Goal: Contribute content

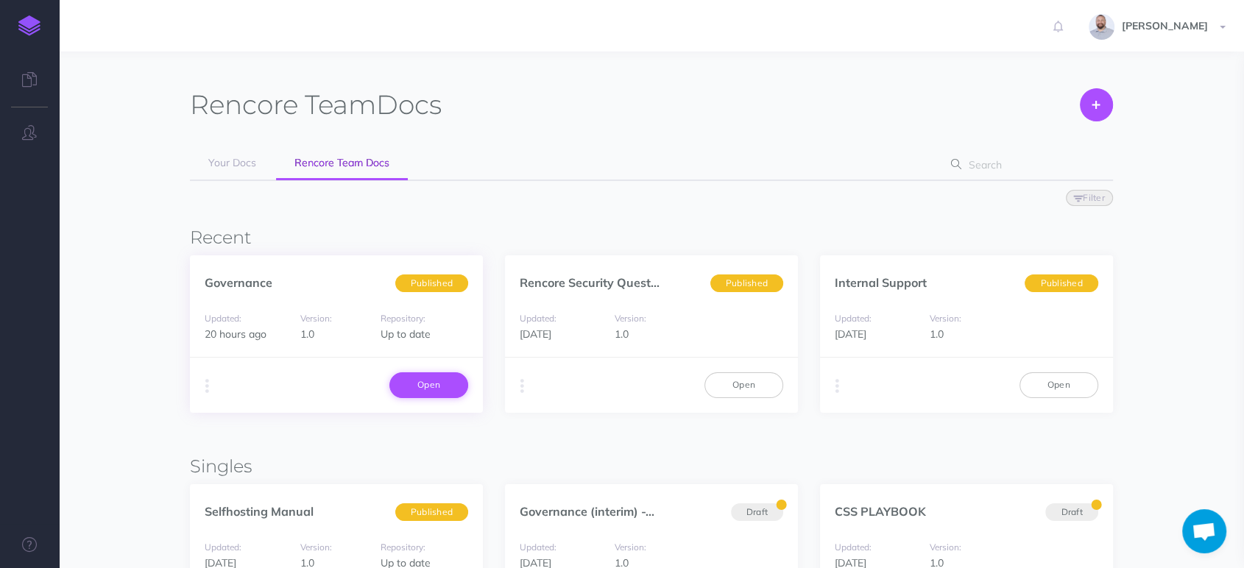
click at [430, 383] on link "Open" at bounding box center [428, 384] width 79 height 25
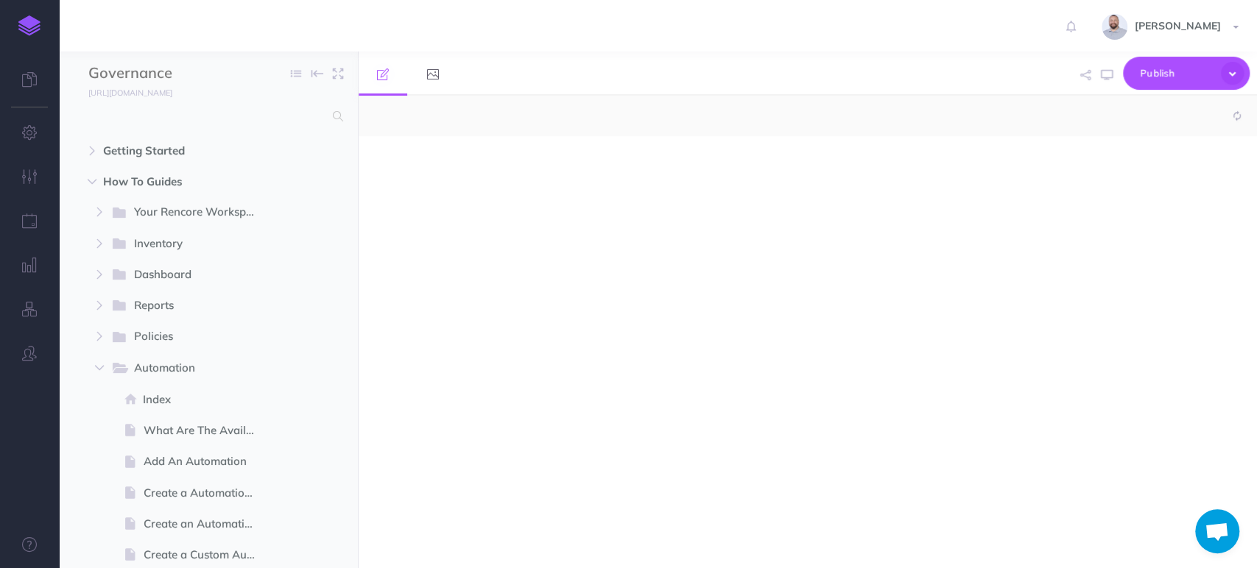
select select "null"
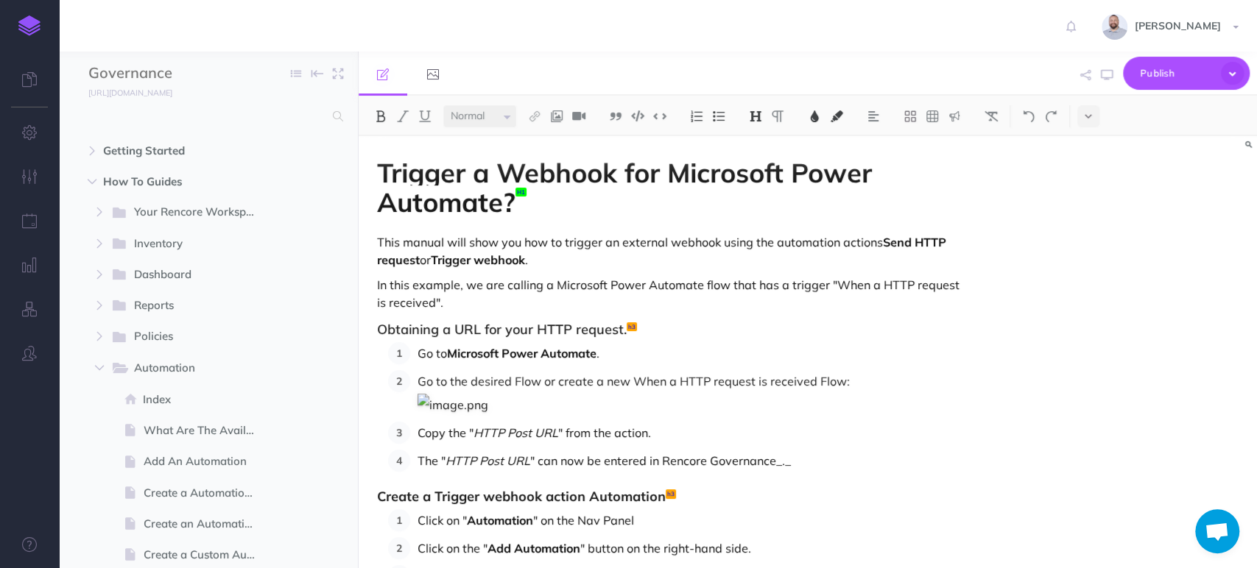
click at [558, 197] on h1 "Trigger a Webhook for Microsoft Power Automate?" at bounding box center [673, 187] width 592 height 58
click at [428, 180] on span "Trigger a Webhook for Microsoft Power Automate?" at bounding box center [628, 187] width 502 height 63
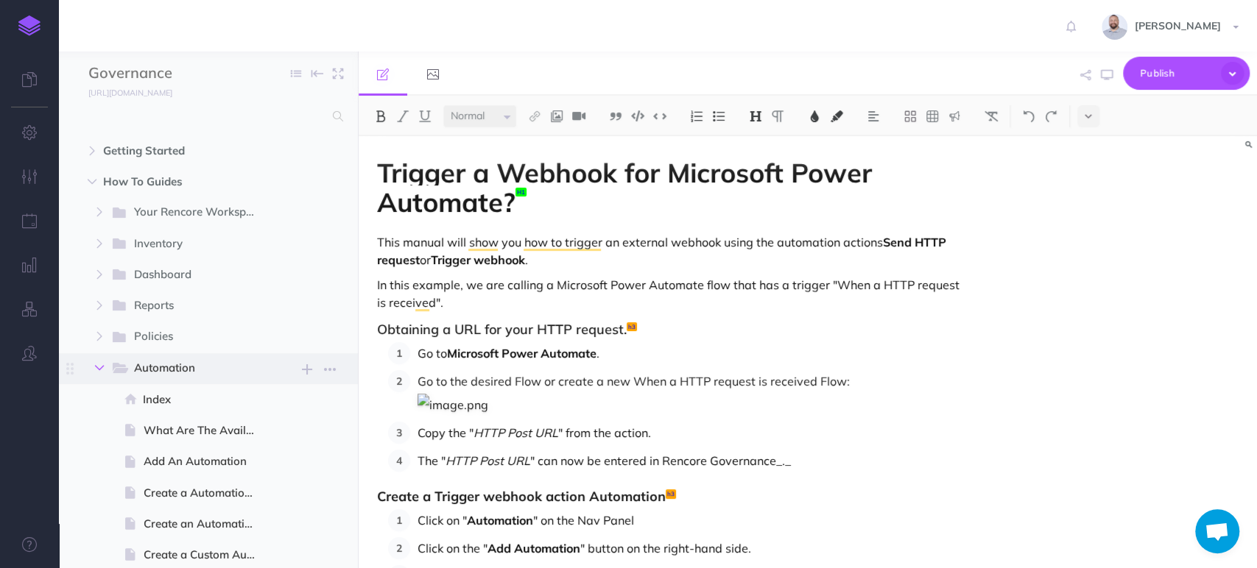
click at [100, 367] on icon "button" at bounding box center [99, 368] width 9 height 9
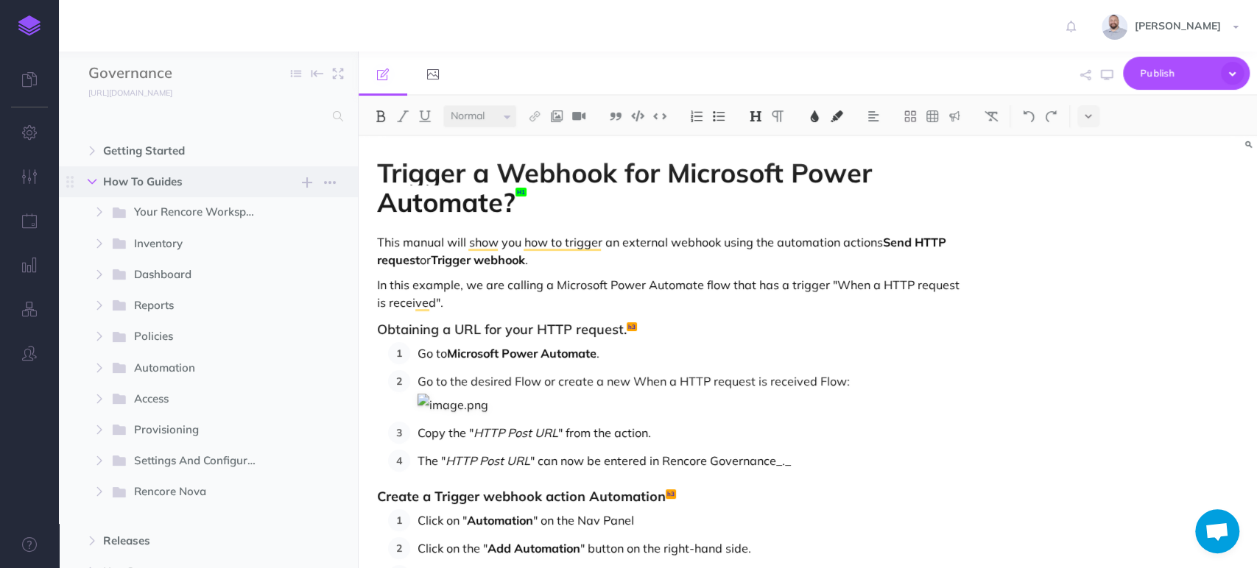
click at [94, 182] on icon "button" at bounding box center [92, 181] width 9 height 9
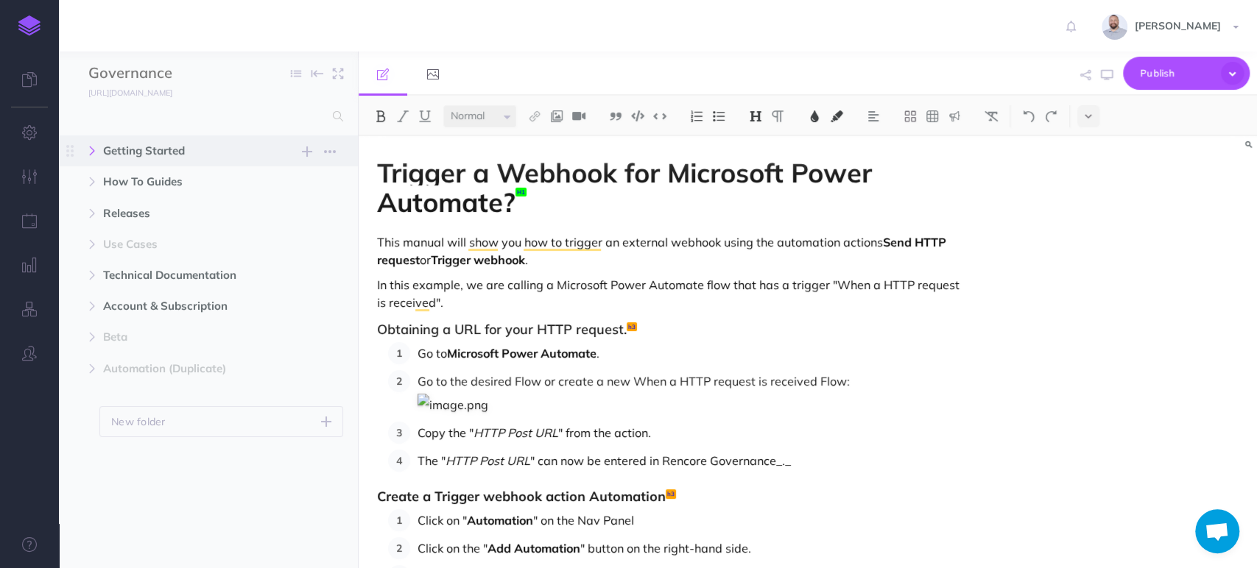
click at [93, 150] on icon "button" at bounding box center [92, 150] width 9 height 9
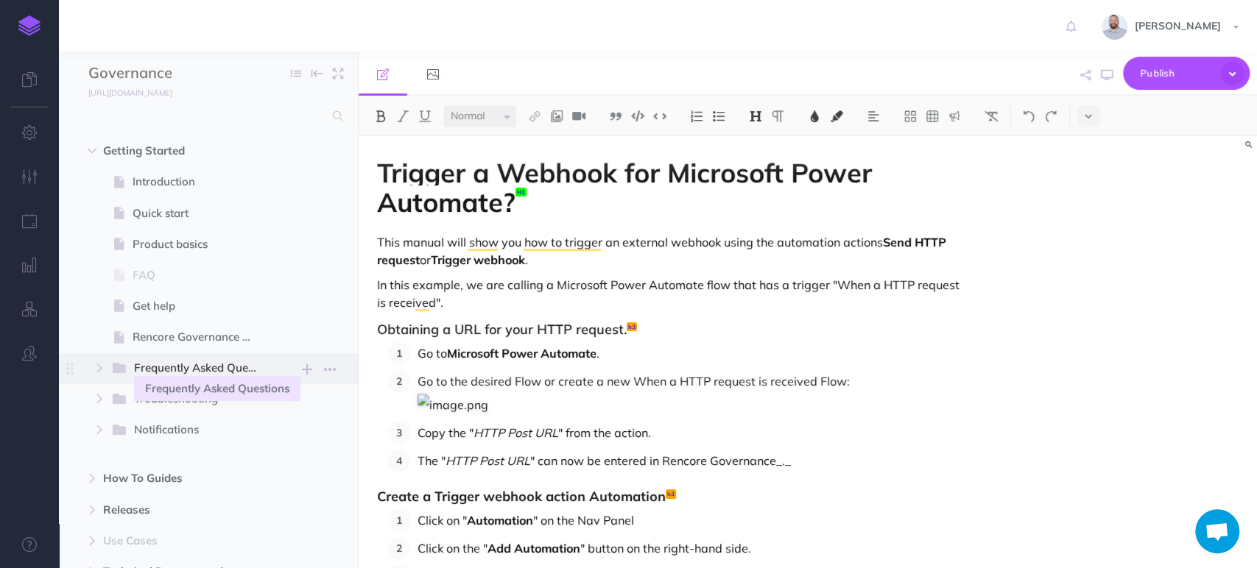
click at [155, 364] on span "Frequently Asked Questions" at bounding box center [202, 368] width 137 height 19
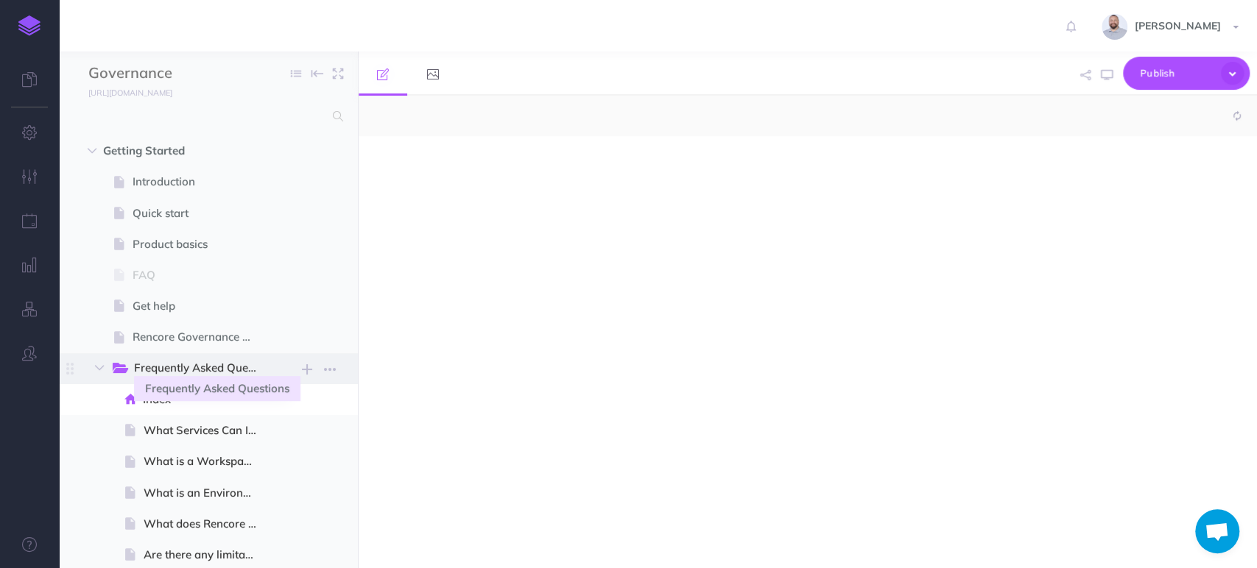
select select "null"
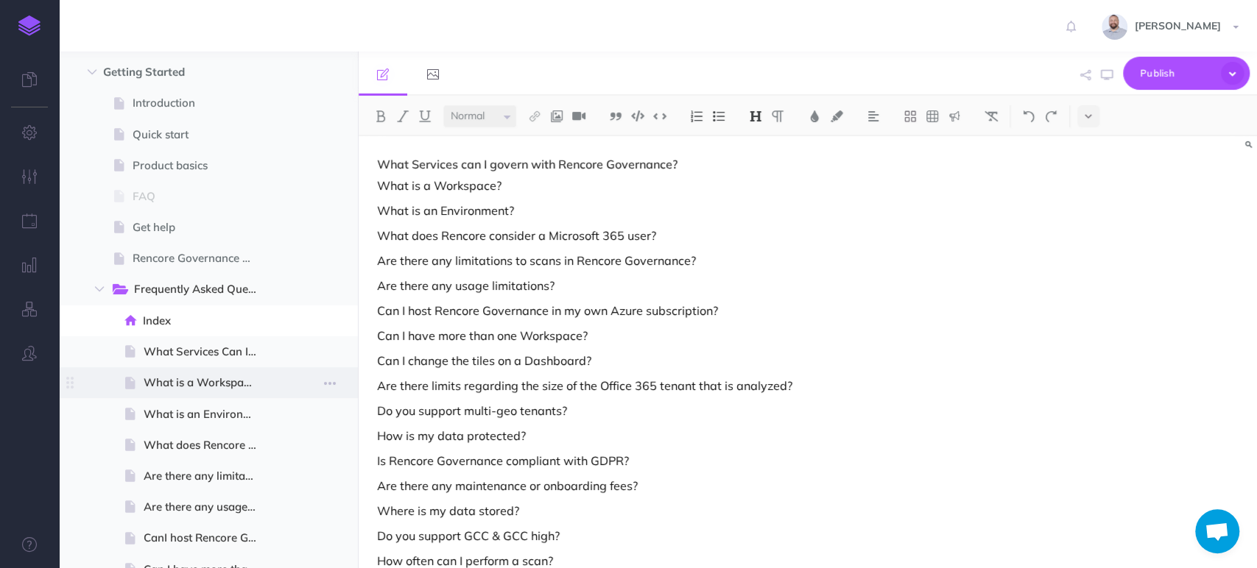
scroll to position [82, 0]
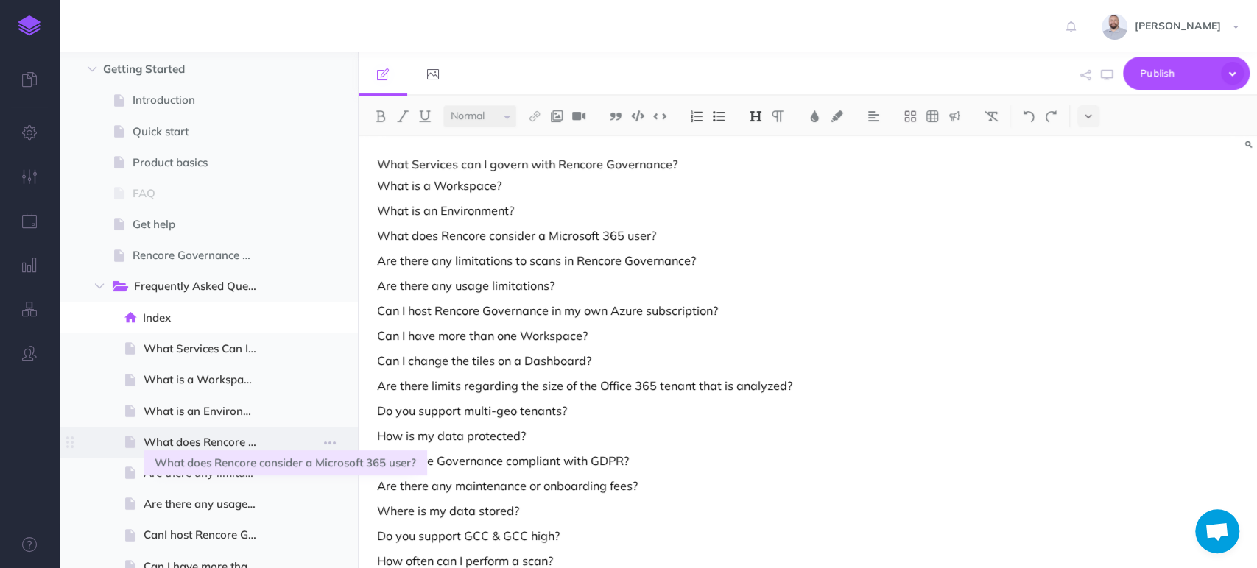
click at [231, 435] on span "What does Rencore consider a Microsoft 365 user?" at bounding box center [207, 443] width 126 height 18
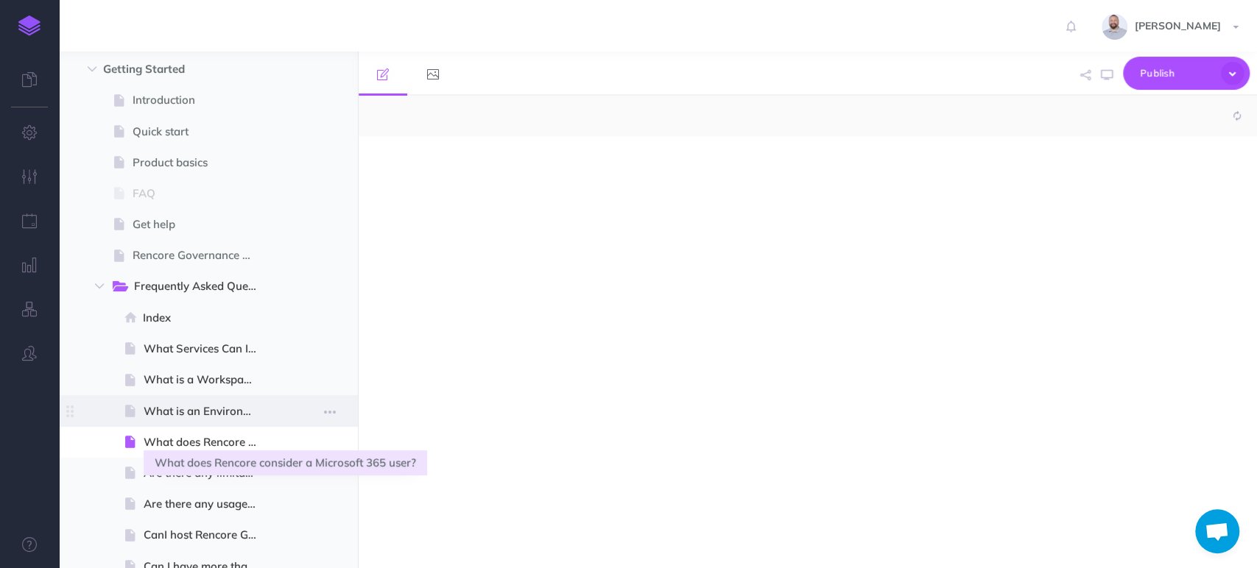
select select "null"
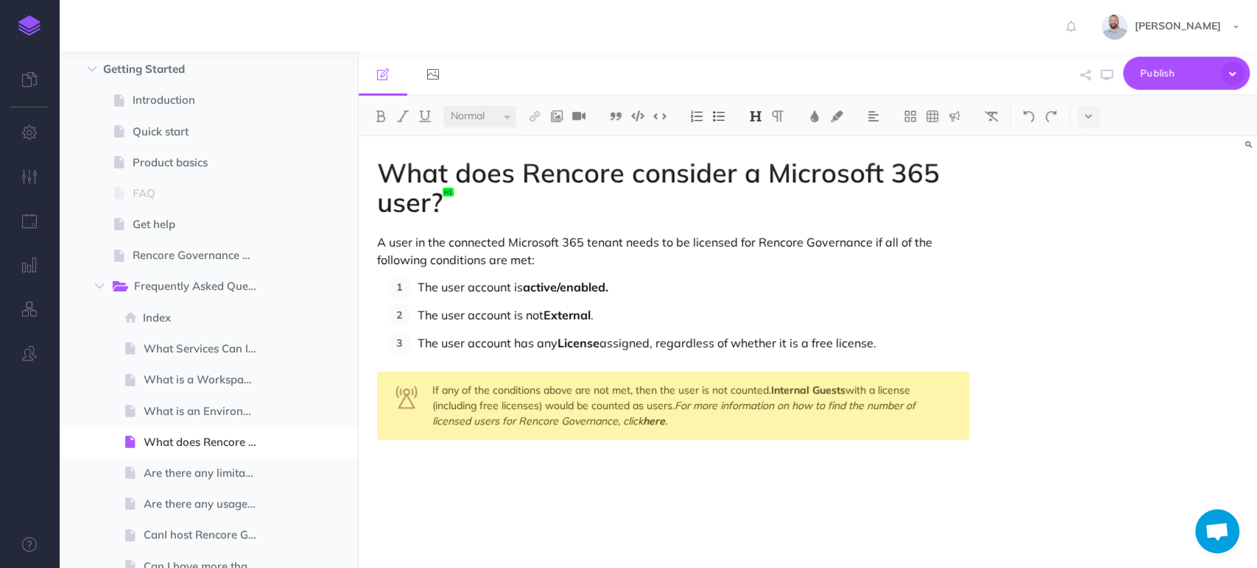
click at [406, 462] on p at bounding box center [673, 470] width 592 height 18
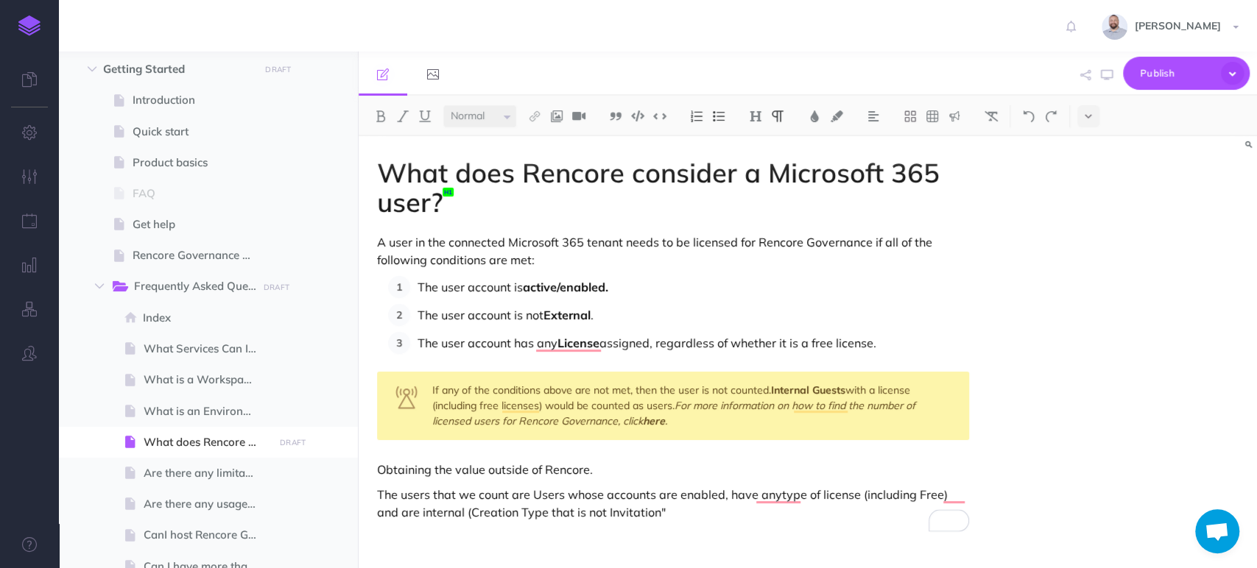
click at [637, 512] on p "The users that we count are Users whose accounts are enabled, have anytype of l…" at bounding box center [673, 503] width 592 height 35
drag, startPoint x: 442, startPoint y: 512, endPoint x: 636, endPoint y: 512, distance: 194.3
click at [636, 512] on p "The users that we count are Users whose accounts are enabled, have anytype of l…" at bounding box center [673, 503] width 592 height 35
click at [402, 115] on img at bounding box center [402, 116] width 13 height 12
click at [664, 515] on p "The users that we count are Users whose accounts are enabled, have anytype of l…" at bounding box center [673, 503] width 592 height 35
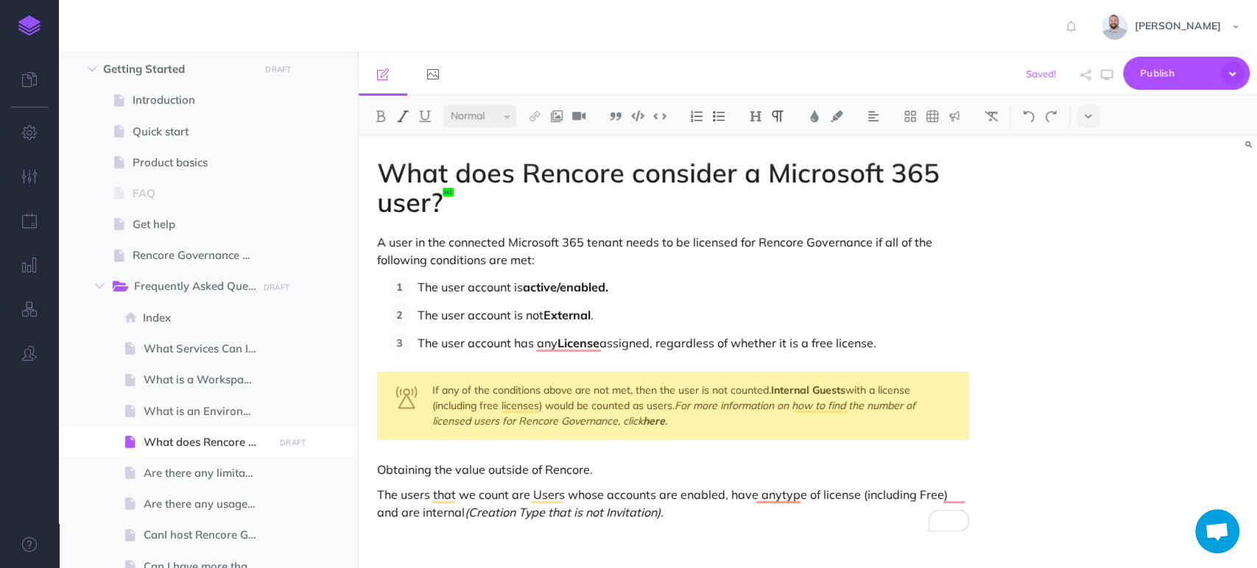
click at [408, 112] on img at bounding box center [402, 116] width 13 height 12
click at [679, 510] on p "The users that we count are Users whose accounts are enabled, have anytype of l…" at bounding box center [673, 503] width 592 height 35
click at [884, 507] on p "The users that we count are Users whose accounts are enabled, have any type of …" at bounding box center [673, 503] width 592 height 35
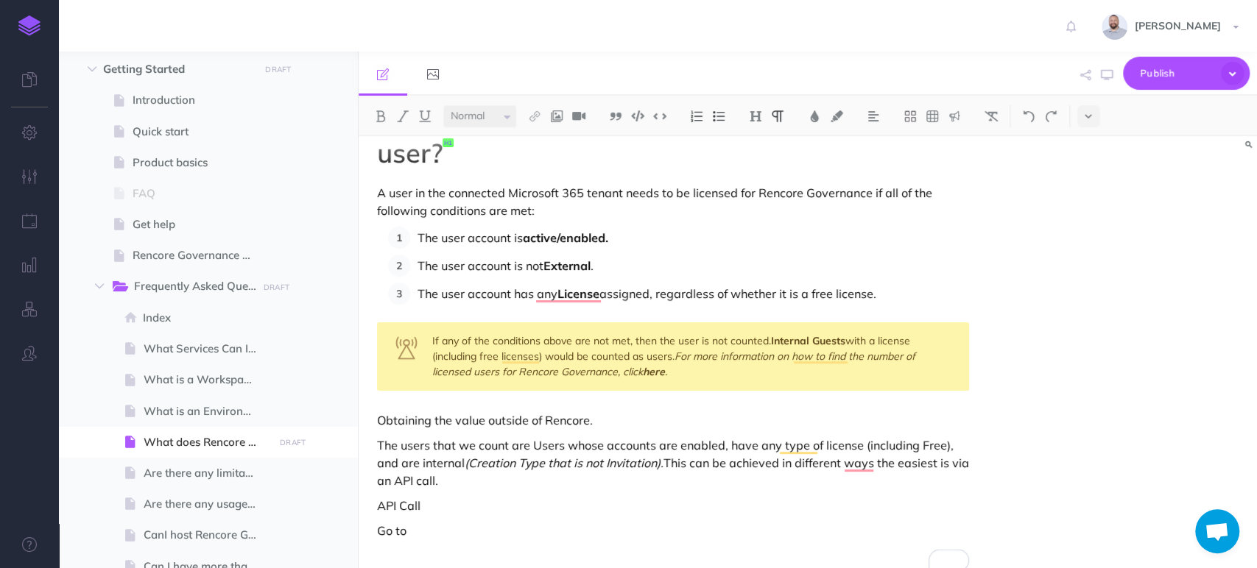
scroll to position [45, 0]
click at [497, 511] on p "API Call" at bounding box center [673, 506] width 592 height 18
click at [453, 540] on div "What does Rencore consider a Microsoft 365 user? A user in the connected Micros…" at bounding box center [672, 340] width 629 height 507
click at [459, 523] on p "Go to" at bounding box center [673, 531] width 592 height 18
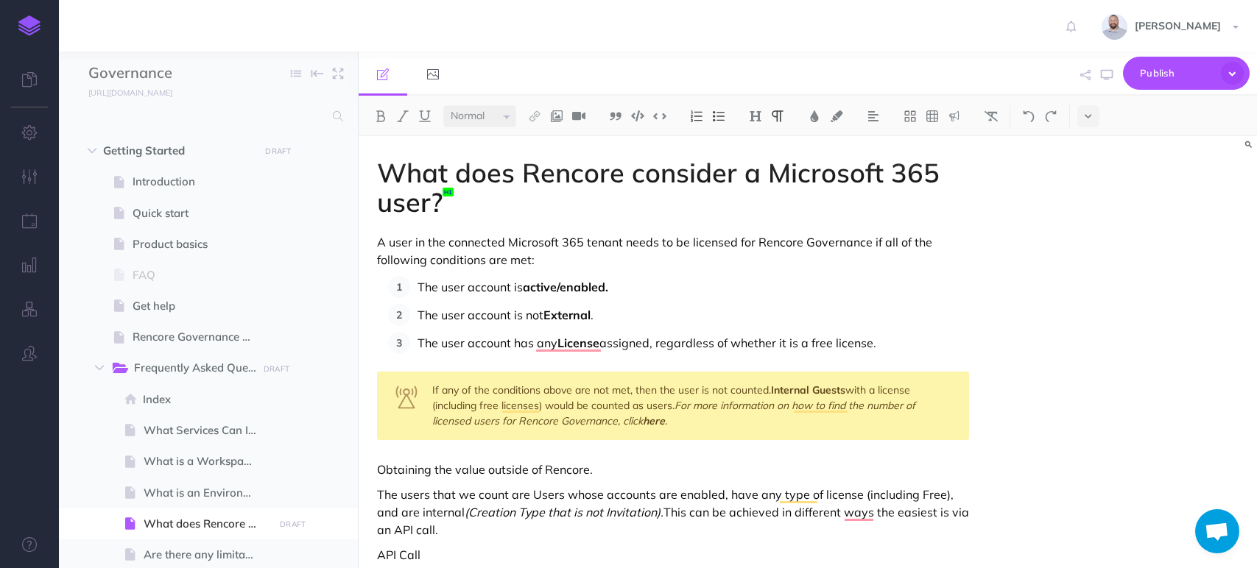
select select "null"
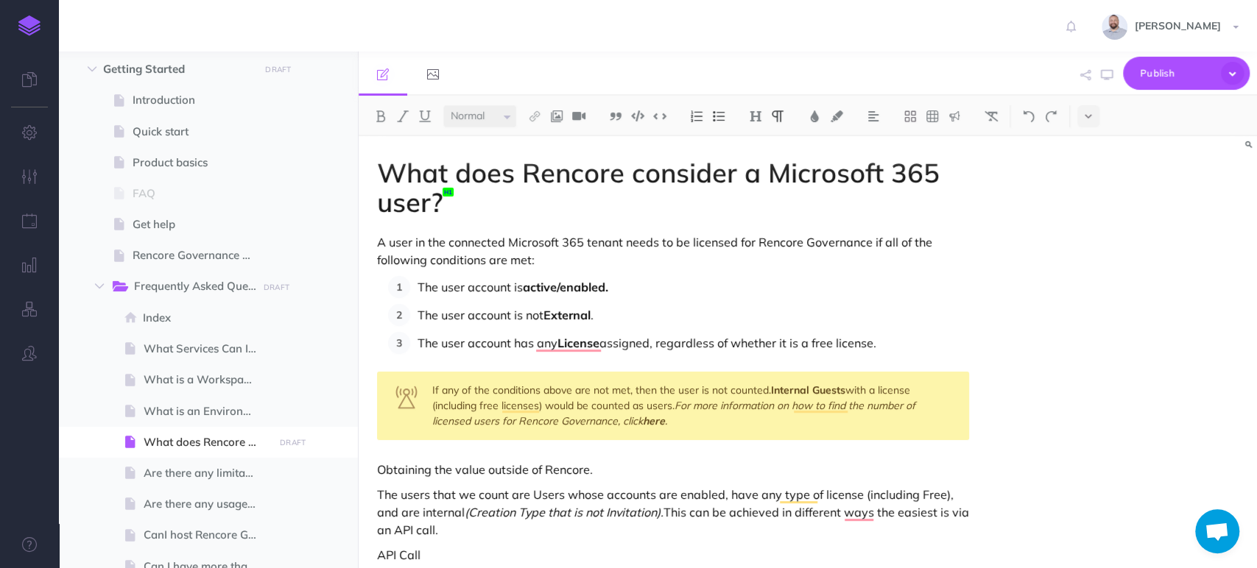
scroll to position [49, 0]
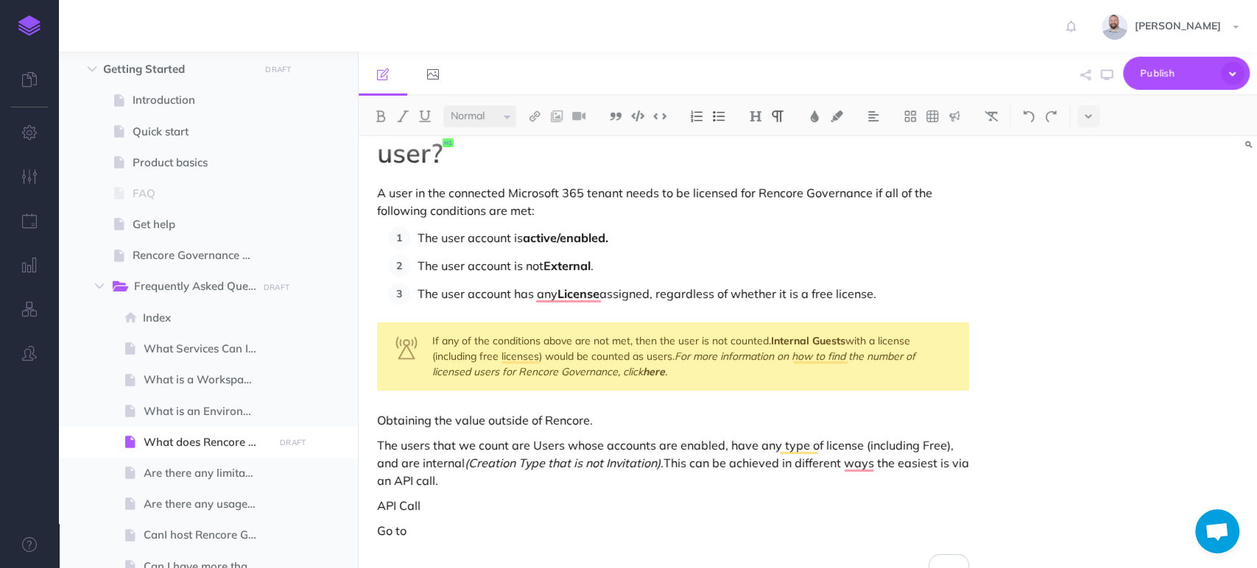
drag, startPoint x: 453, startPoint y: 535, endPoint x: 371, endPoint y: 529, distance: 82.7
click at [371, 529] on div "What does Rencore consider a Microsoft 365 user? A user in the connected Micros…" at bounding box center [672, 340] width 629 height 507
drag, startPoint x: 698, startPoint y: 531, endPoint x: 409, endPoint y: 525, distance: 288.6
click at [409, 525] on p "Go to https://developer.microsoft.com/graph/graph-explorer" at bounding box center [673, 531] width 592 height 18
copy p "https://developer.microsoft.com/graph/graph-explorer"
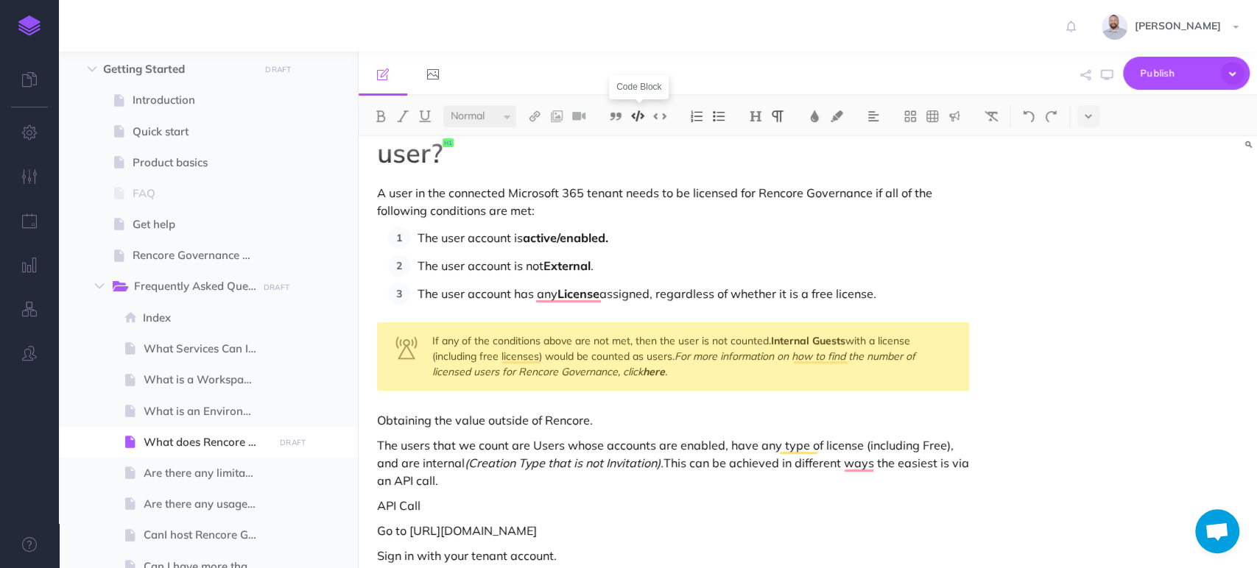
click at [635, 115] on img at bounding box center [637, 115] width 13 height 11
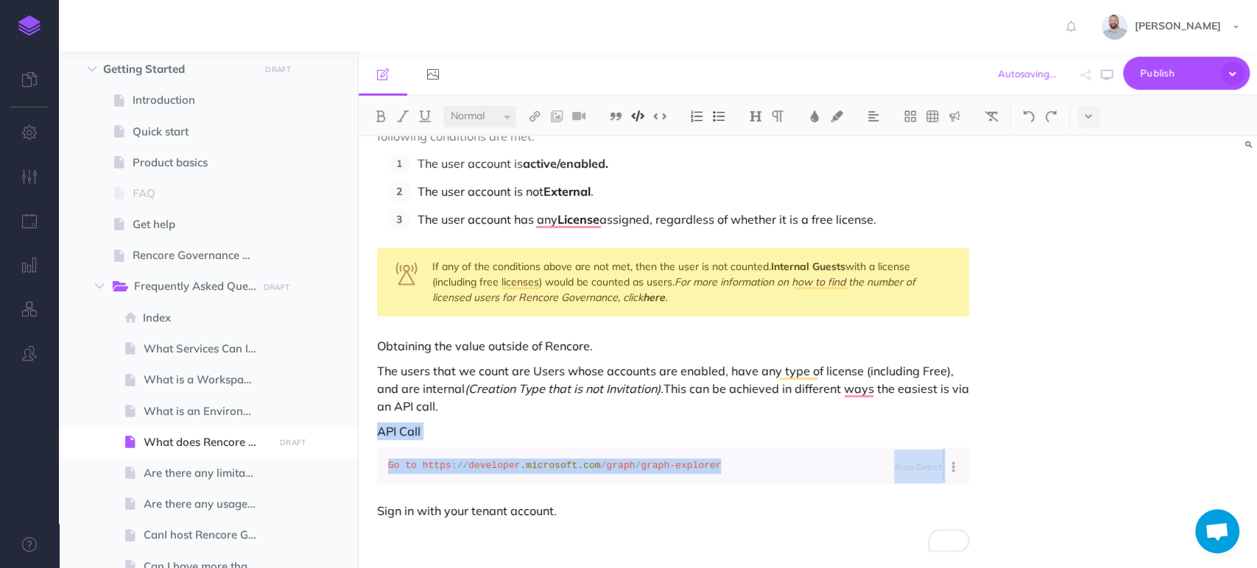
scroll to position [129, 0]
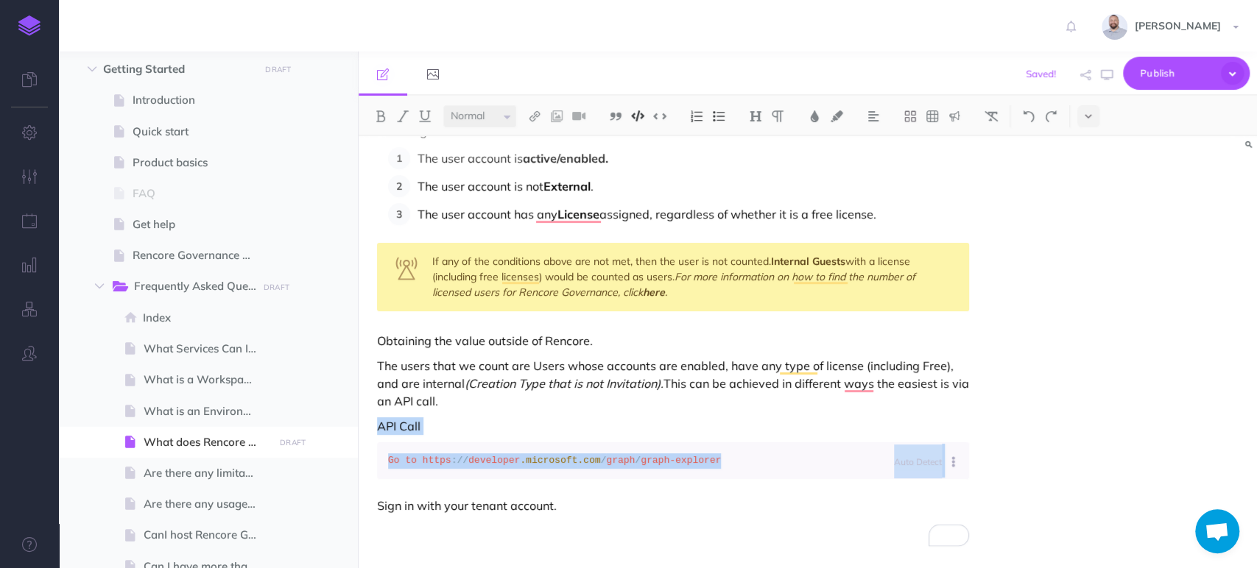
click at [633, 116] on img at bounding box center [637, 115] width 13 height 11
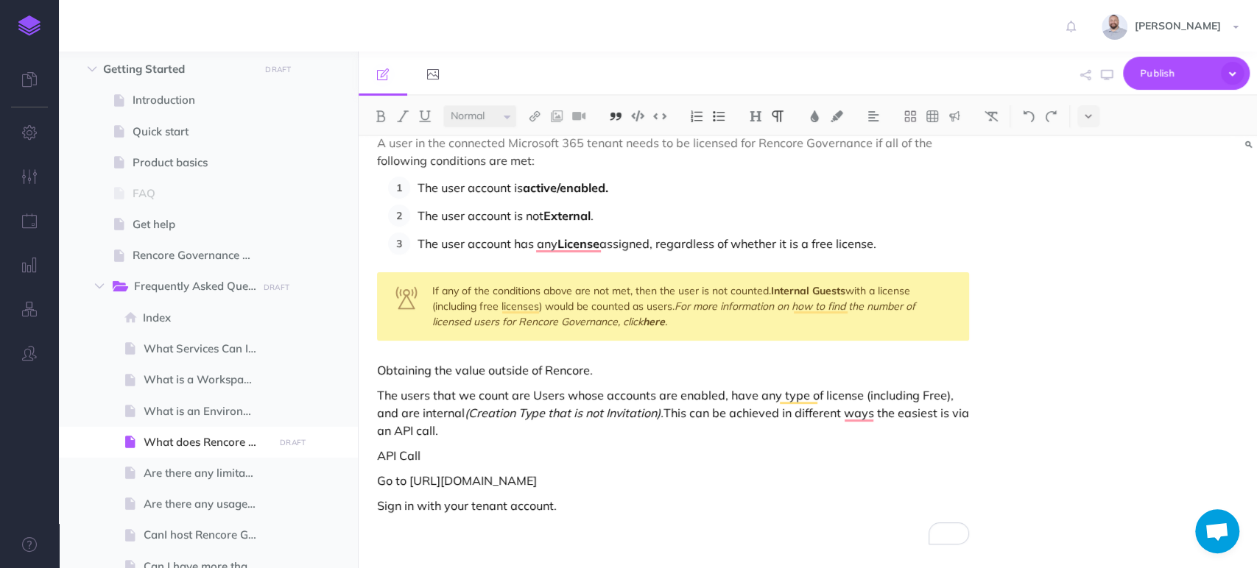
scroll to position [102, 0]
click at [538, 114] on img at bounding box center [534, 116] width 13 height 12
click at [537, 138] on icon at bounding box center [535, 142] width 12 height 10
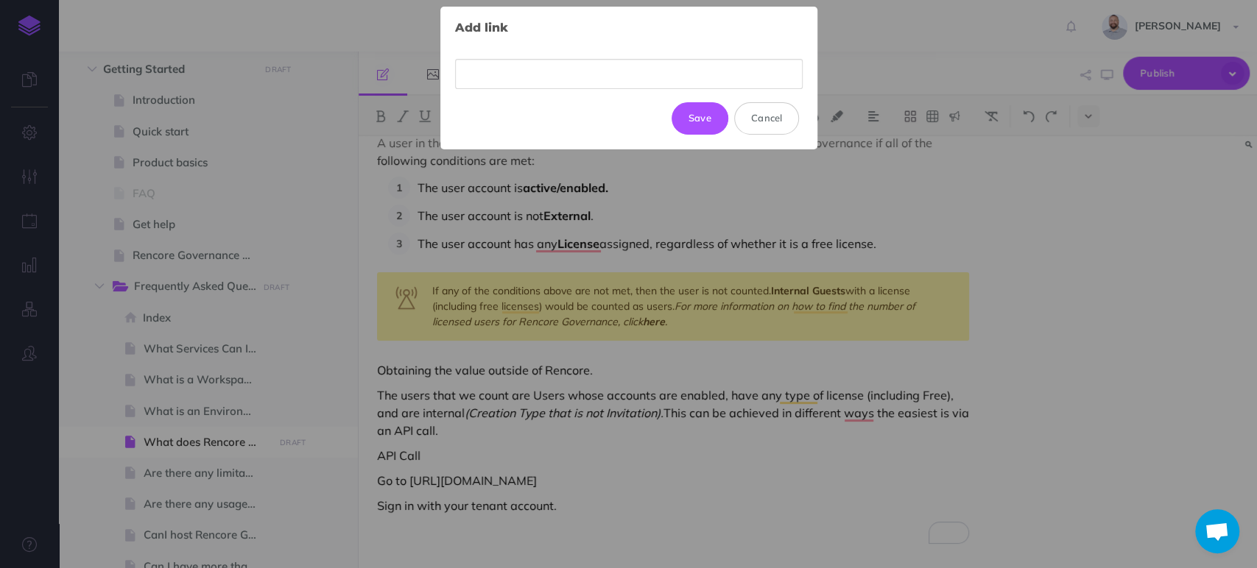
drag, startPoint x: 592, startPoint y: 87, endPoint x: 605, endPoint y: 91, distance: 14.0
click at [605, 91] on div at bounding box center [628, 74] width 347 height 57
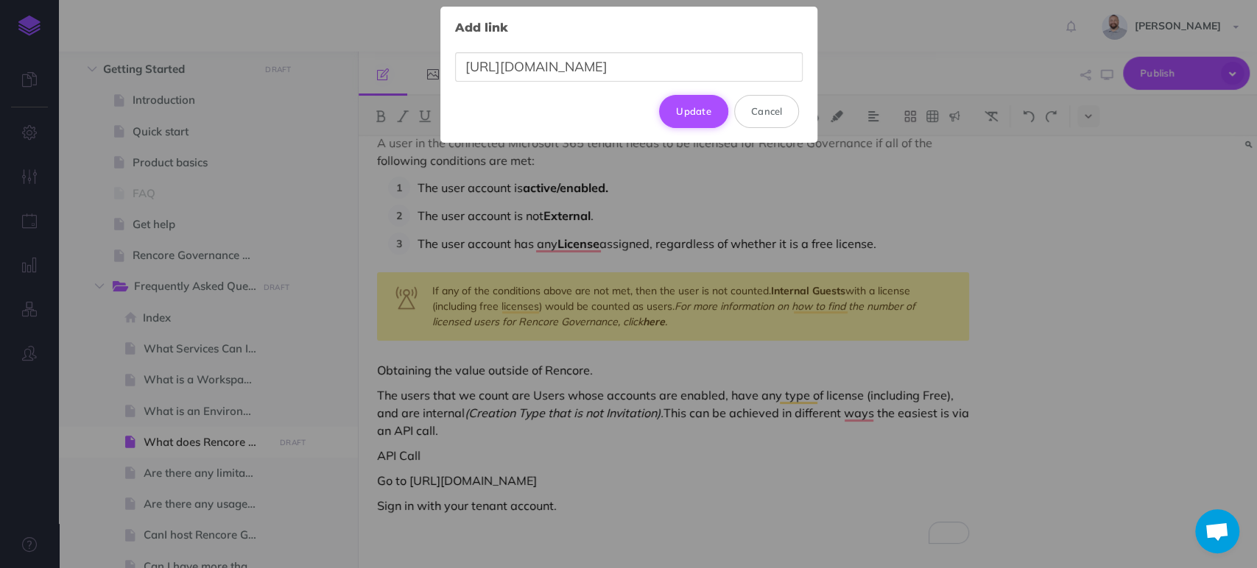
type input "https://developer.microsoft.com/graph/graph-explorer"
click at [699, 110] on button "Update" at bounding box center [693, 111] width 69 height 32
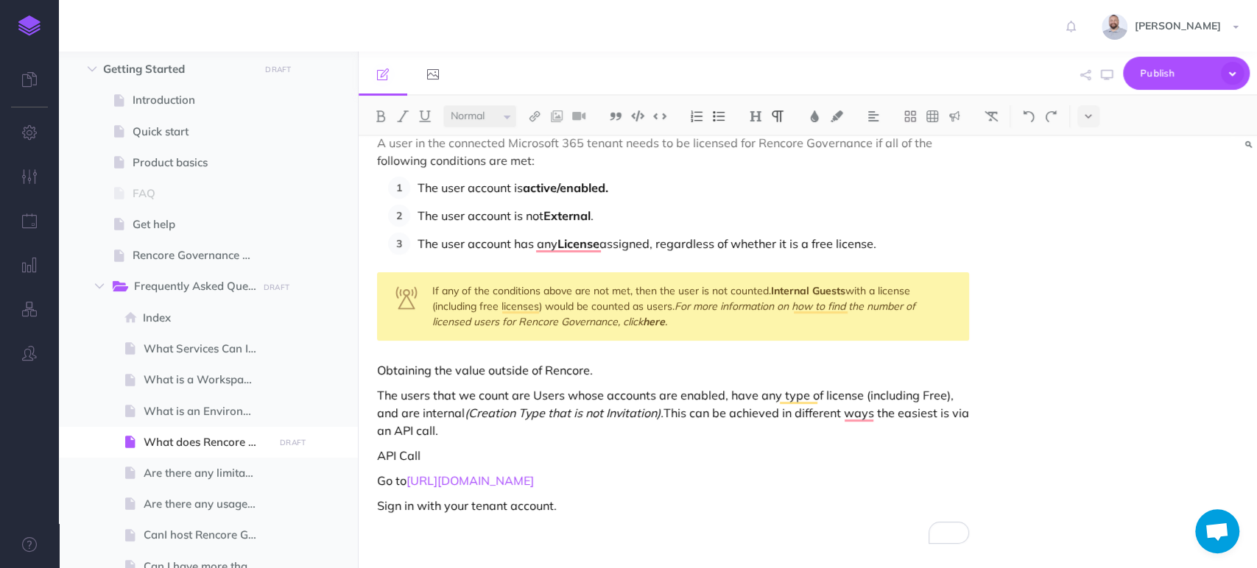
click at [660, 508] on p "Sign in with your tenant account." at bounding box center [673, 506] width 592 height 18
click at [791, 536] on p "To enrich screen reader interactions, please activate Accessibility in Grammarl…" at bounding box center [673, 531] width 592 height 18
click at [568, 504] on p "Sign in with your tenant account." at bounding box center [673, 506] width 592 height 18
click at [577, 504] on p "Sign in with your tenant account" at bounding box center [673, 506] width 592 height 18
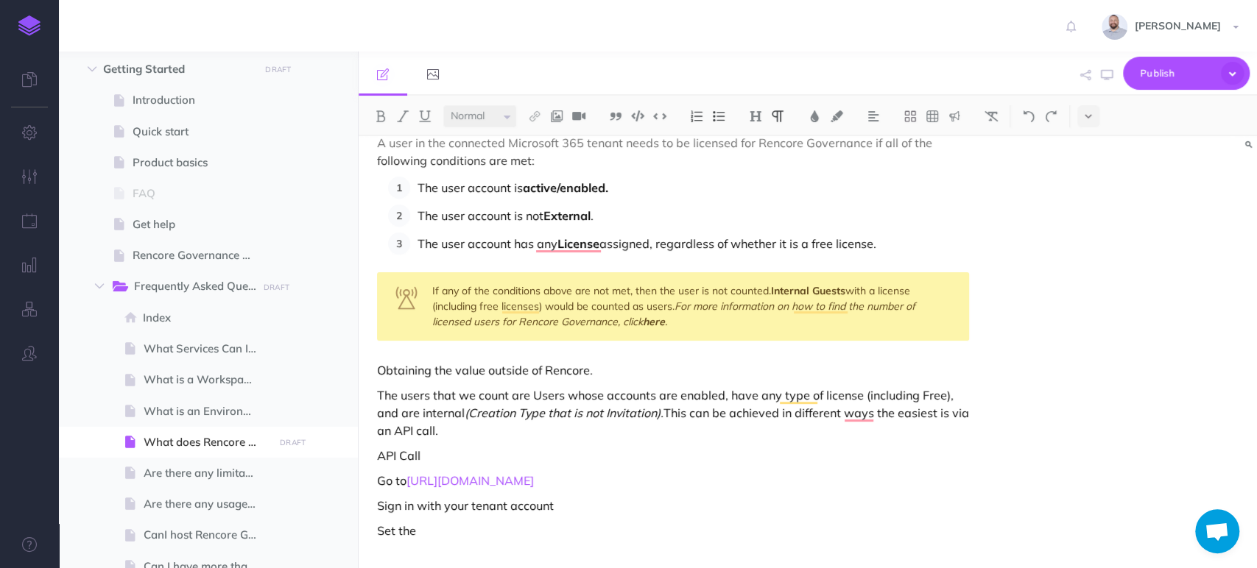
click at [496, 529] on p "Set the" at bounding box center [673, 531] width 592 height 18
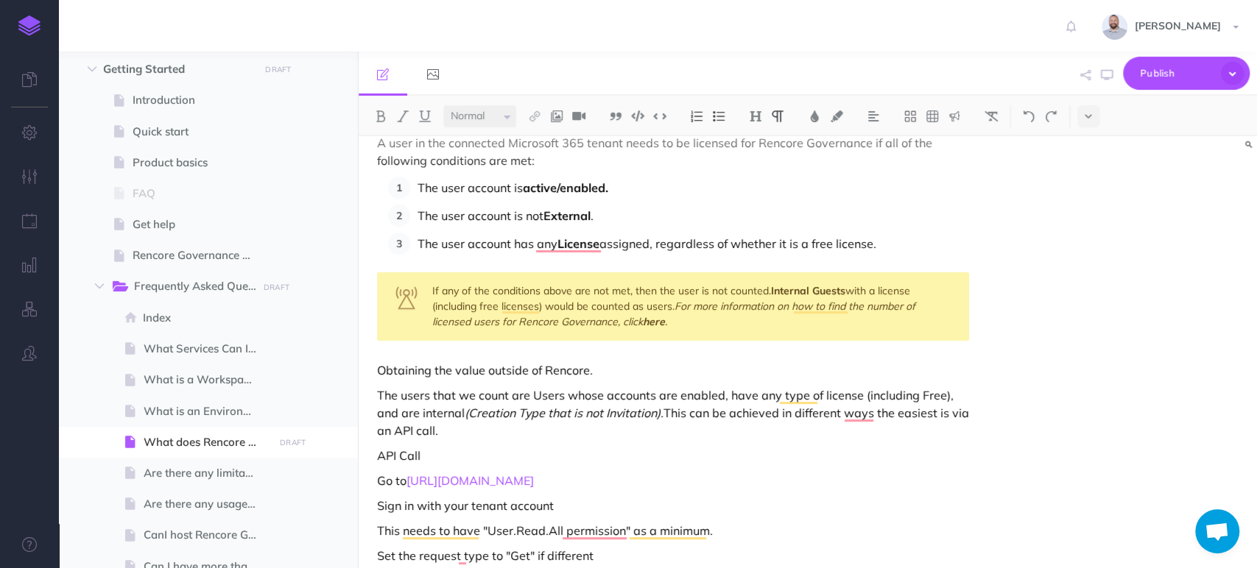
click at [637, 539] on p "This needs to have "User.Read.All permission" as a minimum." at bounding box center [673, 531] width 592 height 18
drag, startPoint x: 620, startPoint y: 529, endPoint x: 489, endPoint y: 519, distance: 131.4
click at [489, 519] on div "What does Rencore consider a Microsoft 365 user? A user in the connected Micros…" at bounding box center [672, 340] width 629 height 607
click at [399, 110] on img at bounding box center [402, 116] width 13 height 12
click at [709, 531] on p "This needs to have " User.Read.All permission " as a minimum." at bounding box center [673, 531] width 592 height 18
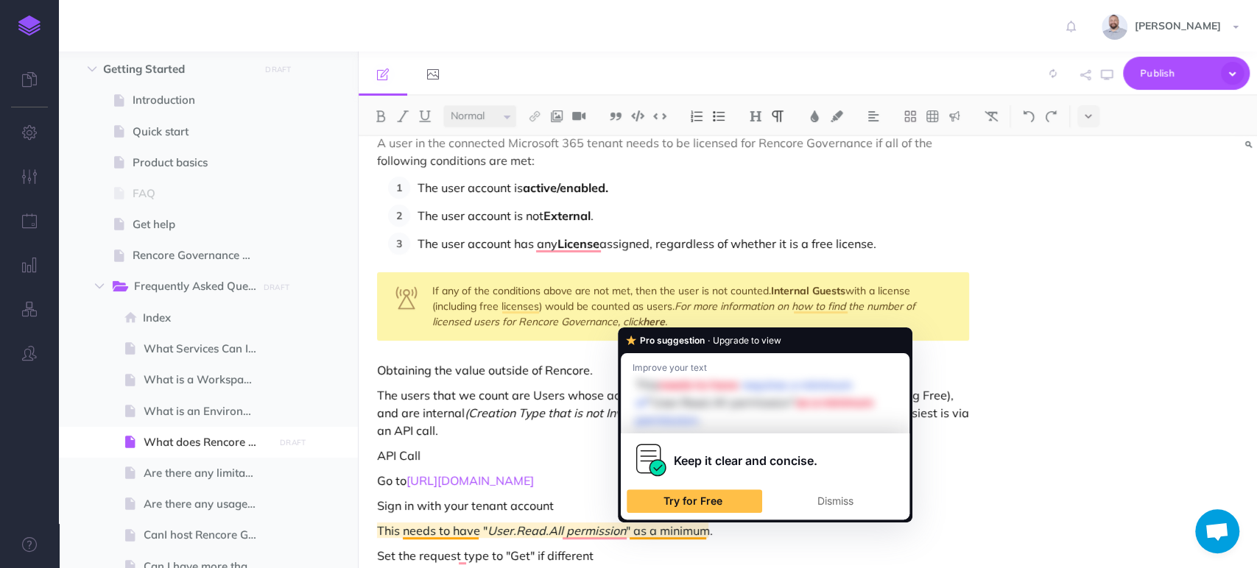
click at [724, 523] on p "This needs to have " User.Read.All permission " as a minimum." at bounding box center [673, 531] width 592 height 18
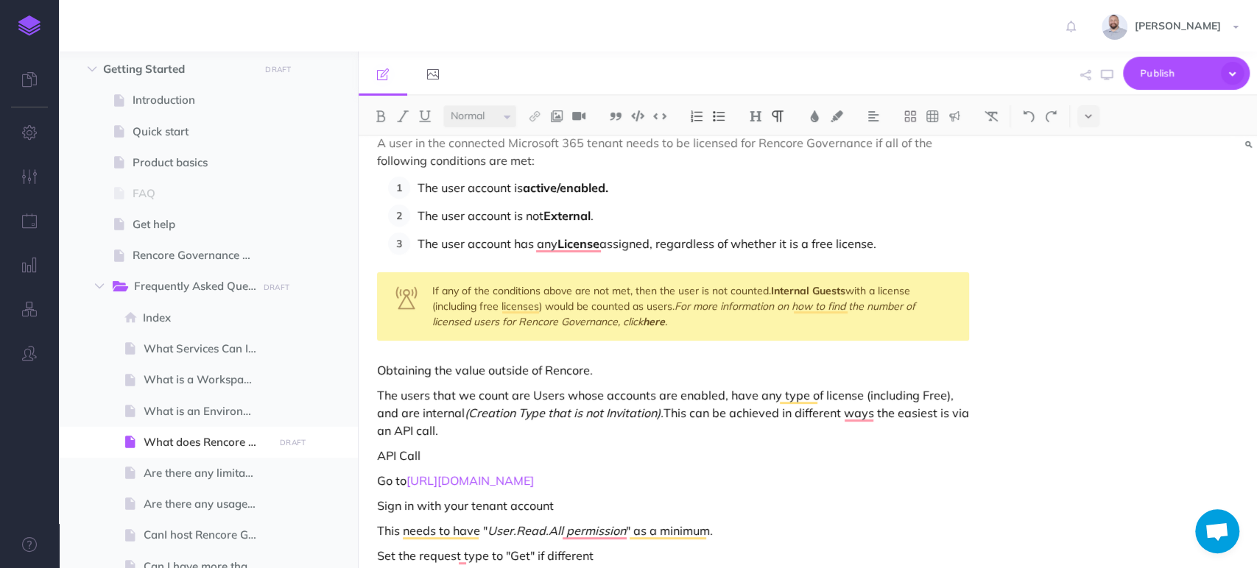
click at [625, 533] on p "This needs to have " User.Read.All permission " as a minimum." at bounding box center [673, 531] width 592 height 18
click at [730, 528] on p "This needs to have " User.Read.All permission ", as a minimum." at bounding box center [673, 531] width 592 height 18
click at [771, 534] on p "This needs to have " User.Read.All permission ", as a minimum." at bounding box center [673, 531] width 592 height 18
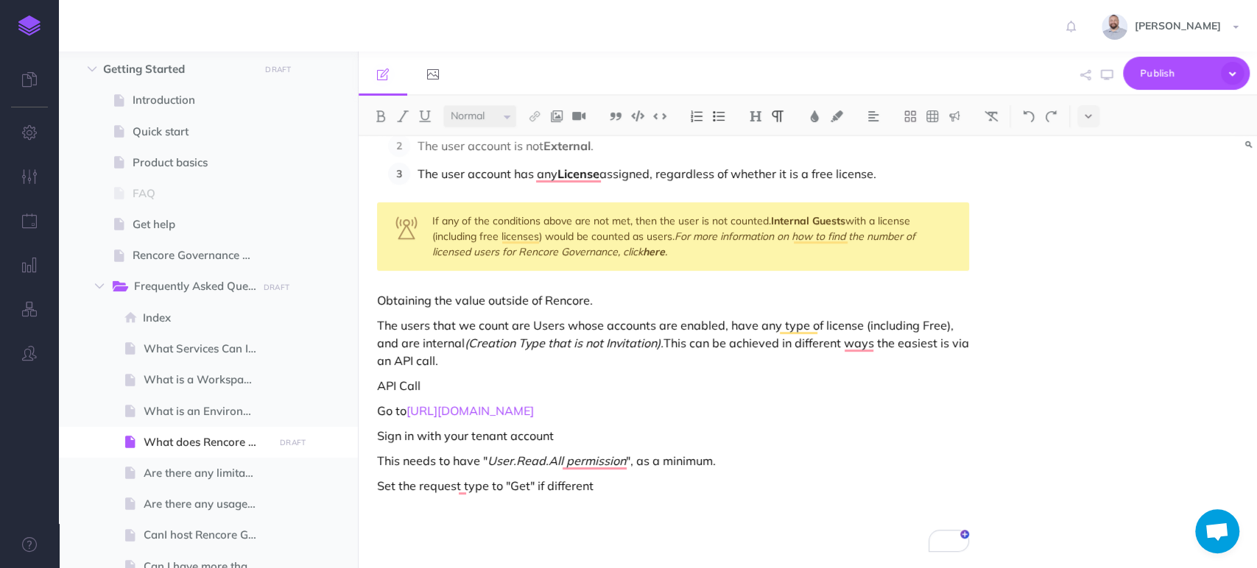
scroll to position [174, 0]
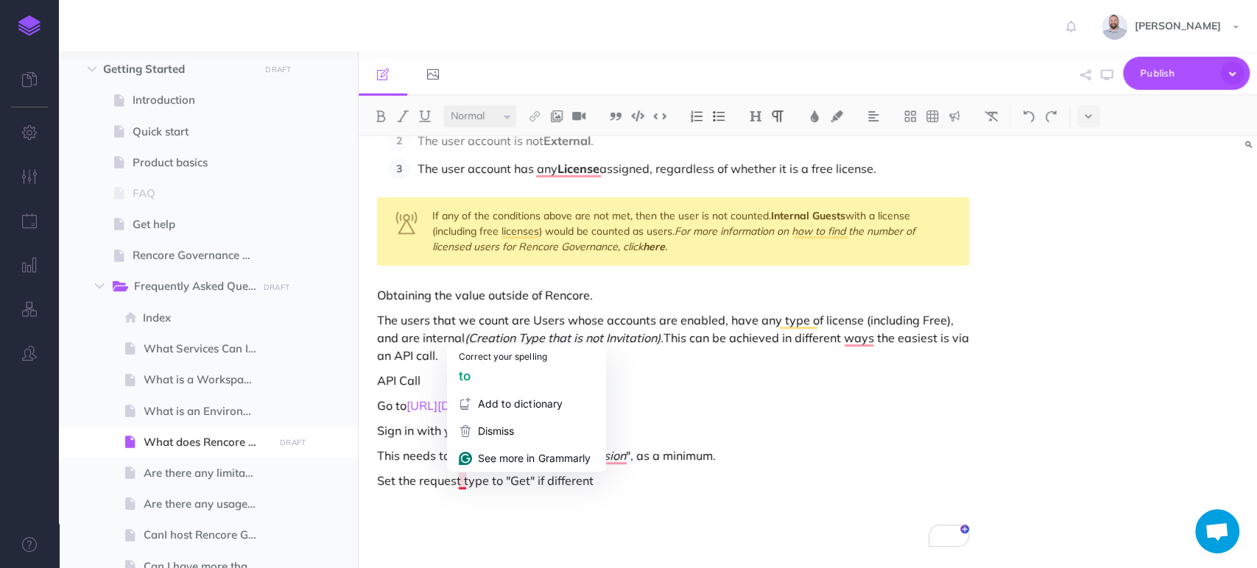
click at [422, 476] on p "Set the request type to "Get" if different" at bounding box center [673, 481] width 592 height 18
click at [495, 480] on p "Set the "Request type to "Get" if different" at bounding box center [673, 481] width 592 height 18
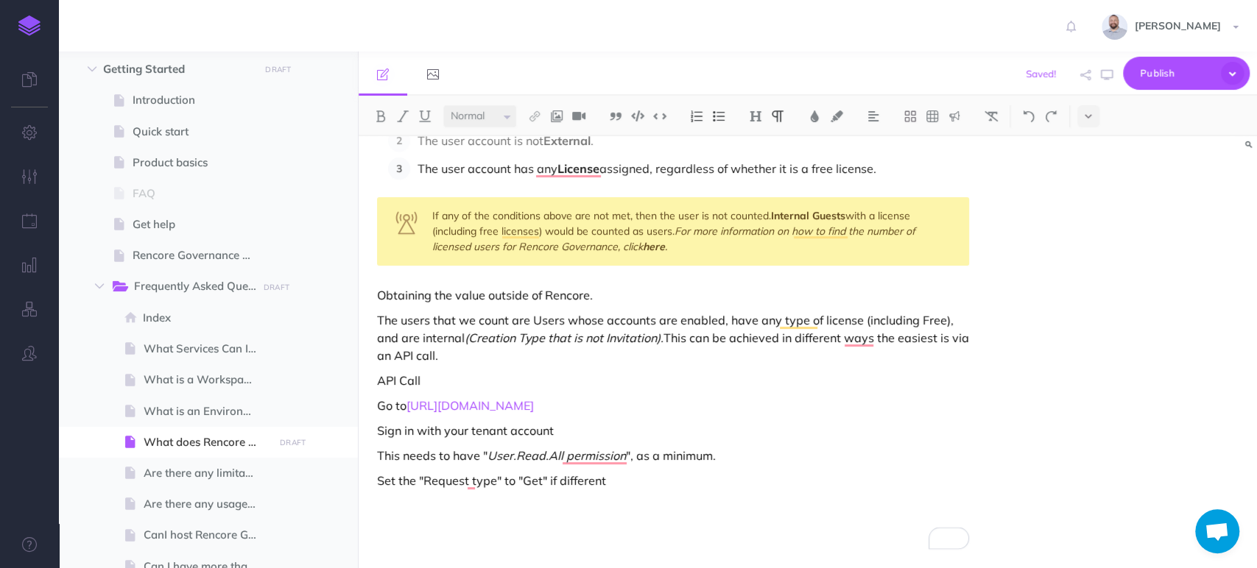
click at [614, 476] on p "Set the "Request type" to "Get" if different" at bounding box center [673, 481] width 592 height 18
drag, startPoint x: 512, startPoint y: 522, endPoint x: 473, endPoint y: 509, distance: 41.0
click at [473, 509] on p "In the URL enter: https://graph.microsoft.com/v1.0/users/$count?$filter=assigne…" at bounding box center [673, 506] width 592 height 18
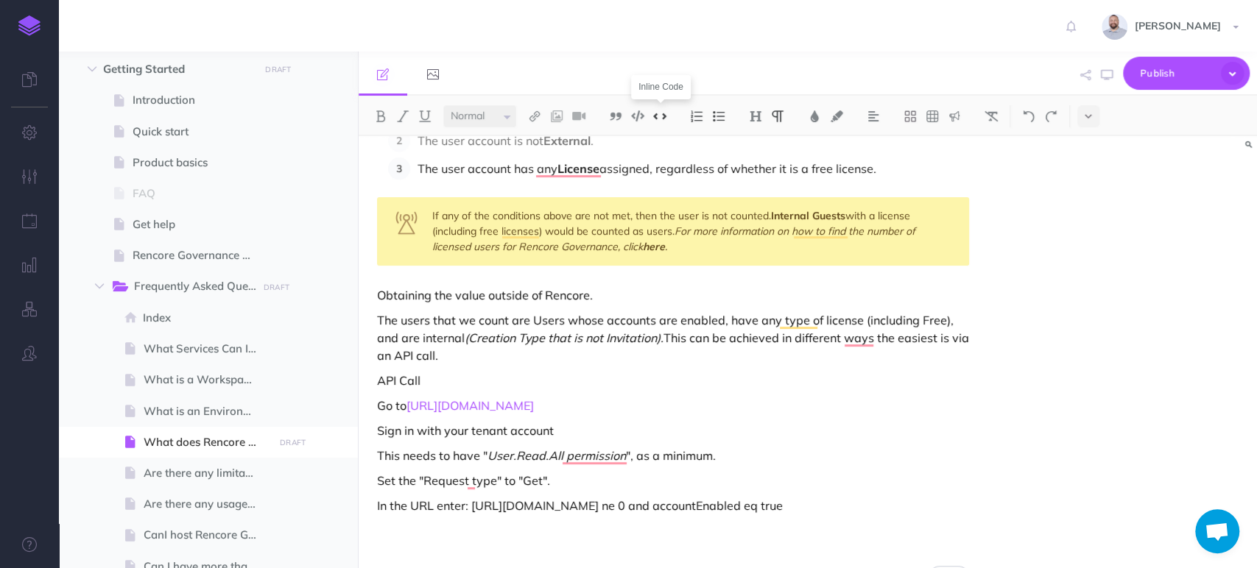
click at [661, 115] on img at bounding box center [659, 115] width 13 height 11
click at [589, 537] on div "What does Rencore consider a Microsoft 365 user? A user in the connected Micros…" at bounding box center [672, 279] width 629 height 635
click at [516, 517] on p "In the URL, enter: https://graph.microsoft.com/v1.0/users/$count?$filter=assign…" at bounding box center [673, 507] width 592 height 20
drag, startPoint x: 543, startPoint y: 526, endPoint x: 370, endPoint y: 407, distance: 210.1
click at [370, 407] on div "What does Rencore consider a Microsoft 365 user? A user in the connected Micros…" at bounding box center [672, 292] width 629 height 660
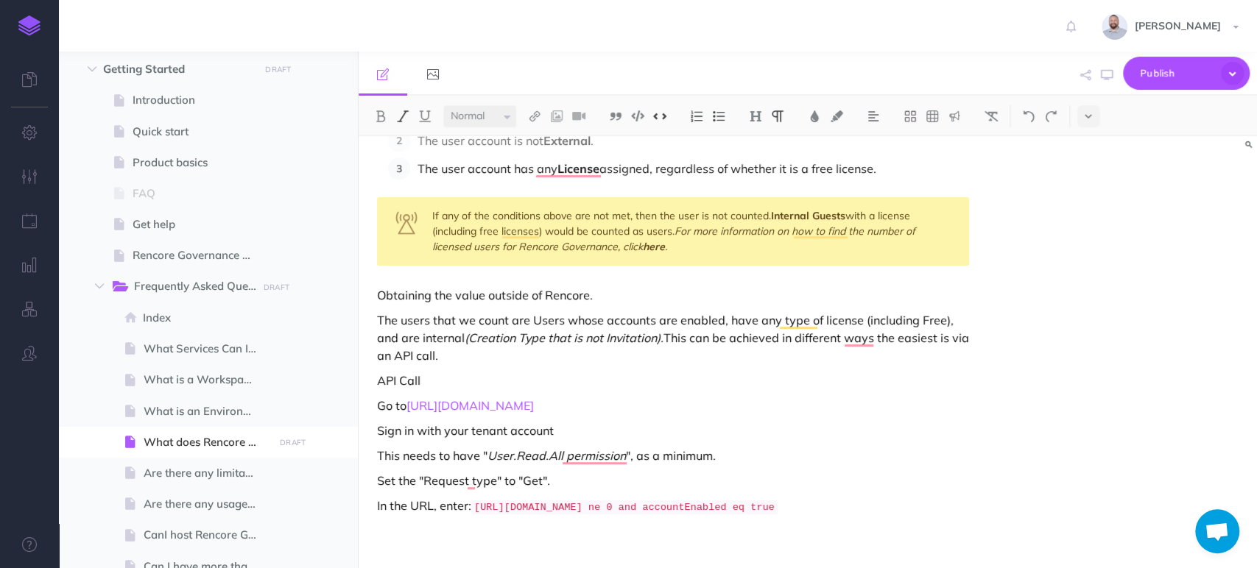
click at [691, 116] on img at bounding box center [696, 116] width 13 height 12
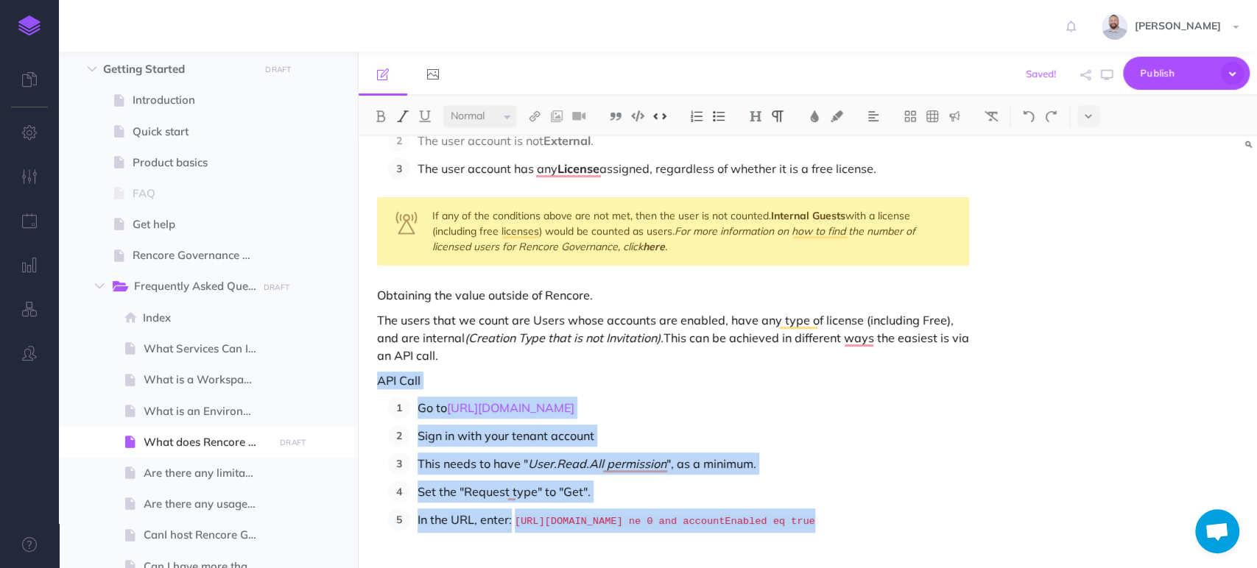
click at [509, 435] on p "Sign in with your tenant account" at bounding box center [692, 436] width 551 height 22
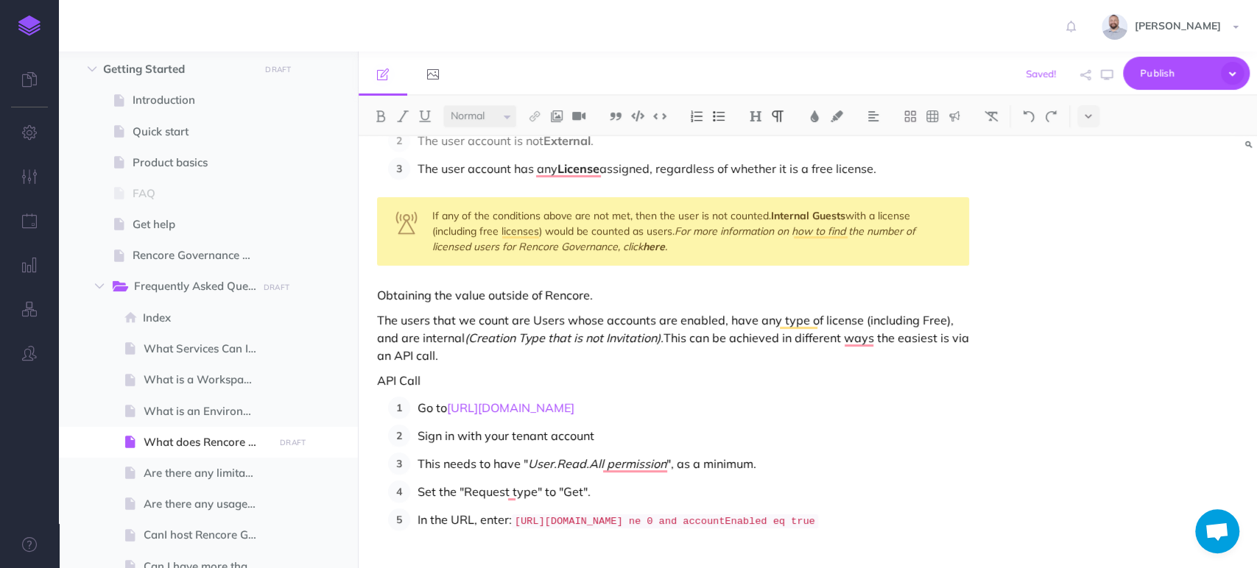
click at [412, 434] on li "Sign in with your tenant account" at bounding box center [689, 436] width 559 height 22
drag, startPoint x: 420, startPoint y: 464, endPoint x: 430, endPoint y: 459, distance: 11.5
click at [420, 464] on p "This needs to have " User.Read.All permission ", as a minimum." at bounding box center [692, 464] width 551 height 22
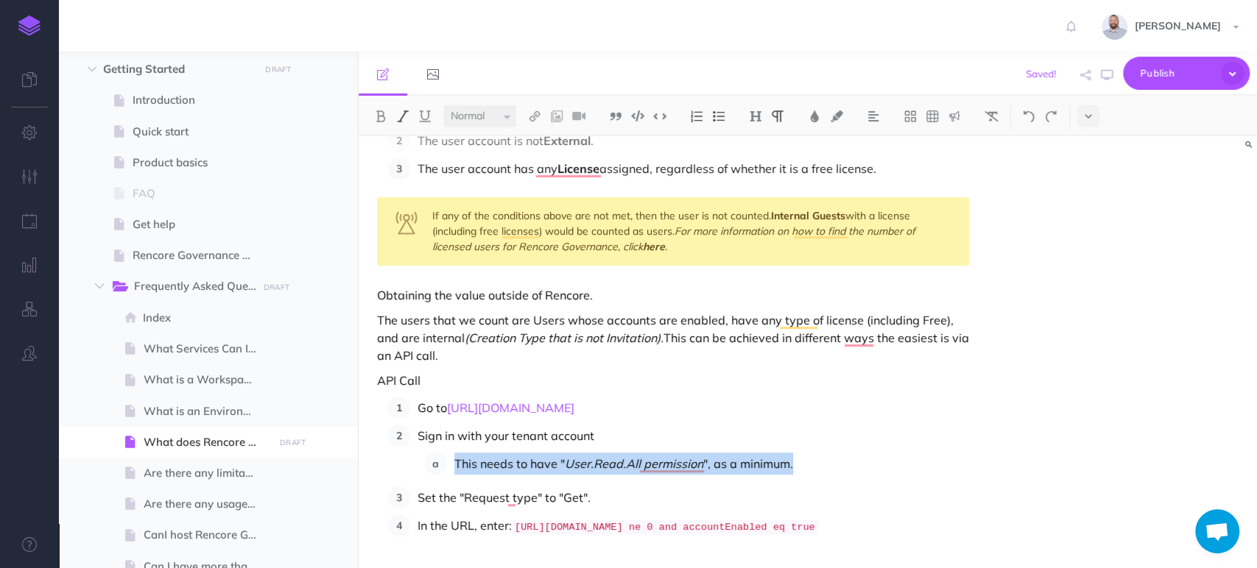
drag, startPoint x: 792, startPoint y: 462, endPoint x: 452, endPoint y: 451, distance: 340.3
click at [452, 451] on li "Sign in with your tenant account This needs to have " User.Read.All permission …" at bounding box center [689, 450] width 559 height 50
click at [714, 117] on img at bounding box center [718, 116] width 13 height 12
click at [816, 441] on p "Sign in with your tenant account" at bounding box center [692, 436] width 551 height 22
click at [813, 461] on p "This needs to have " User.Read.All permission ", as a minimum." at bounding box center [703, 464] width 529 height 22
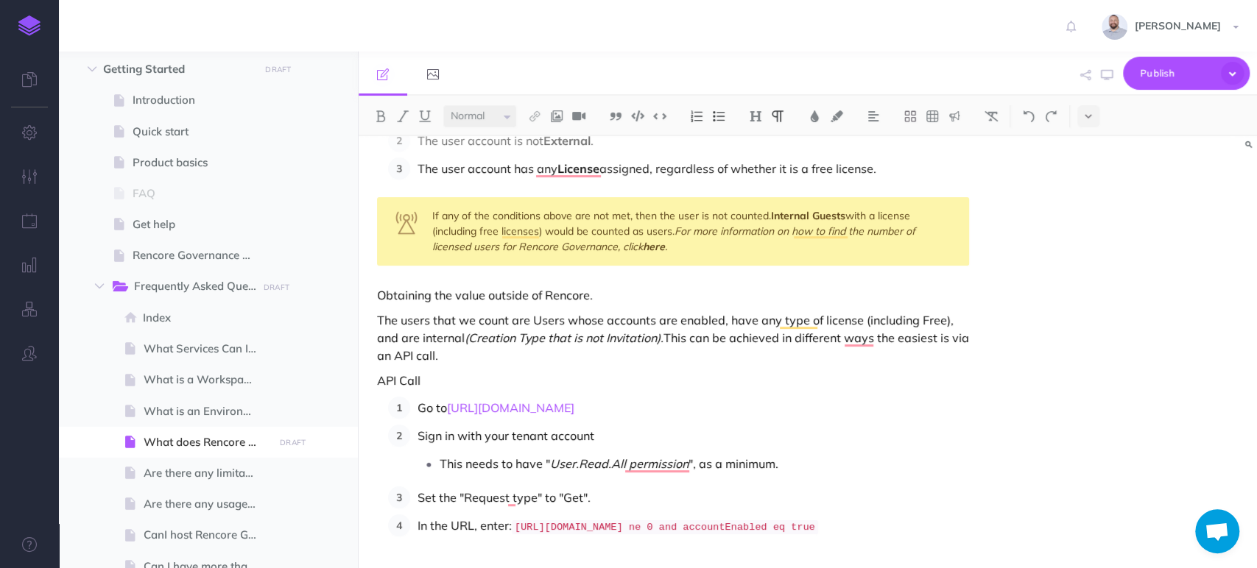
click at [648, 495] on p "Set the "Request type" to "Get"." at bounding box center [692, 498] width 551 height 22
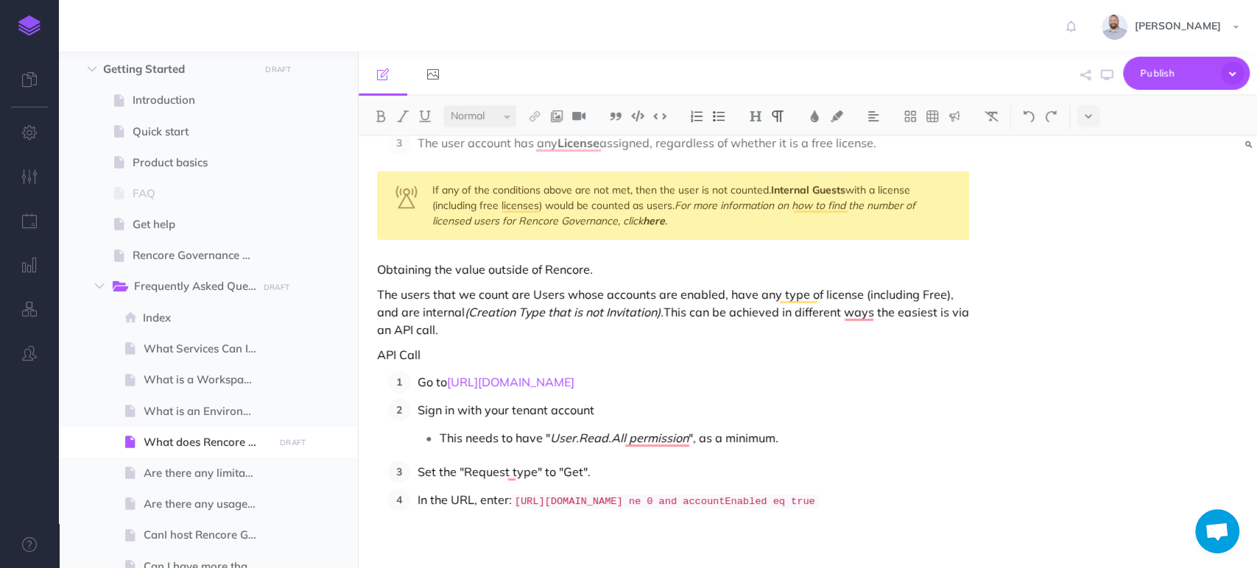
scroll to position [256, 0]
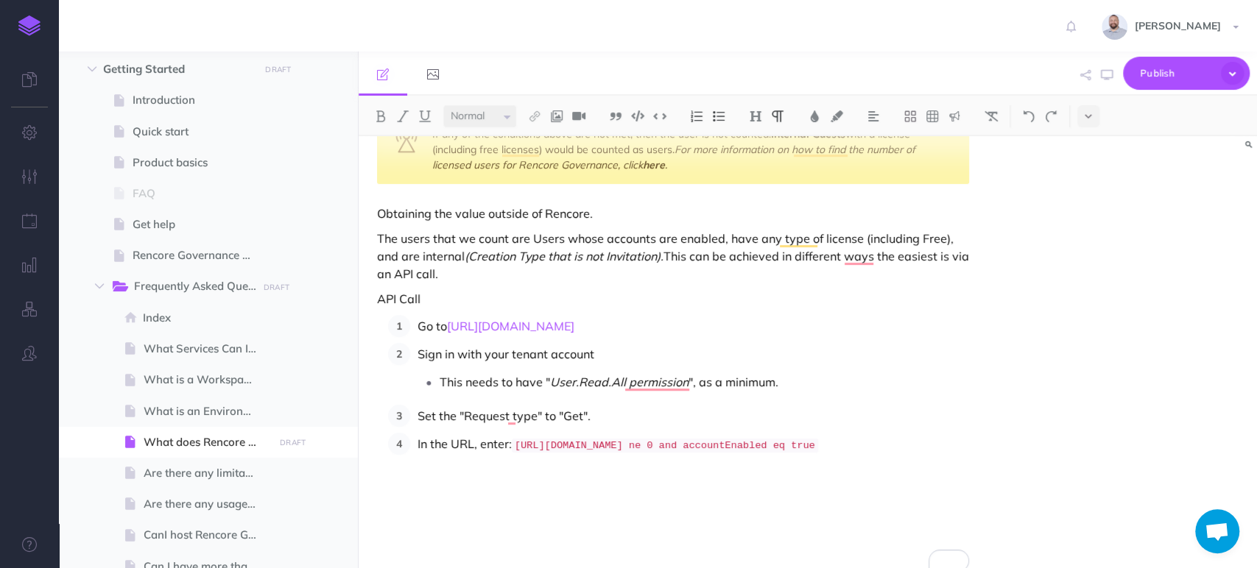
click at [531, 487] on div "What does Rencore consider a Microsoft 365 user? A user in the connected Micros…" at bounding box center [672, 226] width 629 height 692
click at [594, 457] on p "In the URL, enter: https://graph.microsoft.com/v1.0/users/$count?$filter=assign…" at bounding box center [692, 445] width 551 height 24
click at [520, 485] on p "Click on "Request headers"" at bounding box center [692, 474] width 551 height 22
click at [577, 485] on p "Click on "Request Headers"" at bounding box center [692, 474] width 551 height 22
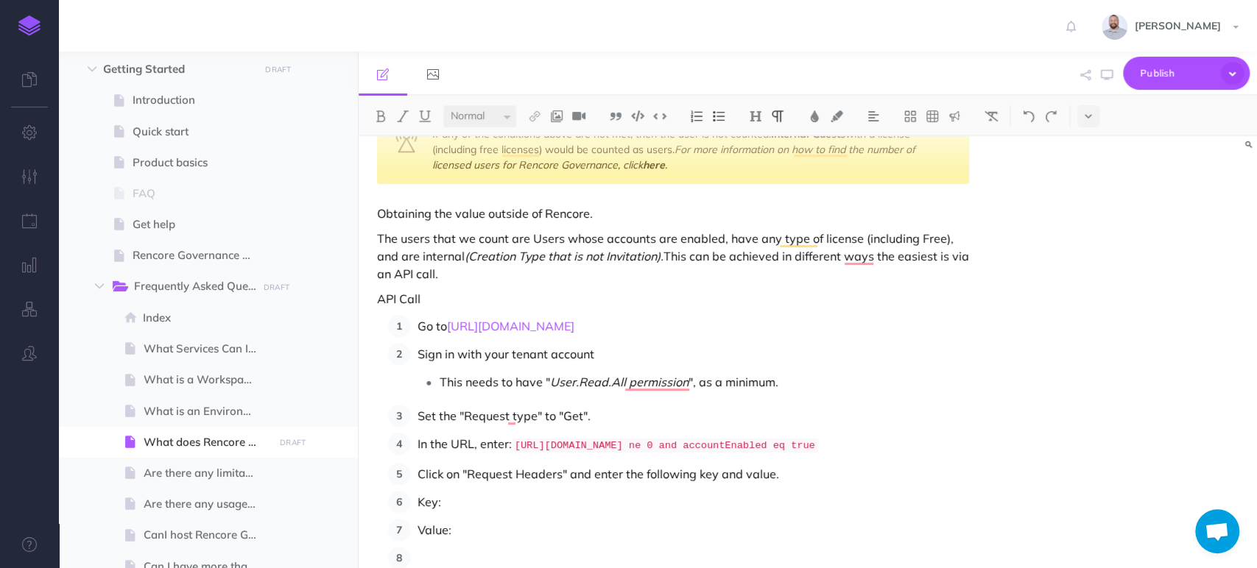
click at [593, 509] on ol "Go to https://developer.microsoft.com/graph/graph-explorer Sign in with your te…" at bounding box center [678, 442] width 581 height 254
drag, startPoint x: 418, startPoint y: 523, endPoint x: 450, endPoint y: 523, distance: 32.4
click at [450, 513] on p "Key:" at bounding box center [692, 502] width 551 height 22
click at [400, 113] on img at bounding box center [402, 116] width 13 height 12
drag, startPoint x: 414, startPoint y: 553, endPoint x: 452, endPoint y: 553, distance: 38.3
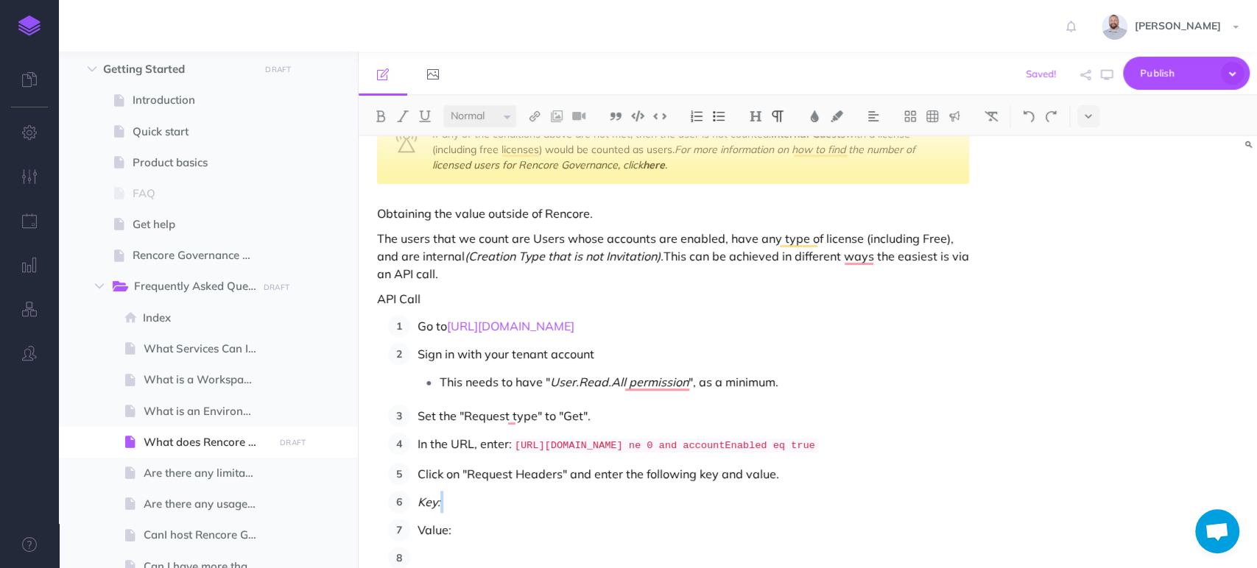
click at [452, 541] on li "Value:" at bounding box center [689, 530] width 559 height 22
click at [403, 110] on img at bounding box center [402, 116] width 13 height 12
click at [522, 513] on p "Key:" at bounding box center [692, 502] width 551 height 22
click at [475, 513] on p "Key:" at bounding box center [692, 502] width 551 height 22
click at [482, 541] on p "Value:" at bounding box center [692, 530] width 551 height 22
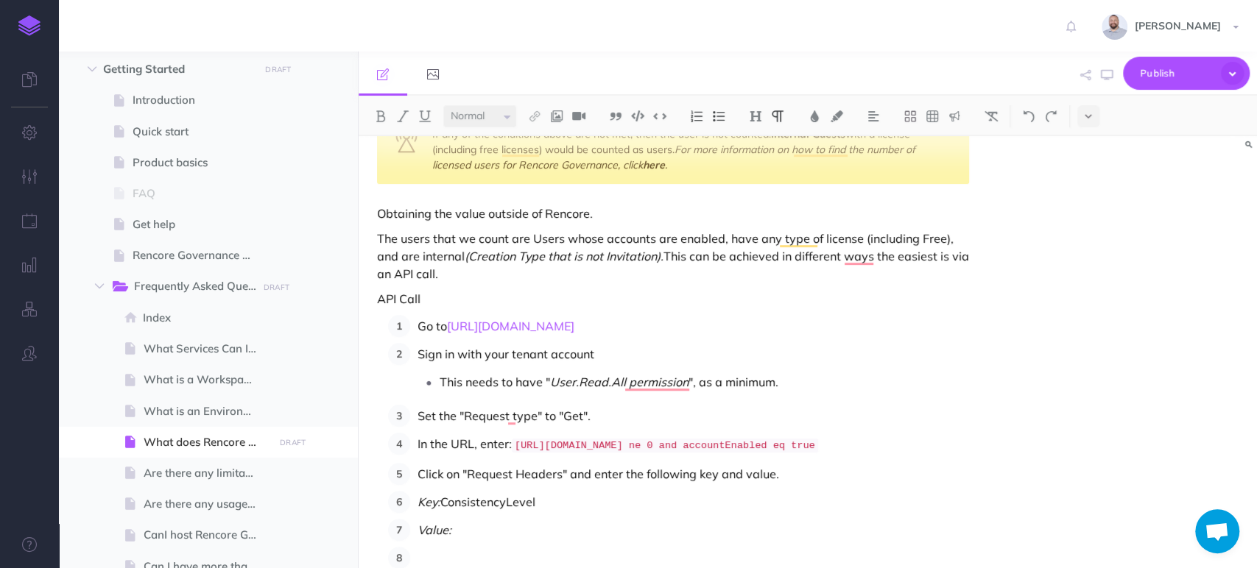
click at [528, 541] on p "Value:" at bounding box center [692, 530] width 551 height 22
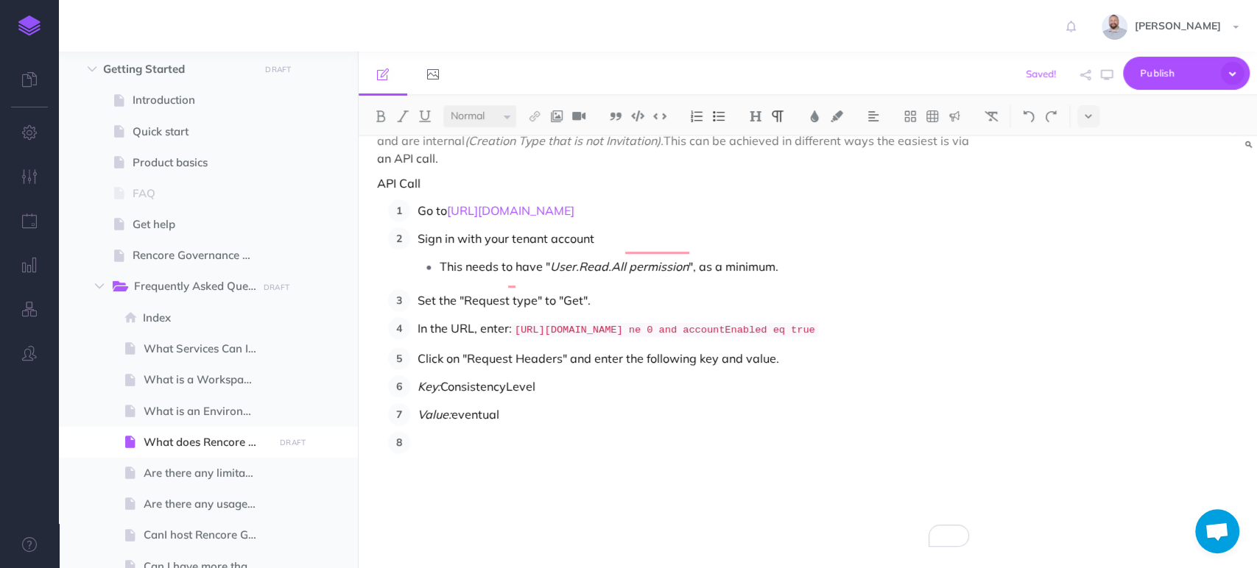
scroll to position [0, 0]
click at [478, 430] on ol "Go to https://developer.microsoft.com/graph/graph-explorer Sign in with your te…" at bounding box center [678, 326] width 581 height 254
click at [425, 387] on em "Key:" at bounding box center [428, 386] width 23 height 15
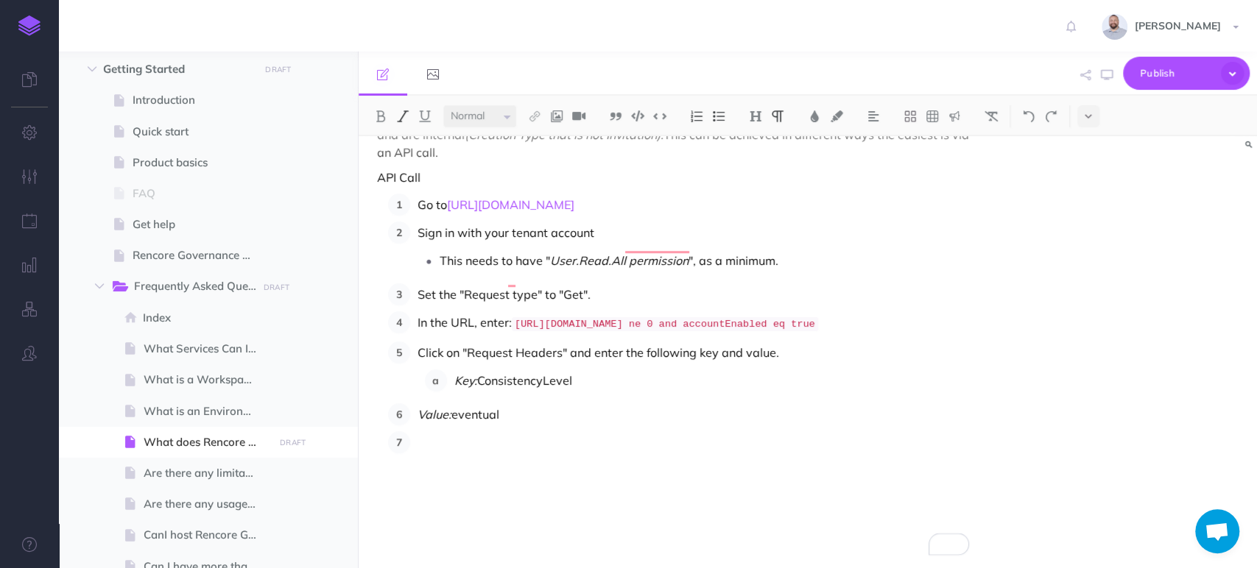
click at [446, 422] on em "Value:" at bounding box center [434, 414] width 34 height 15
drag, startPoint x: 540, startPoint y: 416, endPoint x: 450, endPoint y: 389, distance: 93.6
click at [450, 389] on ol "Key: ConsistencyLevel Value: eventual" at bounding box center [697, 395] width 544 height 50
click at [718, 113] on img at bounding box center [718, 116] width 13 height 12
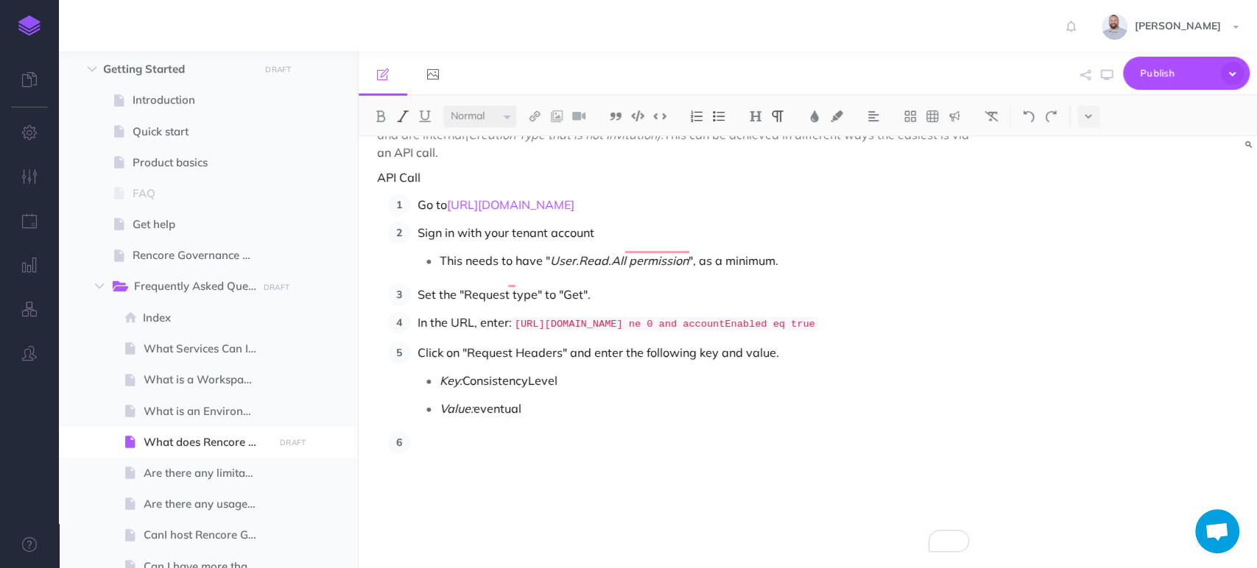
click at [476, 438] on p "To enrich screen reader interactions, please activate Accessibility in Grammarl…" at bounding box center [692, 442] width 551 height 22
click at [510, 452] on p "Click" at bounding box center [692, 442] width 551 height 22
drag, startPoint x: 506, startPoint y: 447, endPoint x: 450, endPoint y: 443, distance: 55.3
click at [450, 443] on p "Click "Run Query"." at bounding box center [692, 442] width 551 height 22
click at [375, 115] on img at bounding box center [380, 116] width 13 height 12
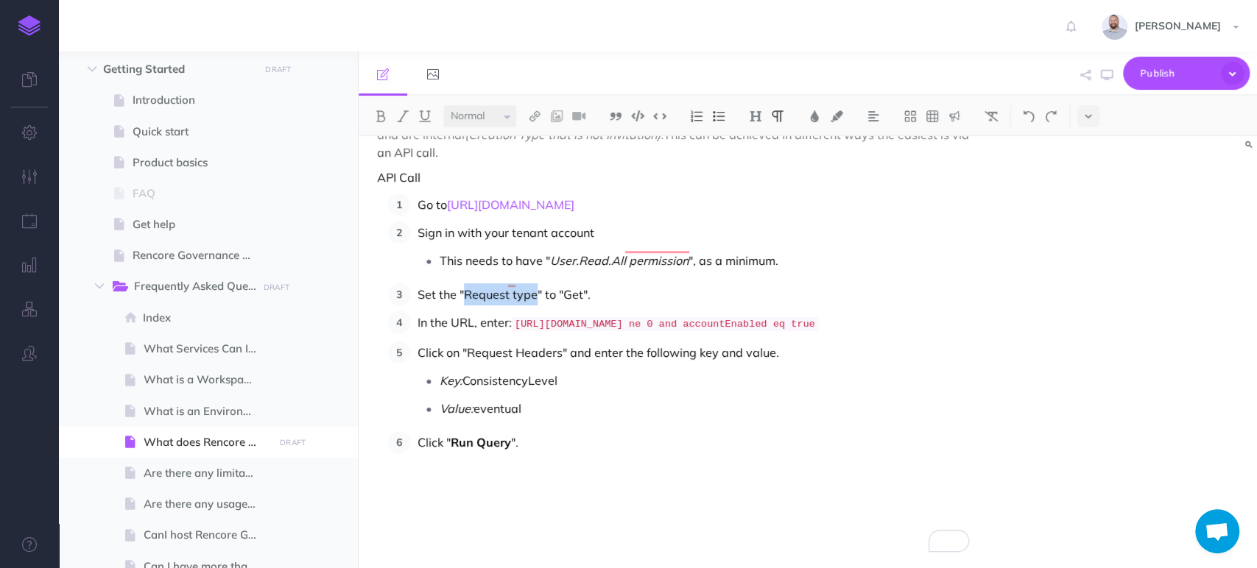
drag, startPoint x: 468, startPoint y: 275, endPoint x: 533, endPoint y: 275, distance: 64.8
click at [533, 283] on p "Set the "Request type" to "Get"." at bounding box center [692, 294] width 551 height 22
click at [396, 112] on img at bounding box center [402, 116] width 13 height 12
drag, startPoint x: 562, startPoint y: 278, endPoint x: 578, endPoint y: 277, distance: 15.5
click at [578, 283] on p "Set the " Request type " to "Get"." at bounding box center [692, 294] width 551 height 22
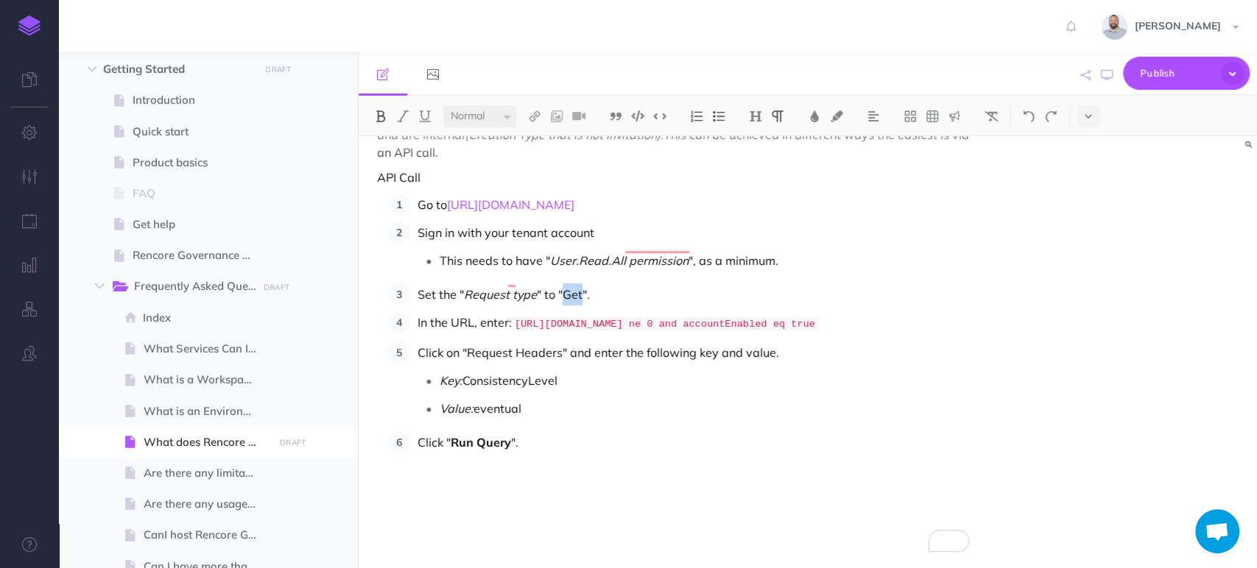
click at [379, 114] on img at bounding box center [380, 116] width 13 height 12
drag, startPoint x: 453, startPoint y: 305, endPoint x: 472, endPoint y: 306, distance: 19.2
click at [472, 311] on p "In the URL, enter: https://graph.microsoft.com/v1.0/users/$count?$filter=assign…" at bounding box center [692, 323] width 551 height 24
click at [406, 112] on img at bounding box center [402, 116] width 13 height 12
click at [490, 311] on p "In the URL , enter: https://graph.microsoft.com/v1.0/users/$count?$filter=assig…" at bounding box center [692, 323] width 551 height 24
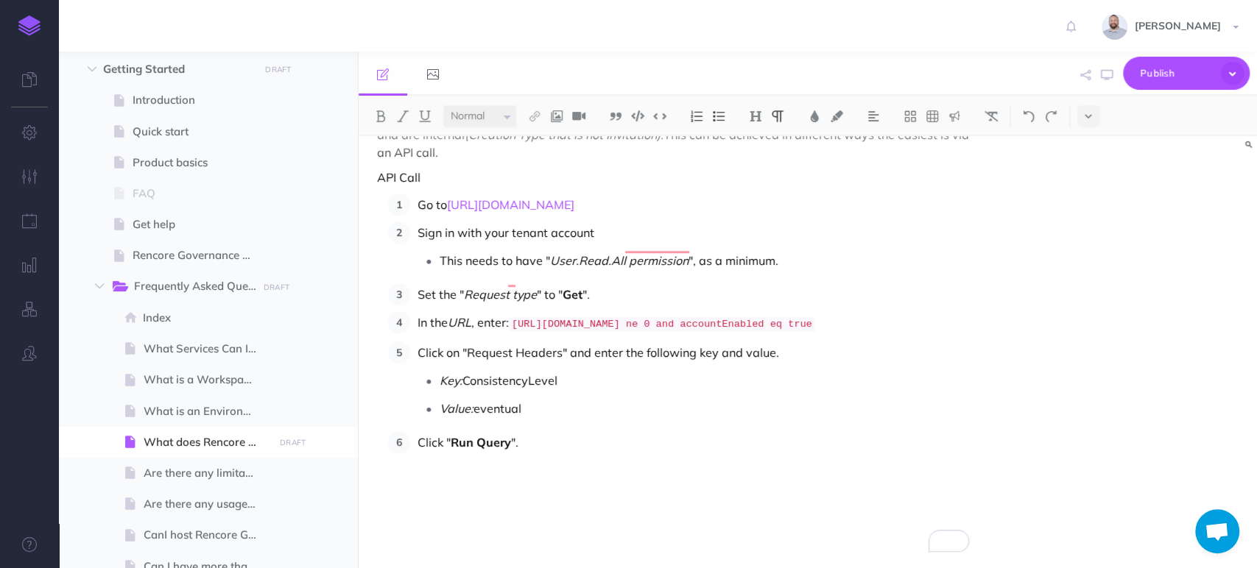
click at [616, 331] on p "In the URL , enter: https://graph.microsoft.com/v1.0/users/$count?$filter=assig…" at bounding box center [692, 323] width 551 height 24
drag, startPoint x: 468, startPoint y: 358, endPoint x: 559, endPoint y: 356, distance: 90.6
click at [559, 356] on p "Click on "Request Headers" and enter the following key and value." at bounding box center [692, 353] width 551 height 22
click at [399, 110] on img at bounding box center [402, 116] width 13 height 12
drag, startPoint x: 465, startPoint y: 385, endPoint x: 571, endPoint y: 385, distance: 106.0
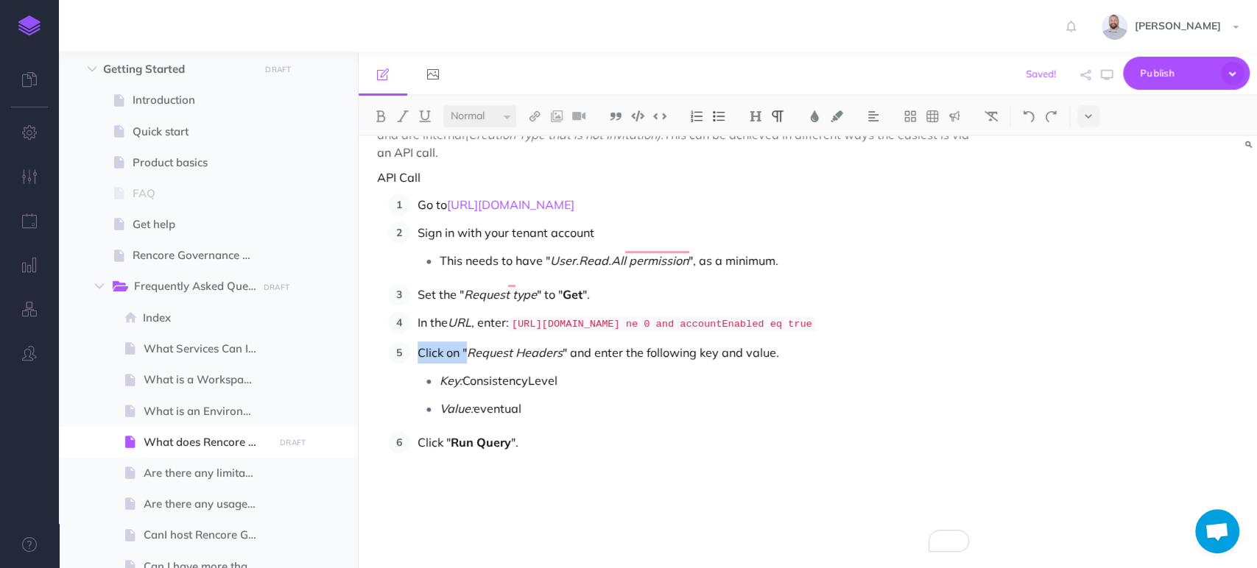
click at [571, 385] on p "Key: ConsistencyLevel" at bounding box center [703, 381] width 529 height 22
click at [384, 114] on img at bounding box center [380, 116] width 13 height 12
drag, startPoint x: 476, startPoint y: 412, endPoint x: 537, endPoint y: 417, distance: 62.0
click at [537, 417] on p "Value: eventual" at bounding box center [703, 408] width 529 height 22
click at [375, 116] on img at bounding box center [380, 116] width 13 height 12
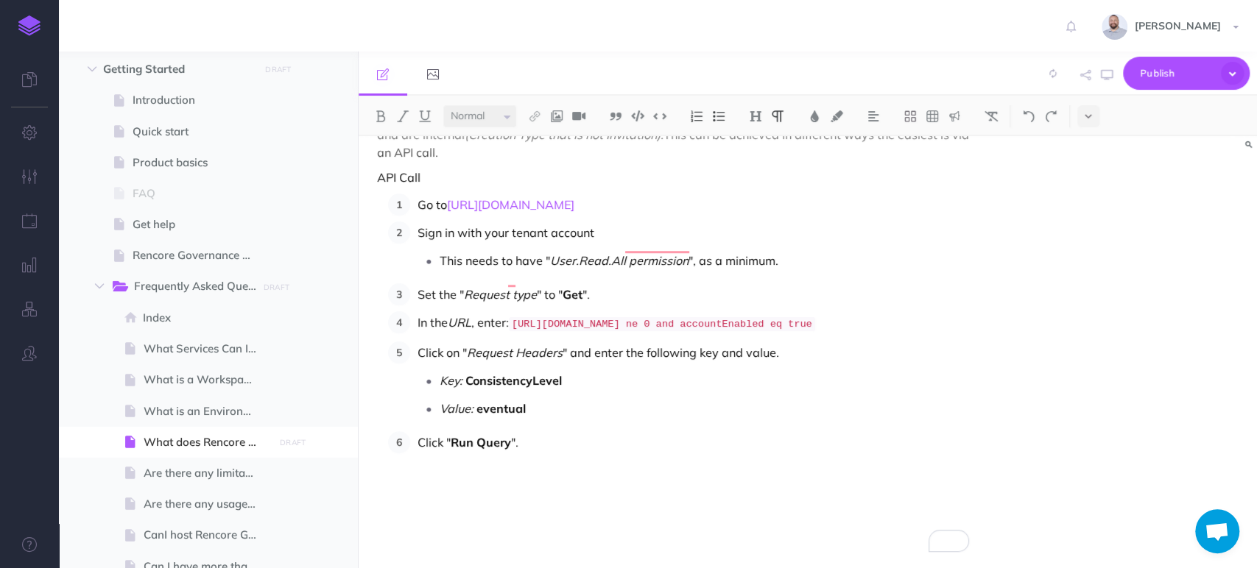
click at [622, 453] on p "Click " Run Query "." at bounding box center [692, 442] width 551 height 22
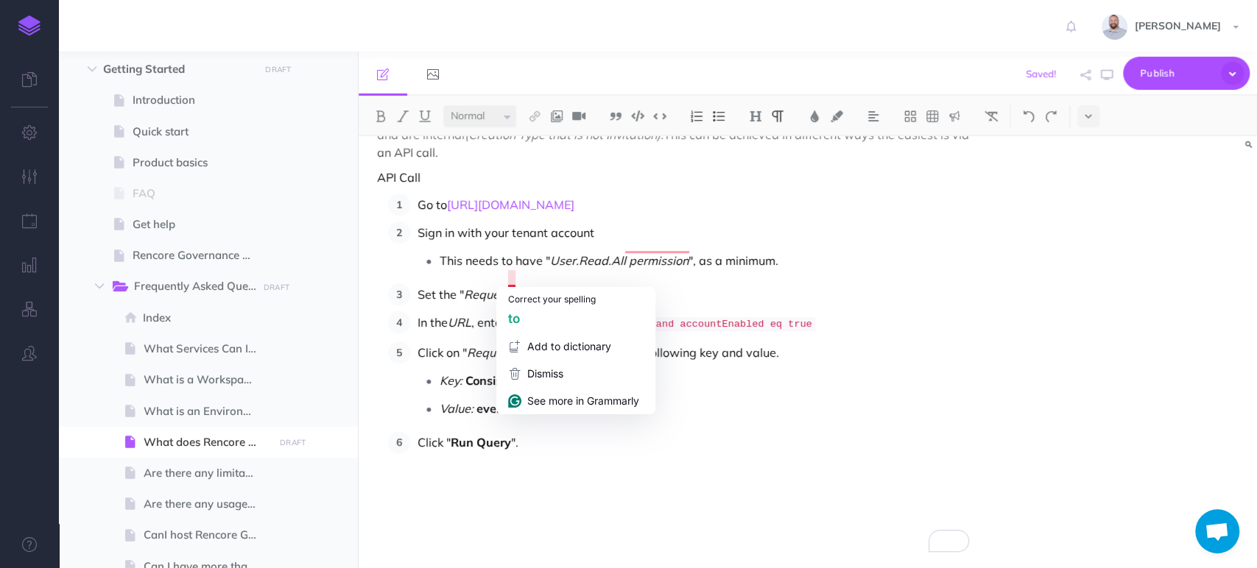
click at [538, 446] on p "Click " Run Query "." at bounding box center [692, 442] width 551 height 22
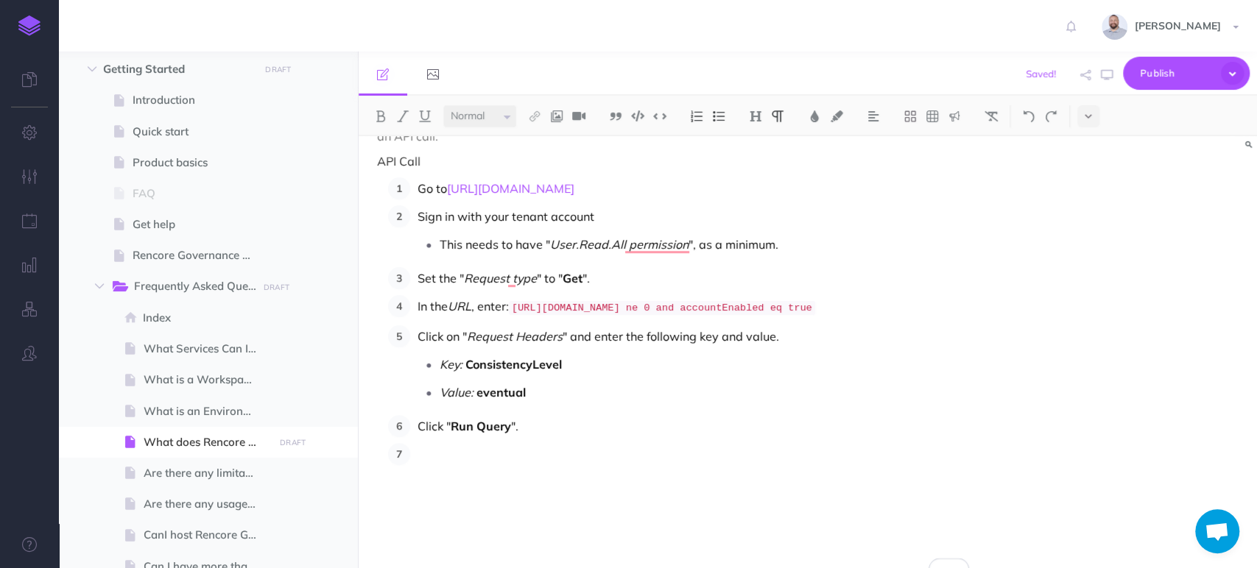
click at [543, 437] on p "Click " Run Query "." at bounding box center [692, 426] width 551 height 22
click at [525, 437] on p "Click " Run Query "." at bounding box center [692, 426] width 551 height 22
click at [524, 465] on p "To enrich screen reader interactions, please activate Accessibility in Grammarl…" at bounding box center [692, 454] width 551 height 22
click at [558, 113] on img at bounding box center [556, 116] width 13 height 12
click at [559, 140] on icon at bounding box center [557, 142] width 12 height 10
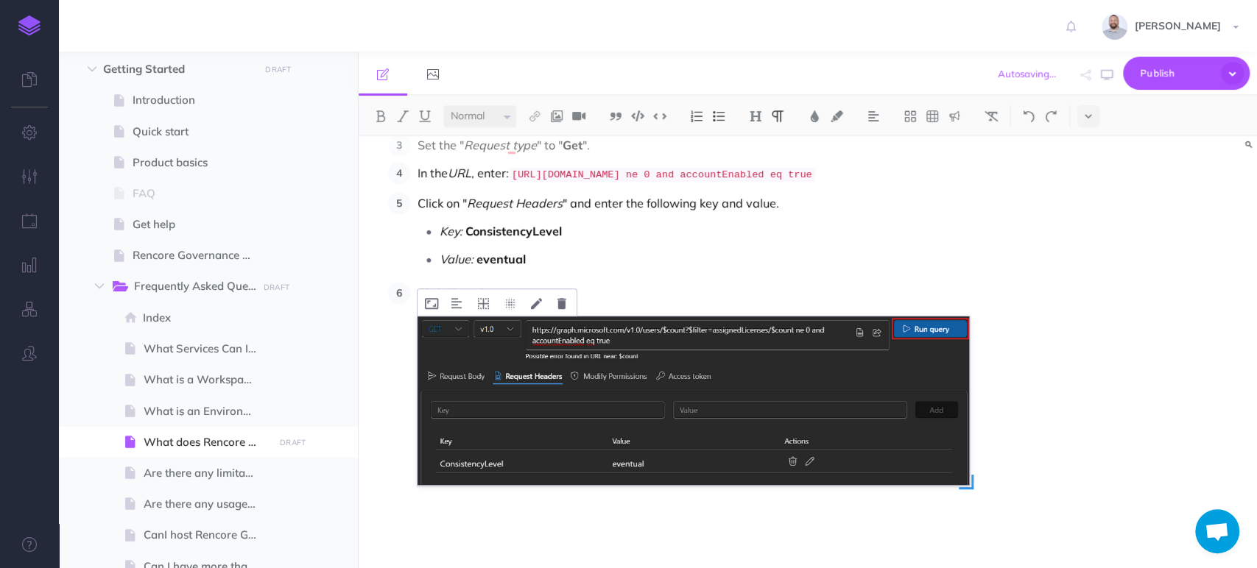
scroll to position [597, 0]
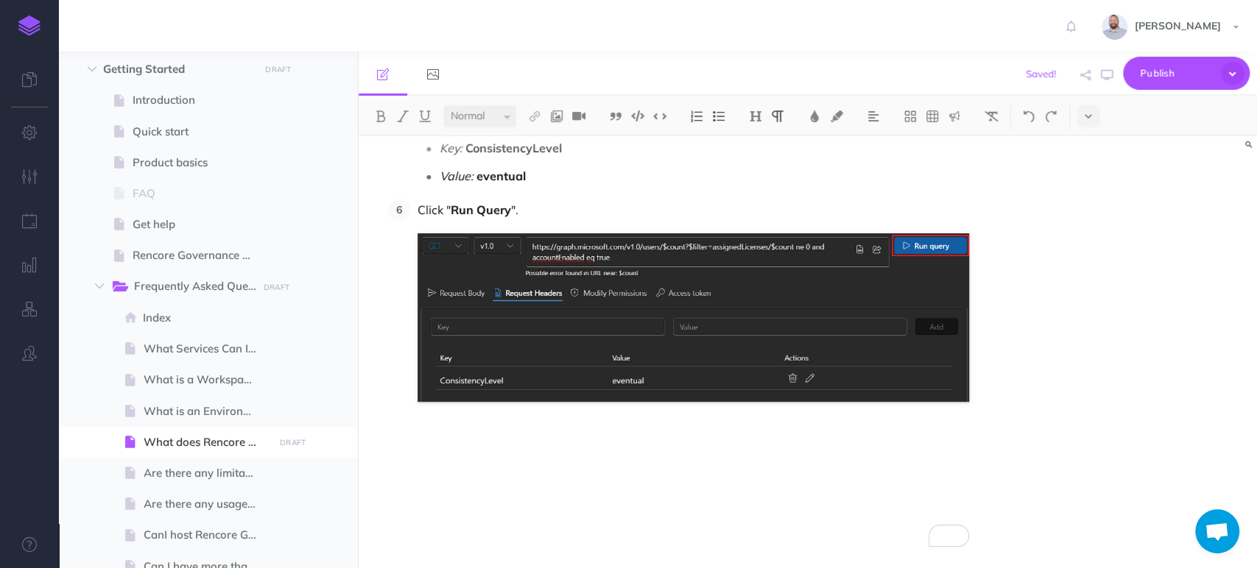
click at [458, 428] on li "Click " Run Query "." at bounding box center [689, 326] width 559 height 255
click at [450, 424] on li "Click " Run Query "." at bounding box center [689, 326] width 559 height 255
click at [453, 423] on li "Click " Run Query "." at bounding box center [689, 326] width 559 height 255
click at [453, 417] on li "Click " Run Query "." at bounding box center [689, 326] width 559 height 255
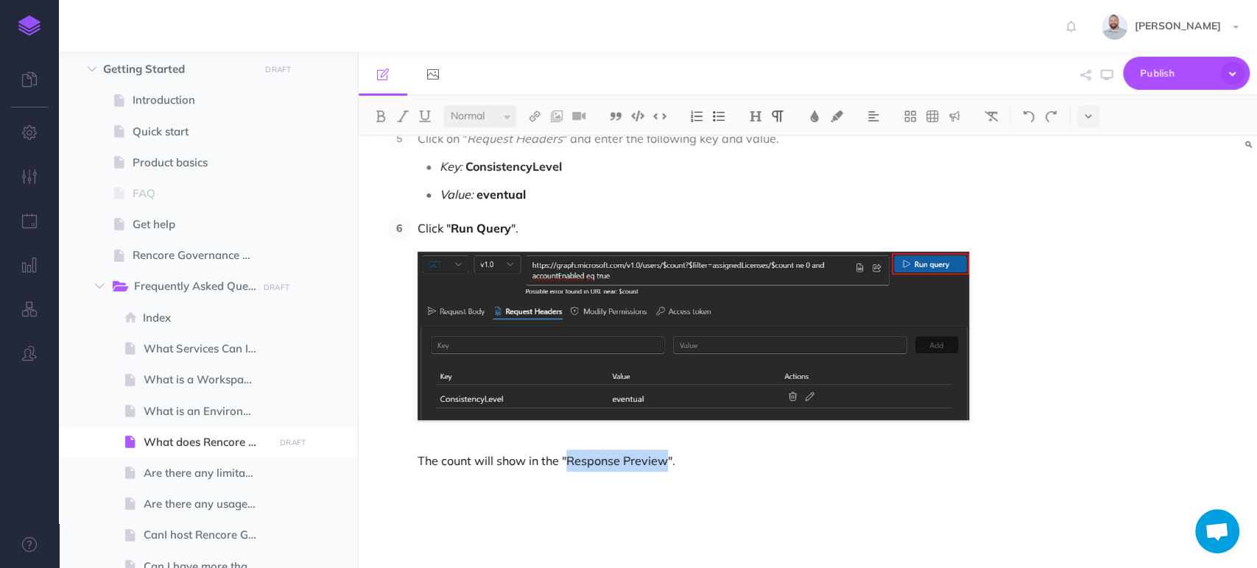
scroll to position [589, 0]
click at [405, 108] on button at bounding box center [403, 116] width 22 height 22
click at [710, 472] on p "The count will show in the " Response Preview "." at bounding box center [692, 461] width 551 height 22
click at [413, 244] on li "Click " Run Query ". The count will show in the " Response Preview "." at bounding box center [689, 344] width 559 height 255
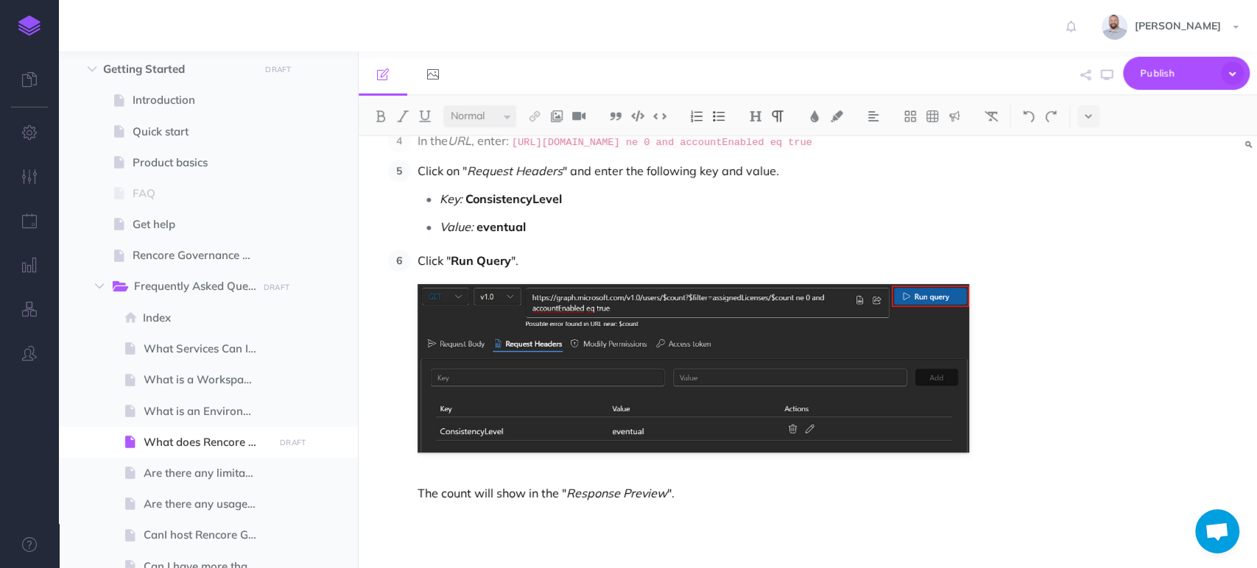
scroll to position [336, 0]
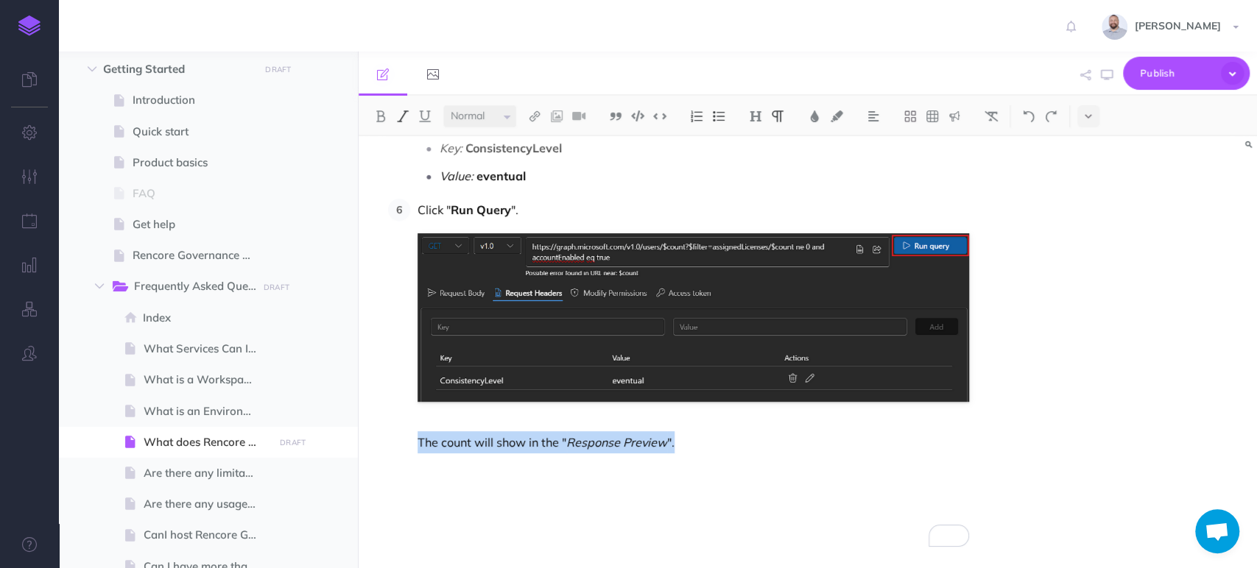
drag, startPoint x: 414, startPoint y: 440, endPoint x: 697, endPoint y: 440, distance: 283.4
click at [697, 440] on li "Click " Run Query ". The count will show in the " Response Preview "." at bounding box center [689, 326] width 559 height 255
click at [694, 442] on p "The count will show in the " Response Preview "." at bounding box center [692, 442] width 551 height 22
click at [690, 436] on p "The count will show in the " Response Preview "." at bounding box center [692, 442] width 551 height 22
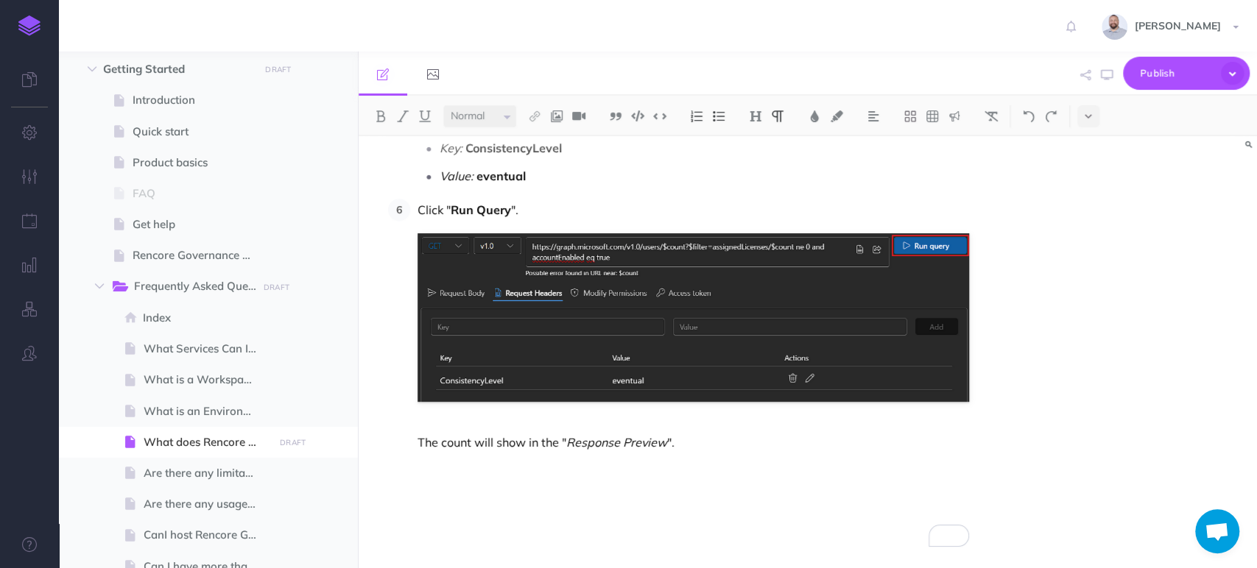
click at [418, 440] on p "The count will show in the " Response Preview "." at bounding box center [692, 442] width 551 height 22
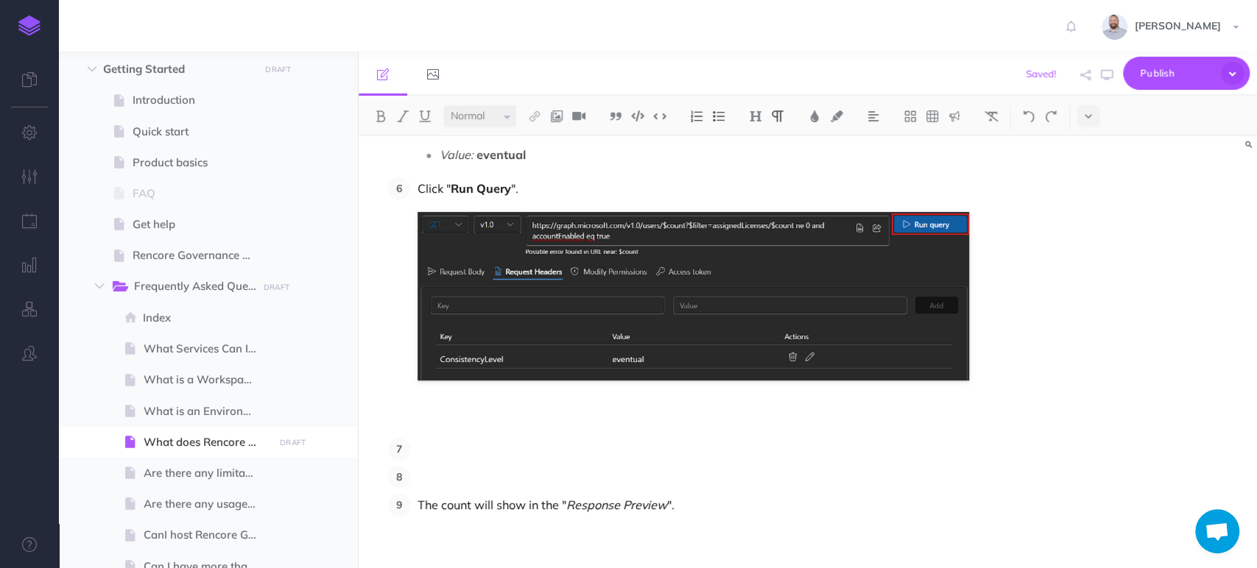
click at [434, 432] on p "To enrich screen reader interactions, please activate Accessibility in Grammarl…" at bounding box center [692, 421] width 551 height 22
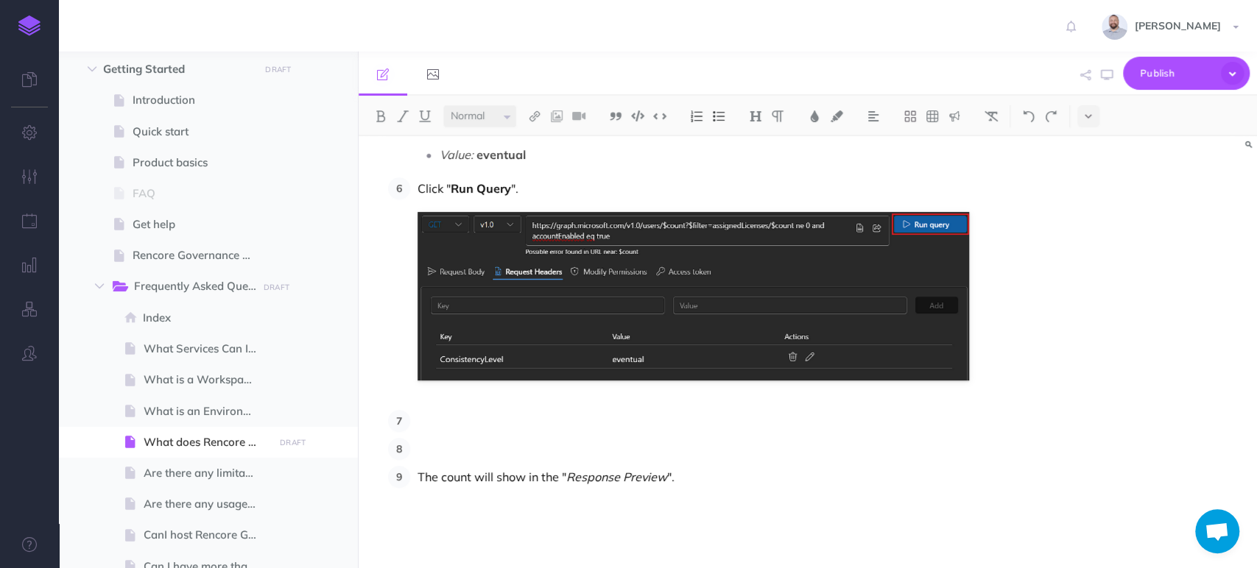
click at [442, 423] on ol "Go to https://developer.microsoft.com/graph/graph-explorer Sign in with your te…" at bounding box center [678, 214] width 581 height 548
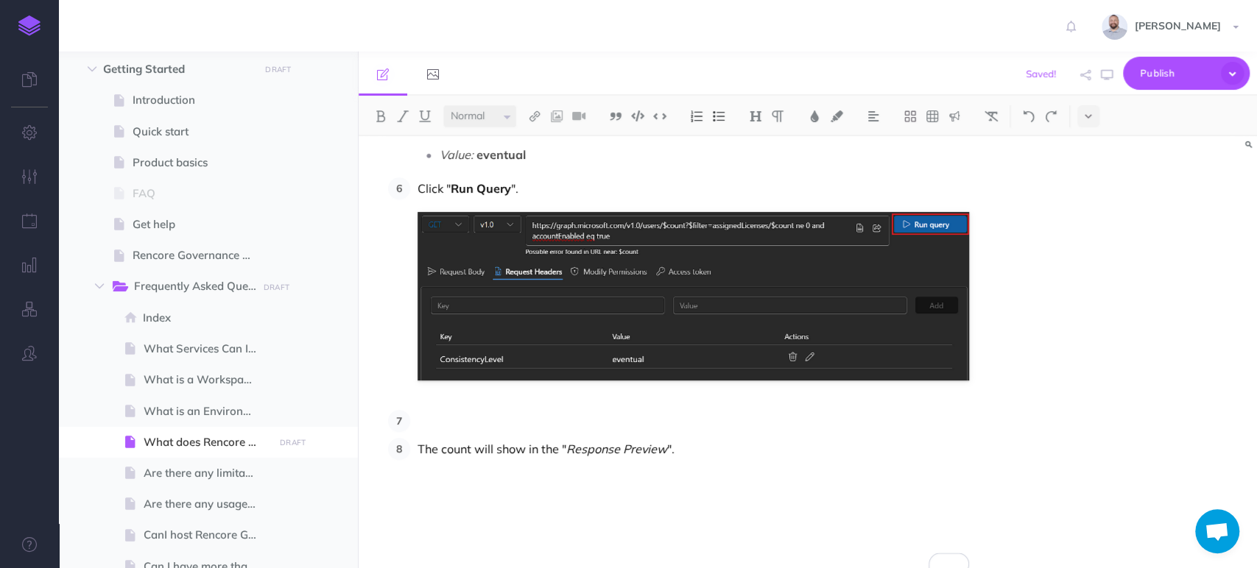
click at [453, 432] on p "To enrich screen reader interactions, please activate Accessibility in Grammarl…" at bounding box center [692, 421] width 551 height 22
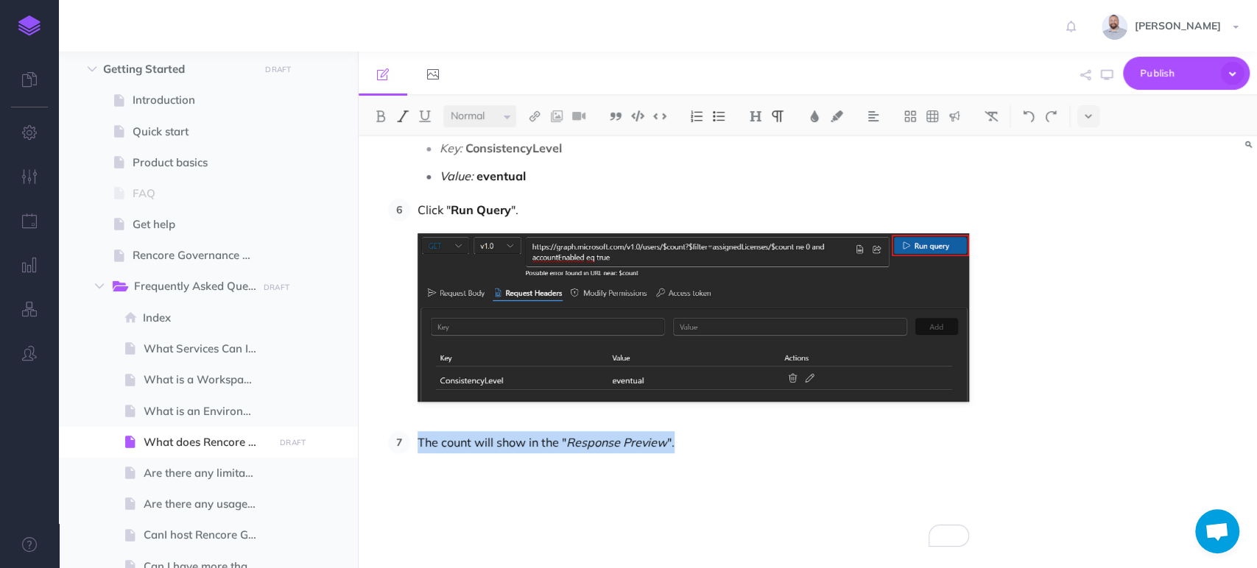
drag, startPoint x: 416, startPoint y: 444, endPoint x: 704, endPoint y: 439, distance: 288.6
click at [704, 439] on li "The count will show in the " Response Preview "." at bounding box center [689, 442] width 559 height 22
click at [701, 116] on img at bounding box center [696, 116] width 13 height 12
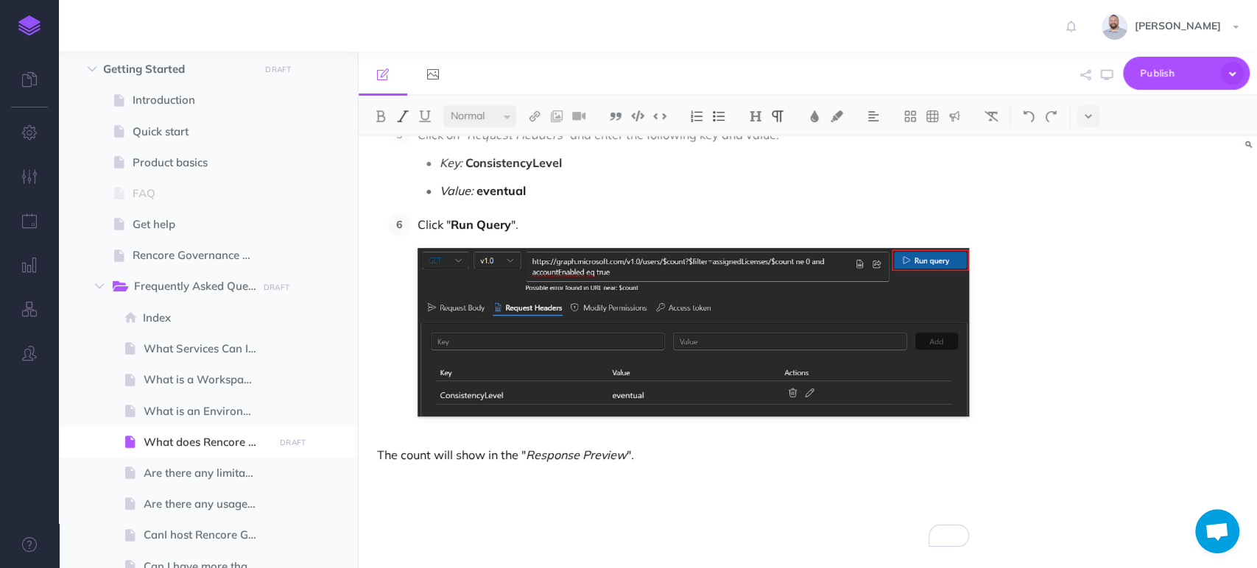
click at [677, 458] on p "The count will show in the " Response Preview "." at bounding box center [673, 455] width 592 height 18
click at [611, 428] on div "What does Rencore consider a Microsoft 365 user? A user in the connected Micros…" at bounding box center [672, 55] width 629 height 1028
click at [649, 457] on p "The count will show in the " Response Preview "." at bounding box center [673, 455] width 592 height 18
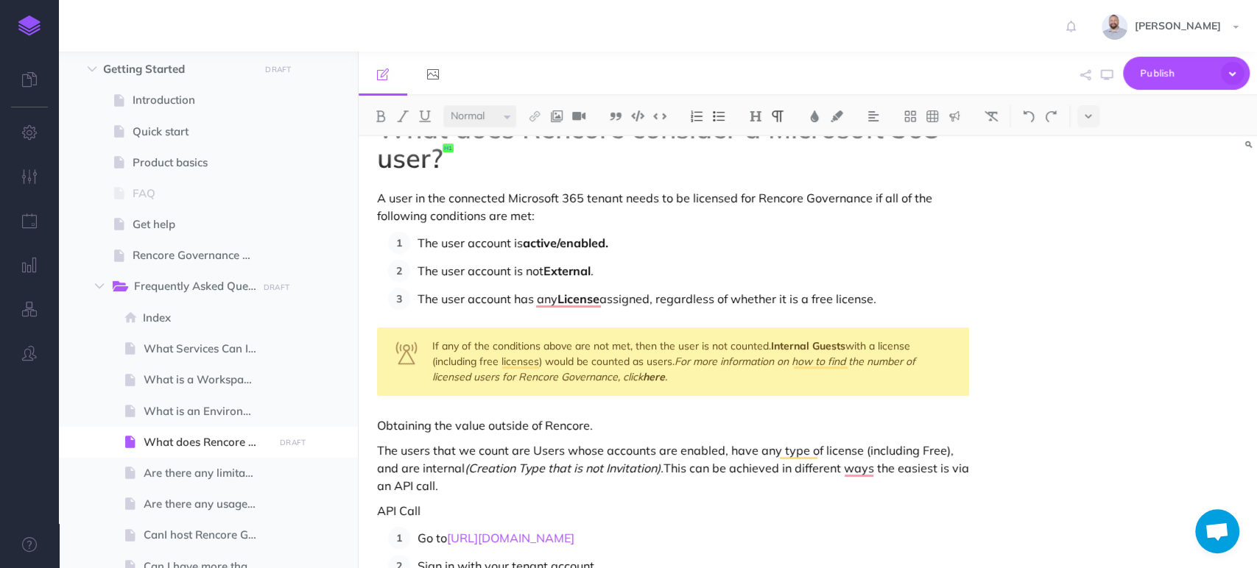
drag, startPoint x: 593, startPoint y: 425, endPoint x: 615, endPoint y: 425, distance: 22.1
click at [615, 425] on p "Obtaining the value outside of Rencore." at bounding box center [673, 426] width 592 height 18
click at [587, 425] on p "Obtaining the value outside of Rencore." at bounding box center [673, 426] width 592 height 18
click at [671, 470] on p "The users that we count are Users whose accounts are enabled, have any type of …" at bounding box center [673, 468] width 592 height 53
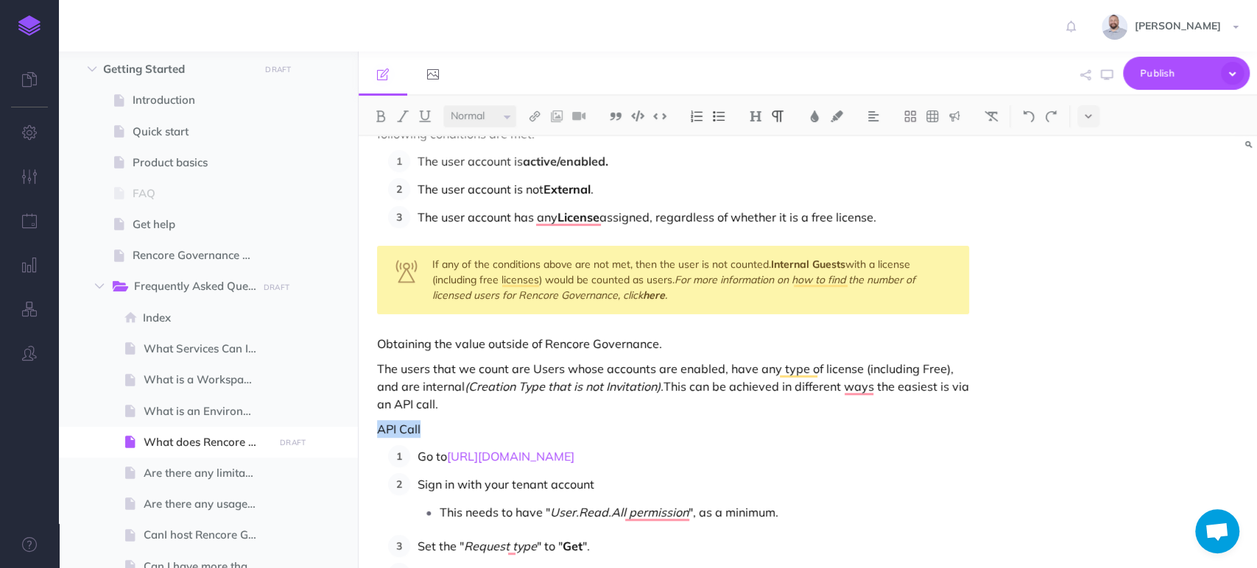
drag, startPoint x: 437, startPoint y: 432, endPoint x: 372, endPoint y: 434, distance: 64.1
click at [372, 434] on div "What does Rencore consider a Microsoft 365 user? A user in the connected Micros…" at bounding box center [672, 524] width 629 height 1028
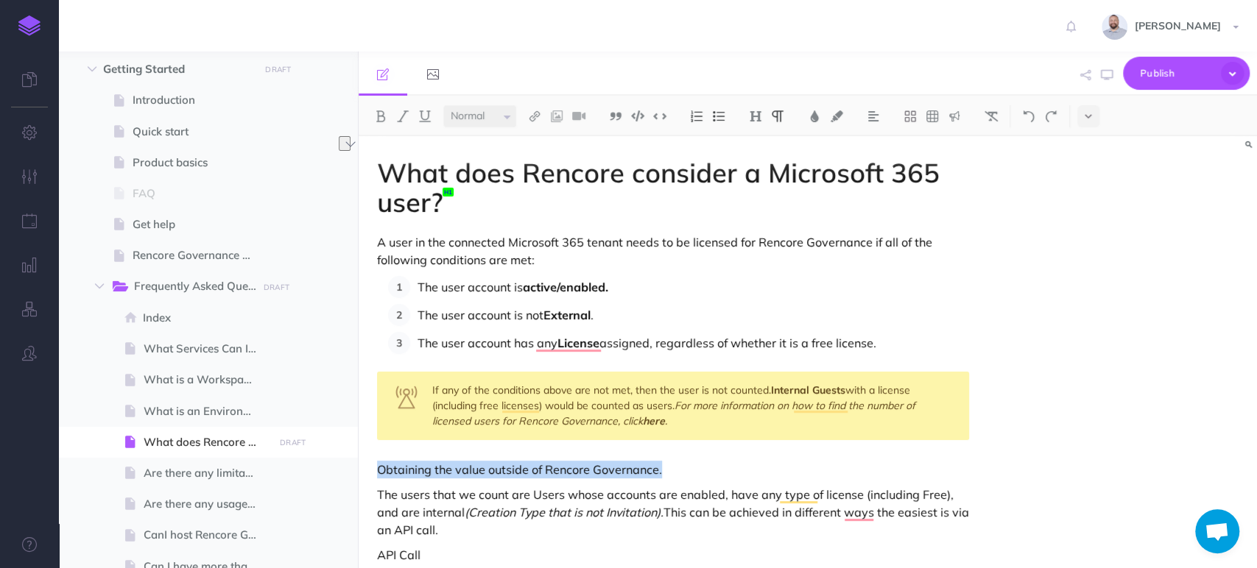
drag, startPoint x: 665, startPoint y: 470, endPoint x: 377, endPoint y: 468, distance: 288.6
click at [377, 468] on p "Obtaining the value outside of Rencore Governance." at bounding box center [673, 470] width 592 height 18
click at [754, 114] on img at bounding box center [755, 116] width 13 height 12
click at [759, 160] on button "H2" at bounding box center [755, 164] width 22 height 22
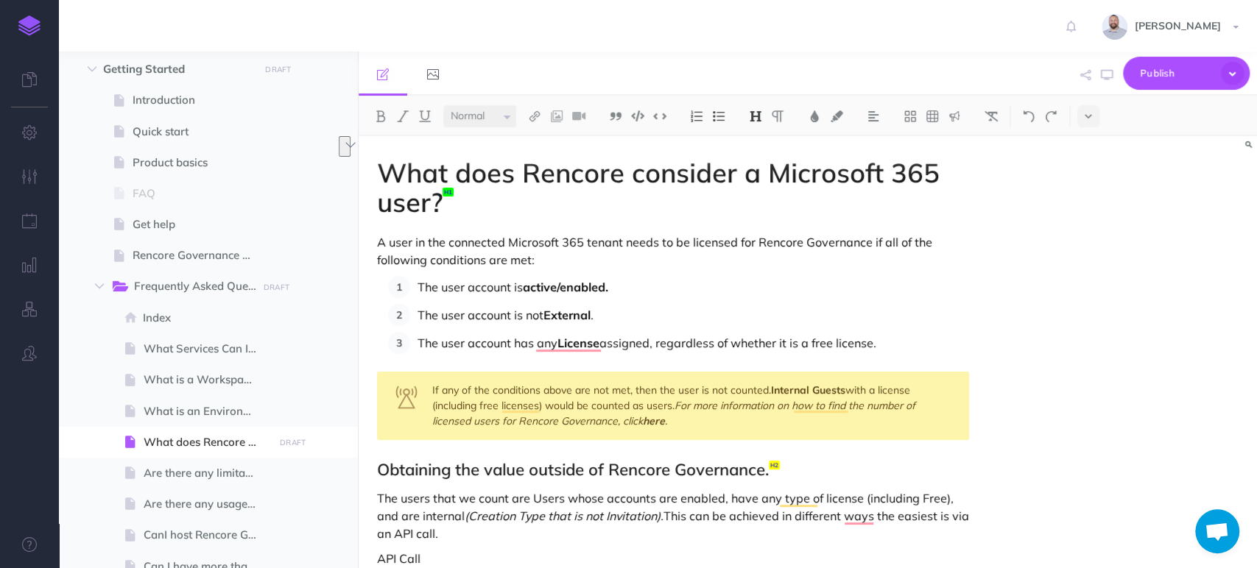
click at [509, 509] on em "(Creation Type that is not Invitation)." at bounding box center [563, 516] width 199 height 15
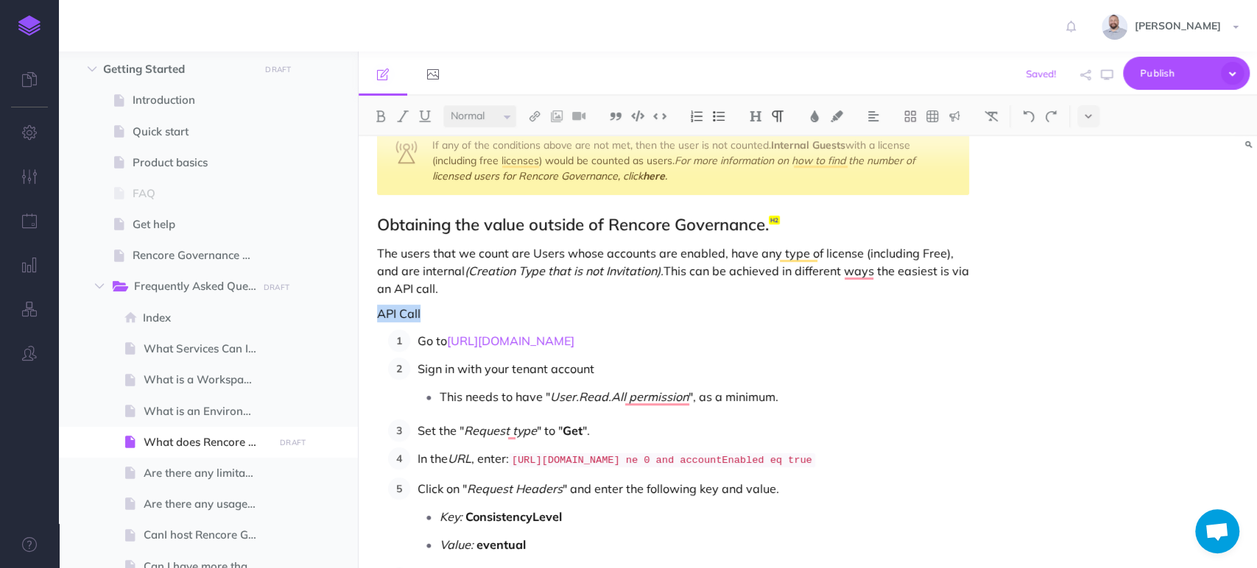
drag, startPoint x: 423, startPoint y: 313, endPoint x: 366, endPoint y: 314, distance: 57.4
click at [366, 314] on div "What does Rencore consider a Microsoft 365 user? A user in the connected Micros…" at bounding box center [672, 406] width 629 height 1031
click at [763, 110] on button at bounding box center [755, 116] width 22 height 22
click at [758, 185] on button "H3" at bounding box center [755, 186] width 22 height 22
drag, startPoint x: 803, startPoint y: 300, endPoint x: 980, endPoint y: 241, distance: 186.9
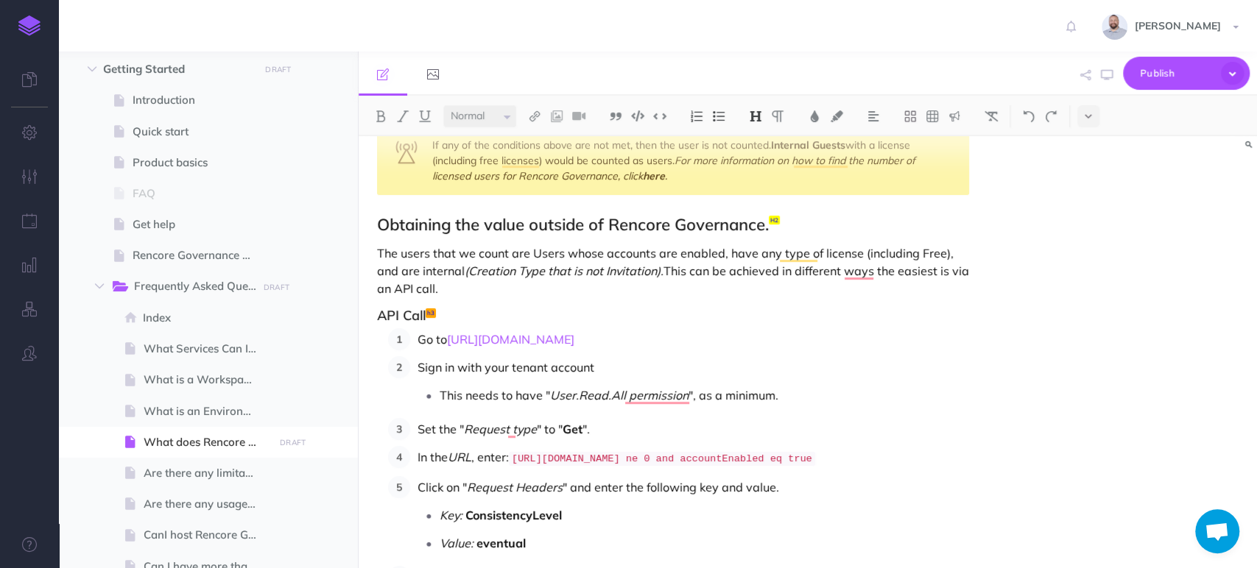
click at [804, 300] on div "What does Rencore consider a Microsoft 365 user? A user in the connected Micros…" at bounding box center [672, 406] width 629 height 1030
click at [1171, 80] on span "Publish" at bounding box center [1176, 73] width 74 height 23
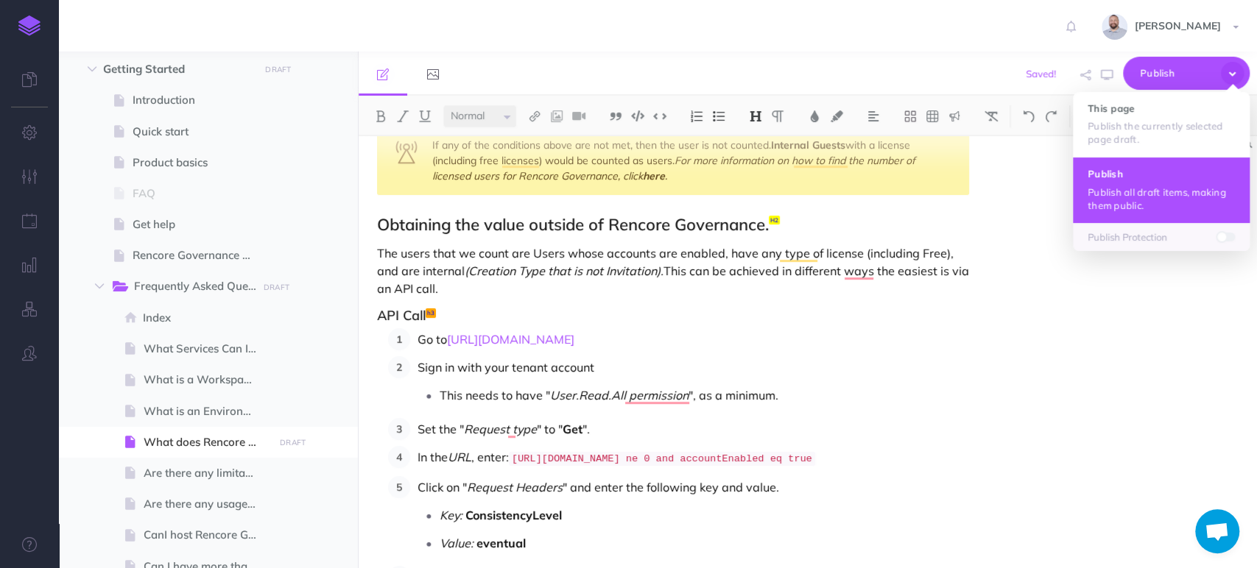
click at [1153, 181] on button "Publish Publish all draft items, making them public." at bounding box center [1161, 190] width 177 height 66
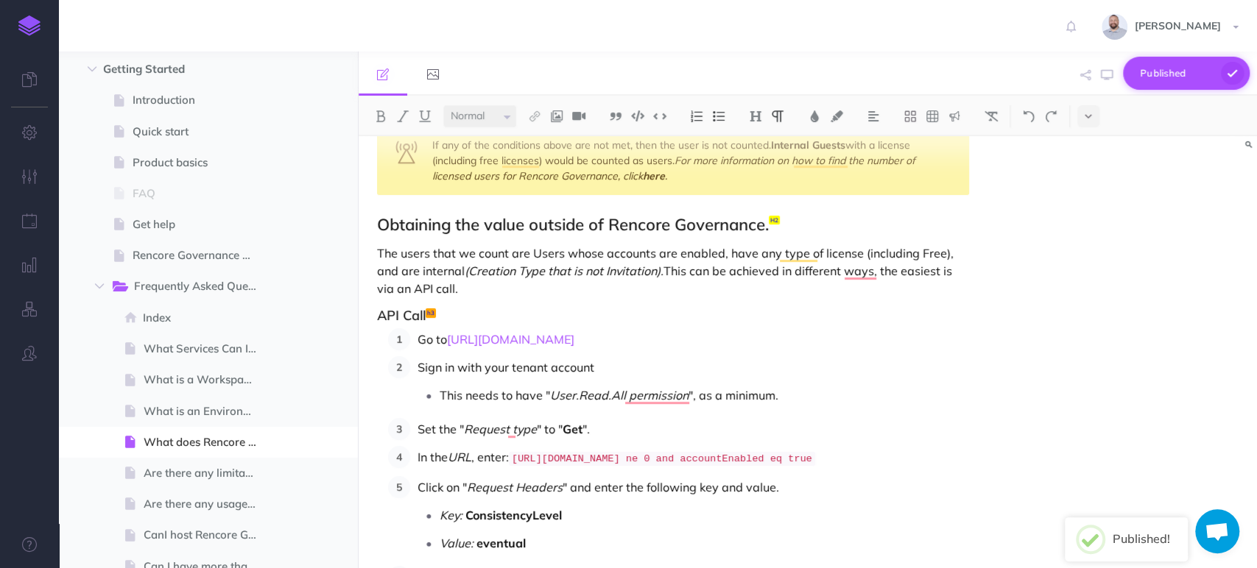
click at [1160, 74] on span "Published" at bounding box center [1176, 73] width 74 height 23
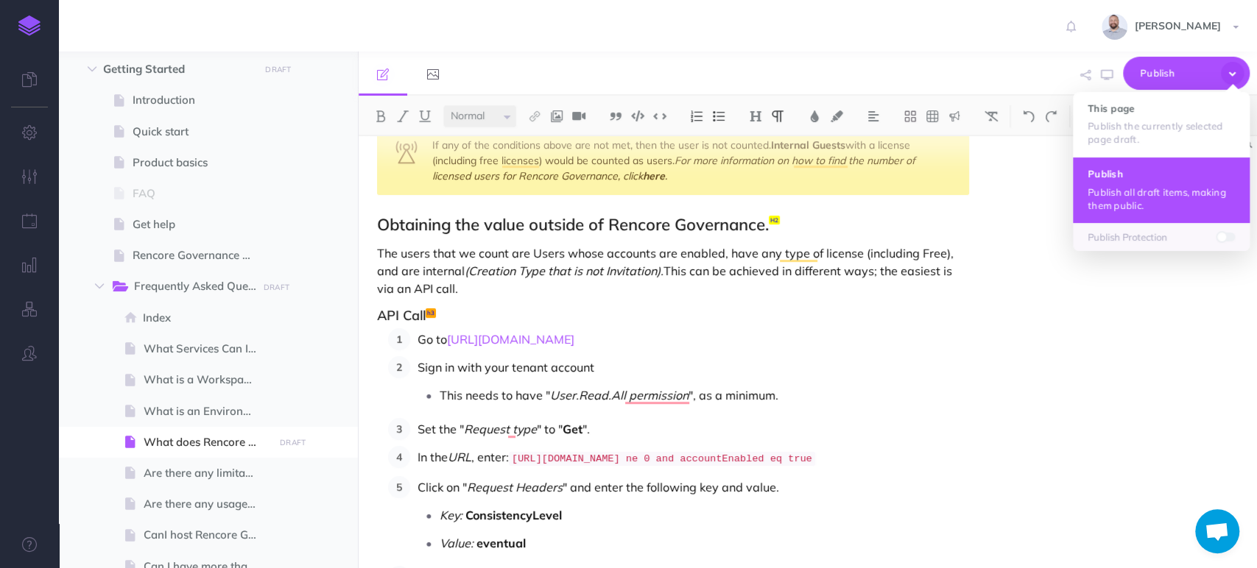
click at [1138, 133] on ul "This page Publish the currently selected page draft. Publish Publish all draft …" at bounding box center [1161, 171] width 177 height 159
click at [1132, 174] on h4 "Publish" at bounding box center [1160, 174] width 147 height 10
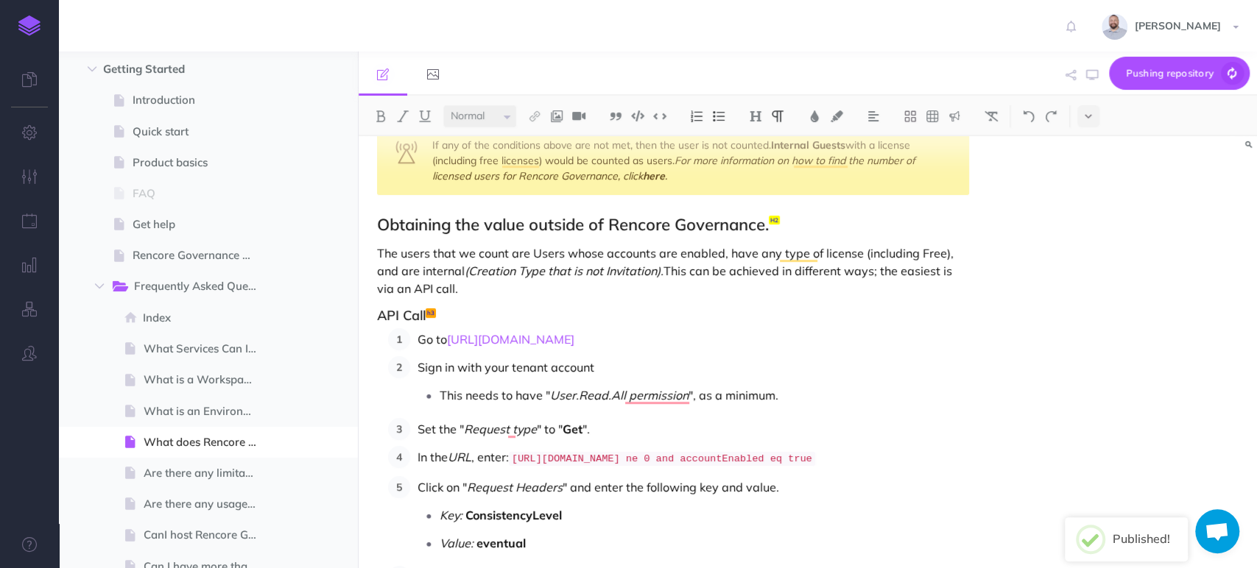
click at [456, 289] on p "The users that we count are Users whose accounts are enabled, have any type of …" at bounding box center [673, 270] width 592 height 53
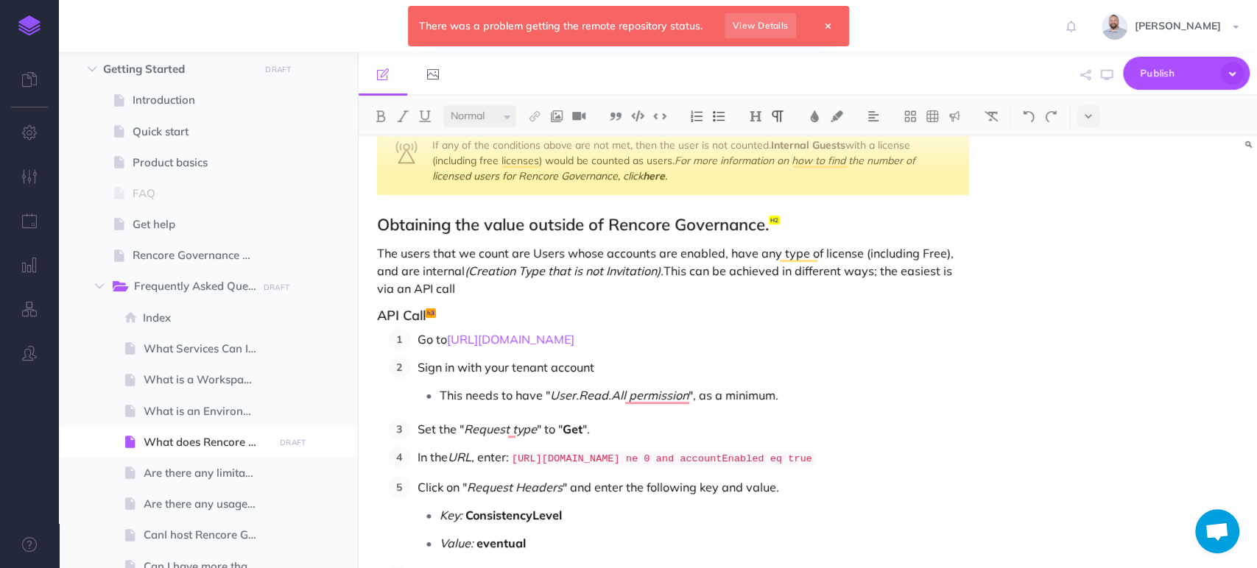
click at [410, 288] on p "The users that we count are Users whose accounts are enabled, have any type of …" at bounding box center [673, 270] width 592 height 53
click at [377, 317] on h3 "API Call" at bounding box center [673, 315] width 592 height 15
click at [531, 313] on h3 "Graph API Call" at bounding box center [673, 315] width 592 height 15
click at [578, 283] on p "The users that we count are Users whose accounts are enabled, have any type of …" at bounding box center [673, 270] width 592 height 53
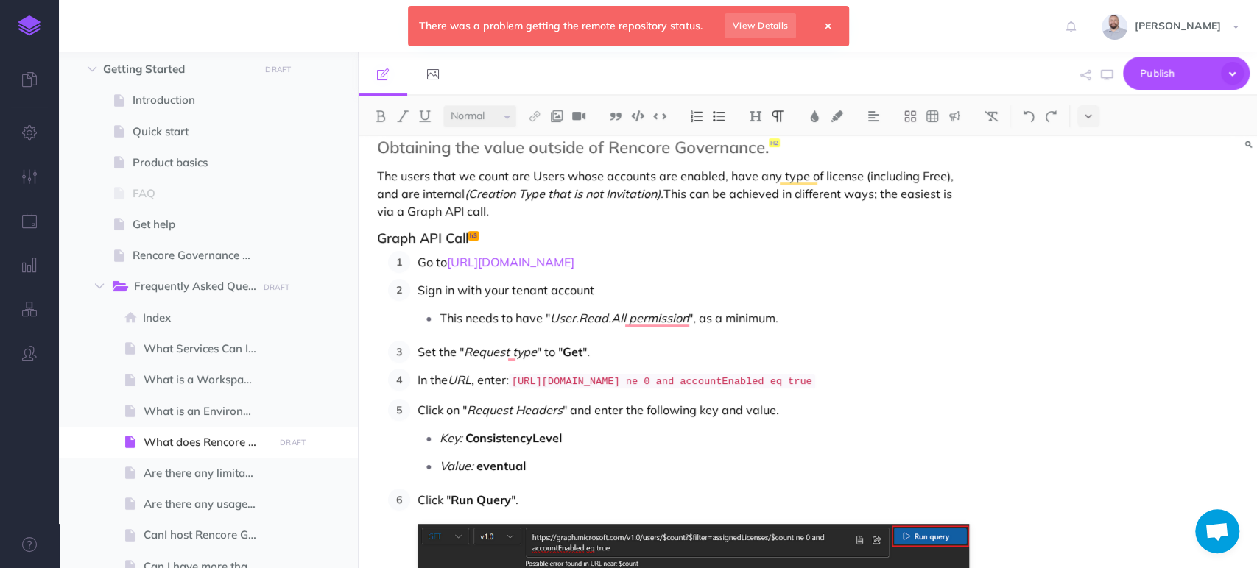
scroll to position [358, 0]
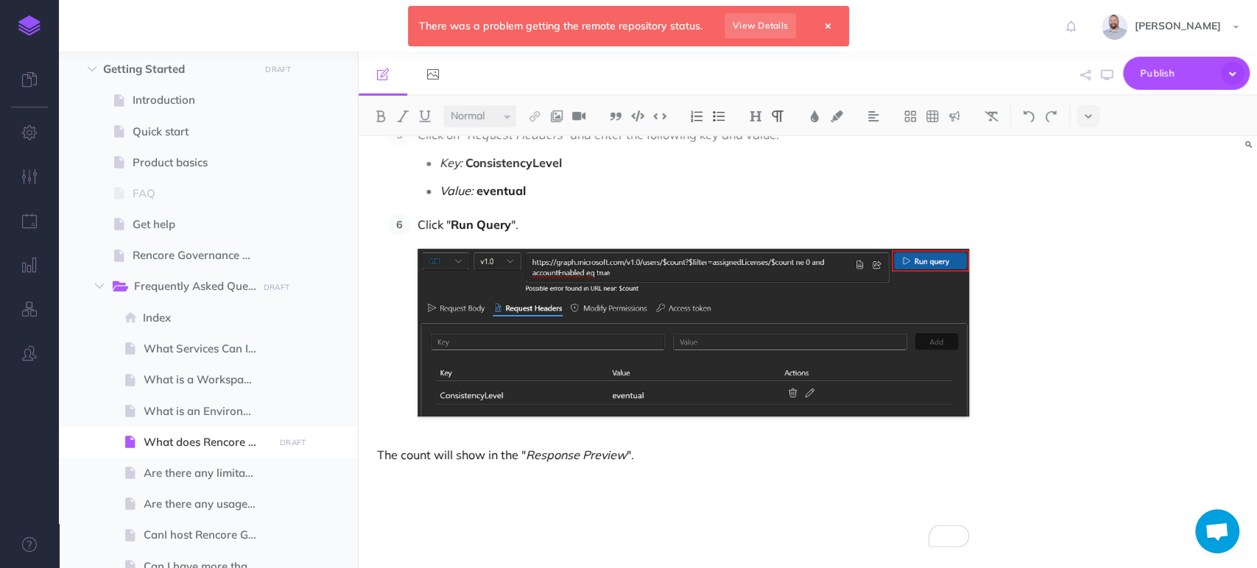
click at [414, 434] on div "What does Rencore consider a Microsoft 365 user? A user in the connected Micros…" at bounding box center [672, 53] width 629 height 1030
click at [826, 26] on icon at bounding box center [827, 26] width 5 height 9
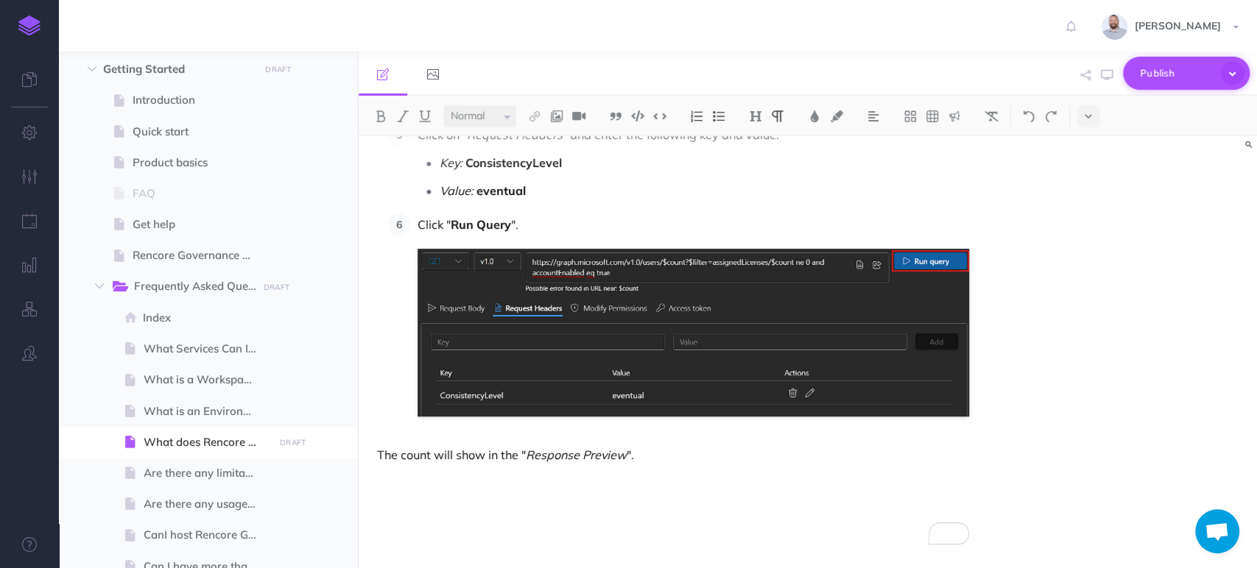
click at [1158, 71] on span "Publish" at bounding box center [1176, 73] width 74 height 23
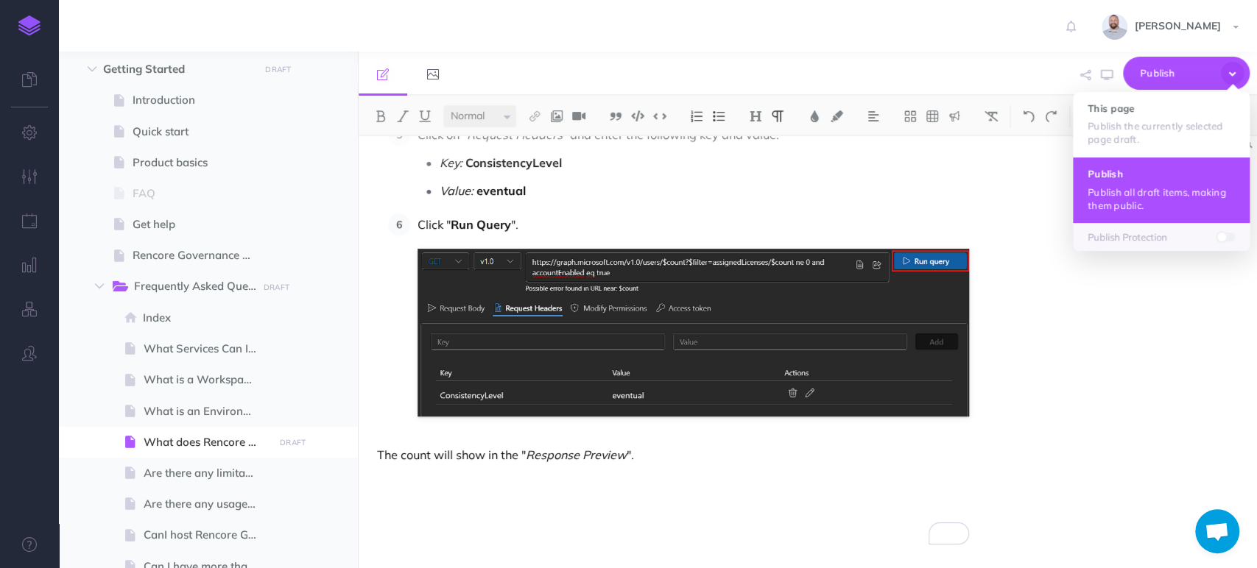
click at [1132, 170] on h4 "Publish" at bounding box center [1160, 174] width 147 height 10
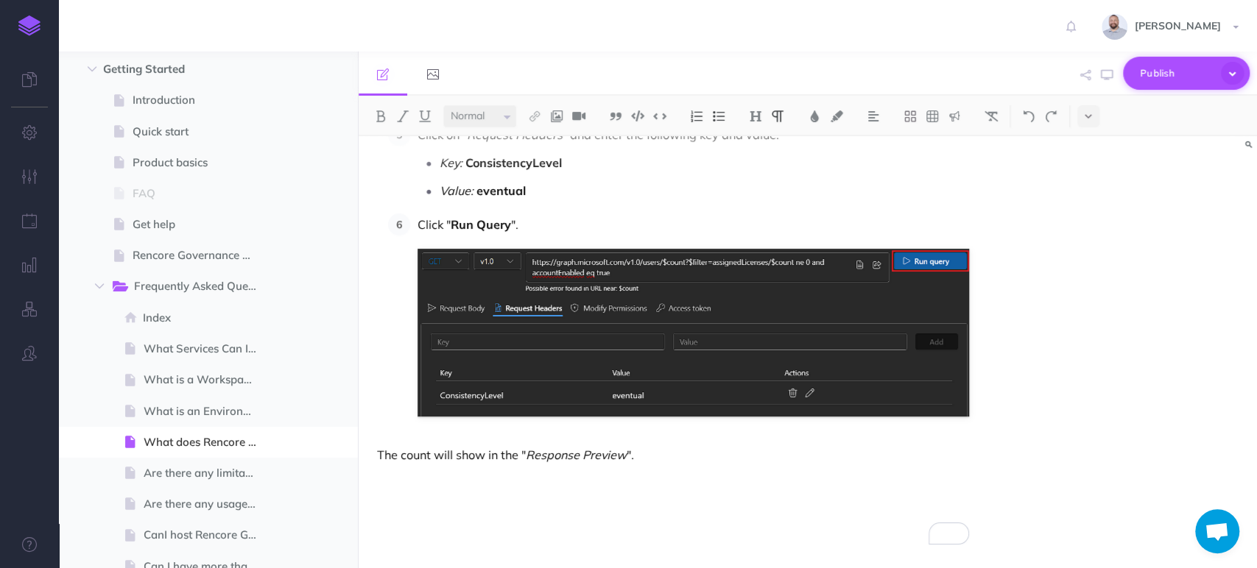
click at [1173, 79] on span "Publish" at bounding box center [1176, 73] width 74 height 23
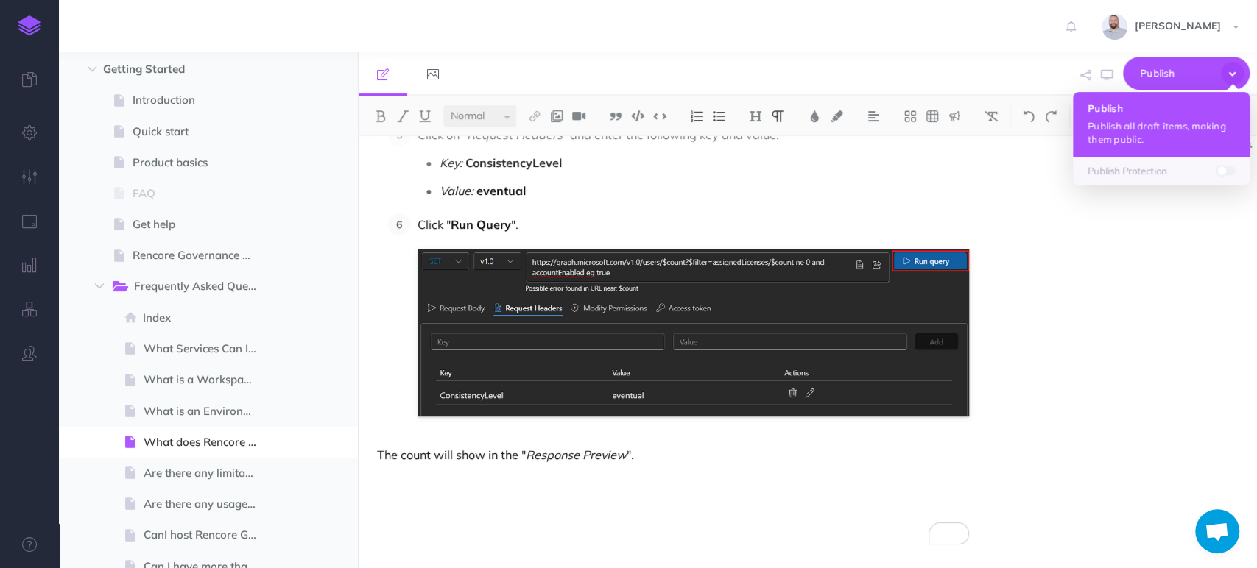
click at [1157, 110] on h4 "Publish" at bounding box center [1160, 108] width 147 height 10
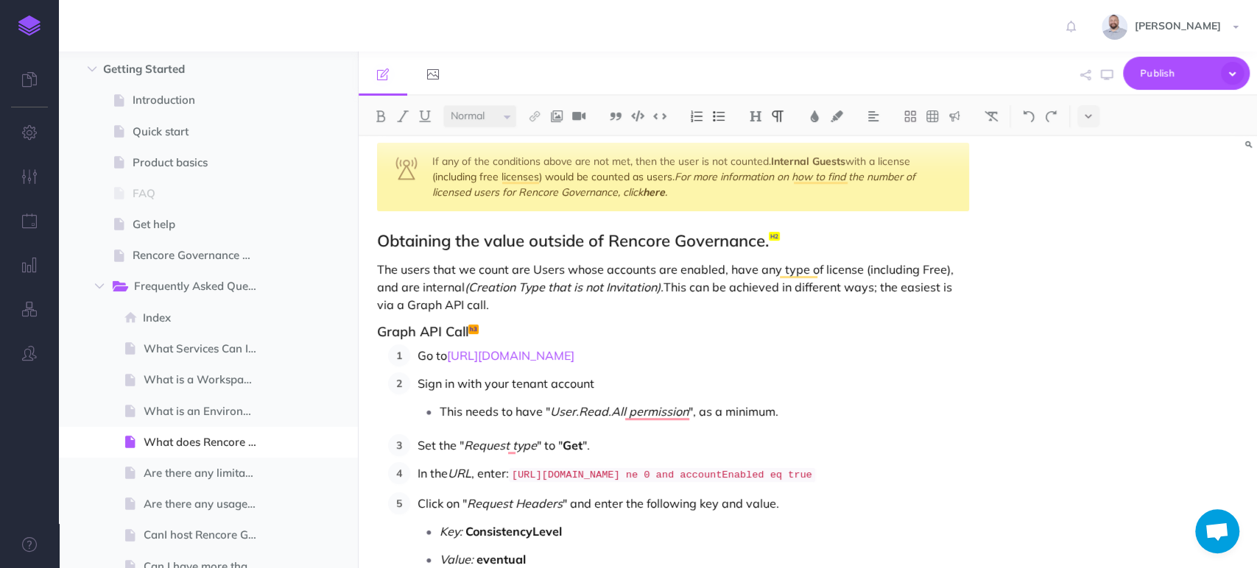
scroll to position [129, 0]
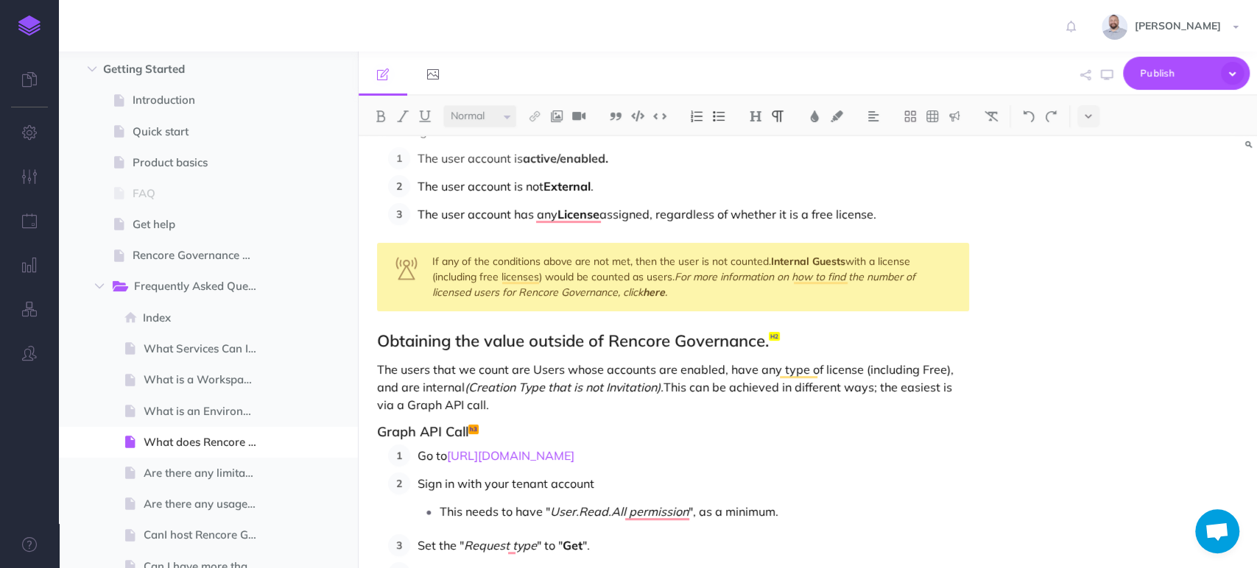
click at [772, 344] on h2 "Obtaining the value outside of Rencore Governance." at bounding box center [673, 341] width 592 height 18
click at [1164, 62] on span "Publish" at bounding box center [1176, 73] width 74 height 23
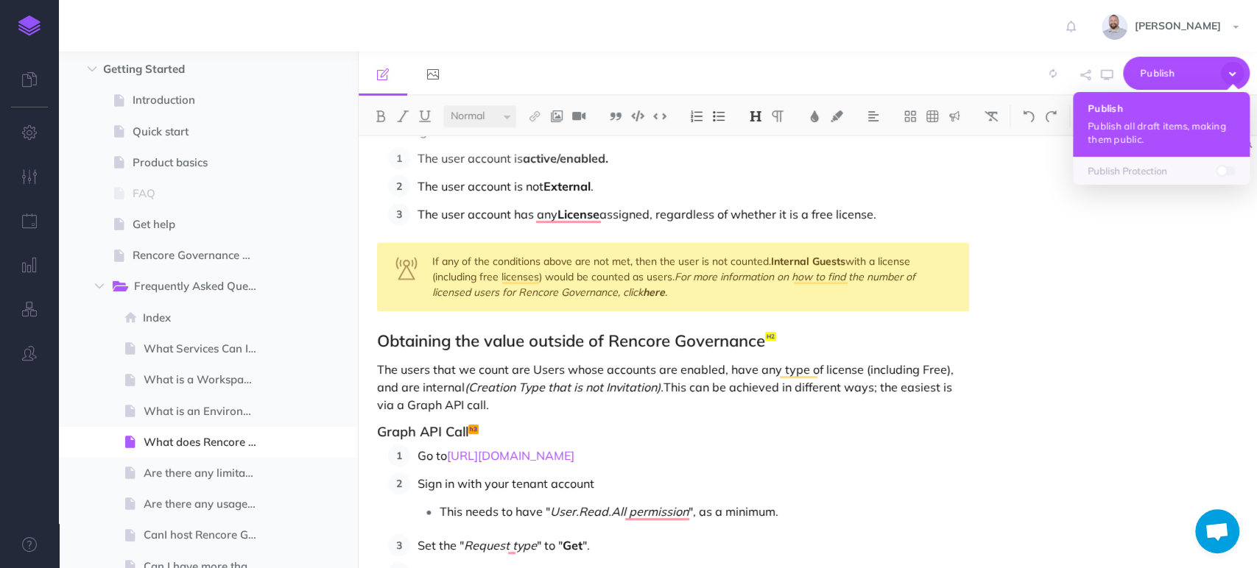
click at [1156, 114] on button "Publish Publish all draft items, making them public." at bounding box center [1161, 124] width 177 height 65
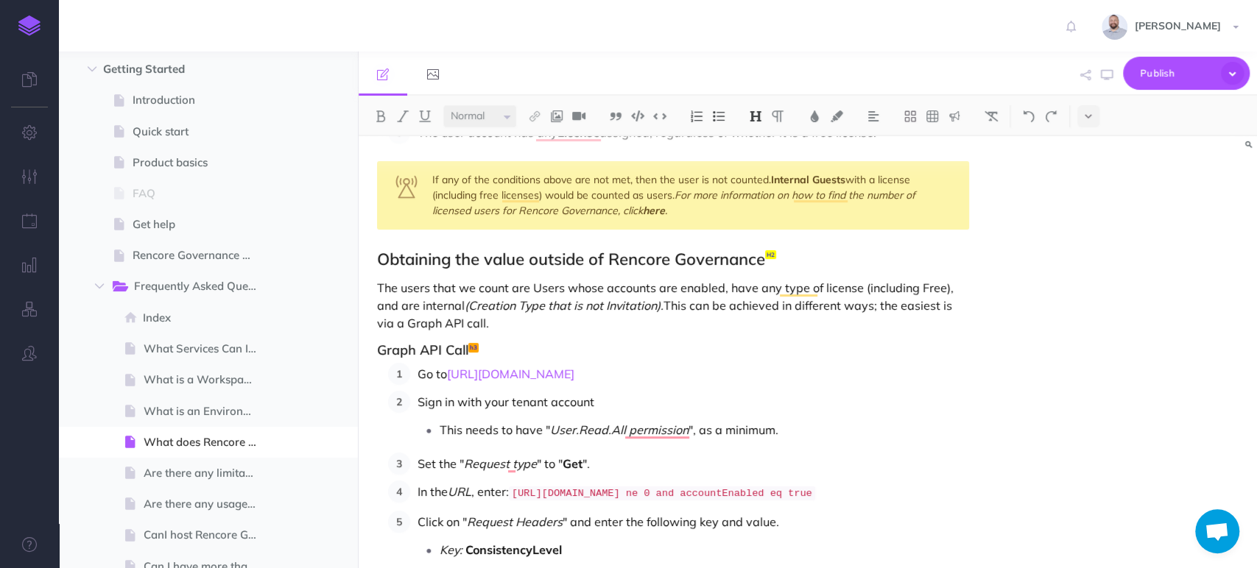
scroll to position [287, 0]
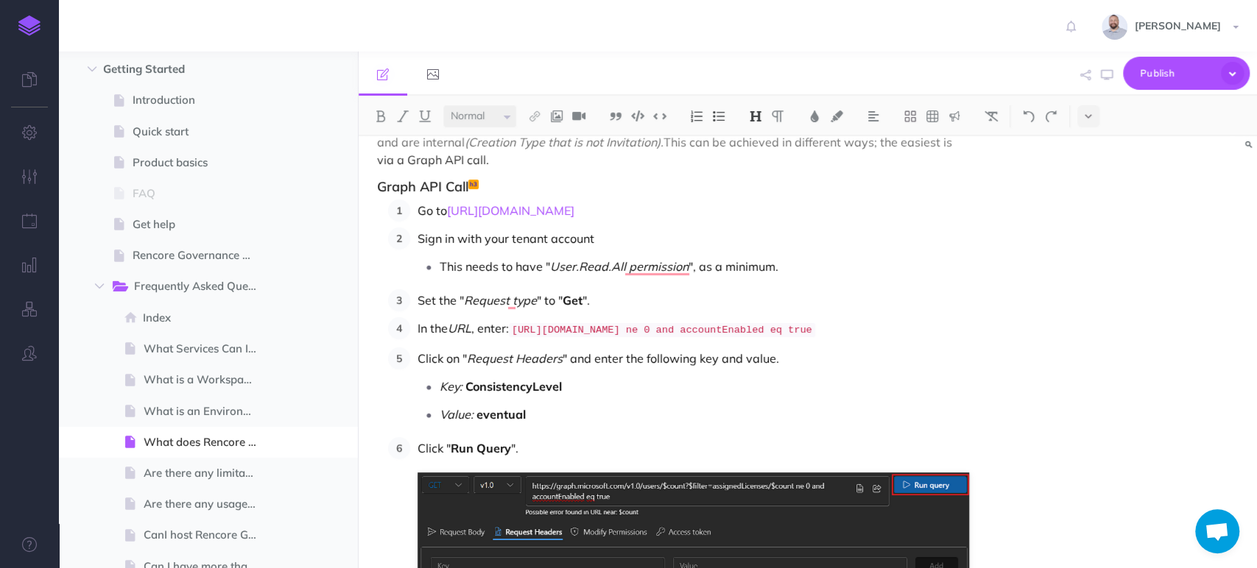
click at [565, 342] on p "In the URL , enter: https://graph.microsoft.com/v1.0/users/$count?$filter=assig…" at bounding box center [692, 329] width 551 height 24
drag, startPoint x: 562, startPoint y: 350, endPoint x: 516, endPoint y: 334, distance: 48.2
click at [516, 334] on code "https://graph.microsoft.com/v1.0/users/$count?$filter=assignedLicenses/$count n…" at bounding box center [662, 330] width 306 height 14
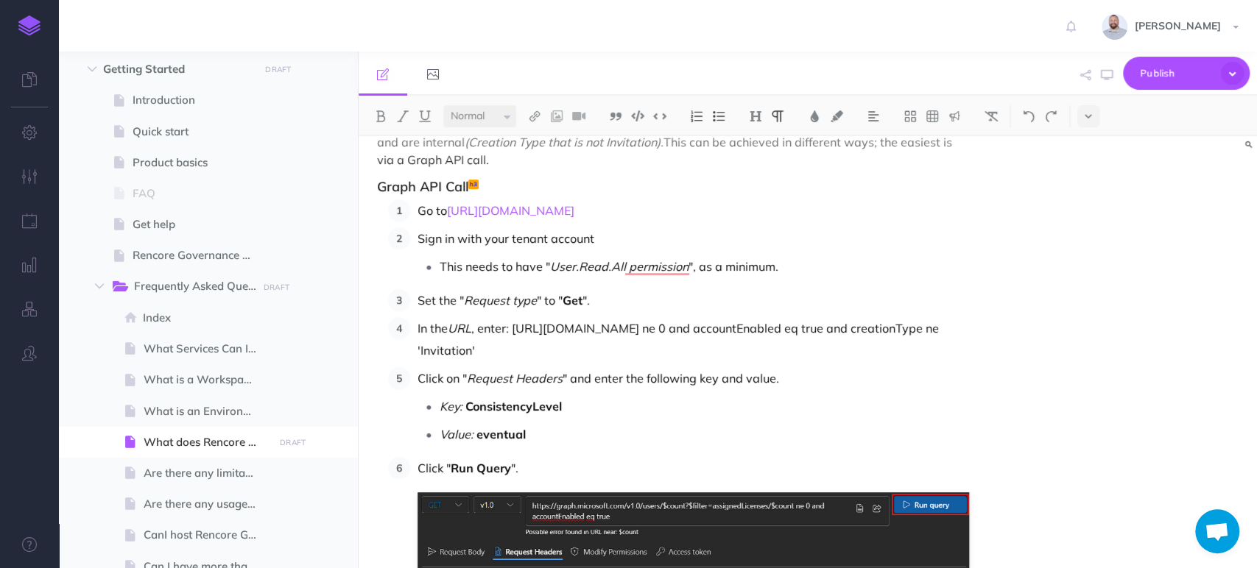
drag, startPoint x: 746, startPoint y: 348, endPoint x: 515, endPoint y: 328, distance: 232.7
click at [515, 328] on p "In the URL , enter: https://graph.microsoft.com/v1.0/users/$count?$filter=assig…" at bounding box center [692, 339] width 551 height 44
click at [658, 114] on img at bounding box center [659, 115] width 13 height 11
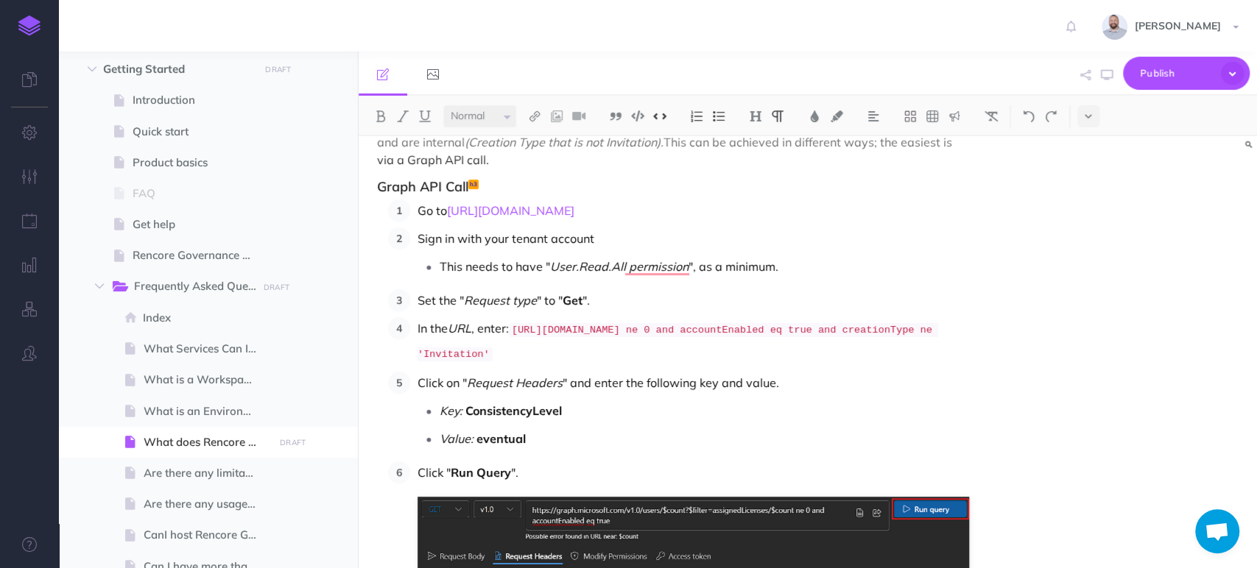
click at [810, 347] on p "In the URL , enter: https://graph.microsoft.com/v1.0/users/$count?$filter=assig…" at bounding box center [692, 341] width 551 height 49
click at [1158, 68] on span "Publish" at bounding box center [1176, 73] width 74 height 23
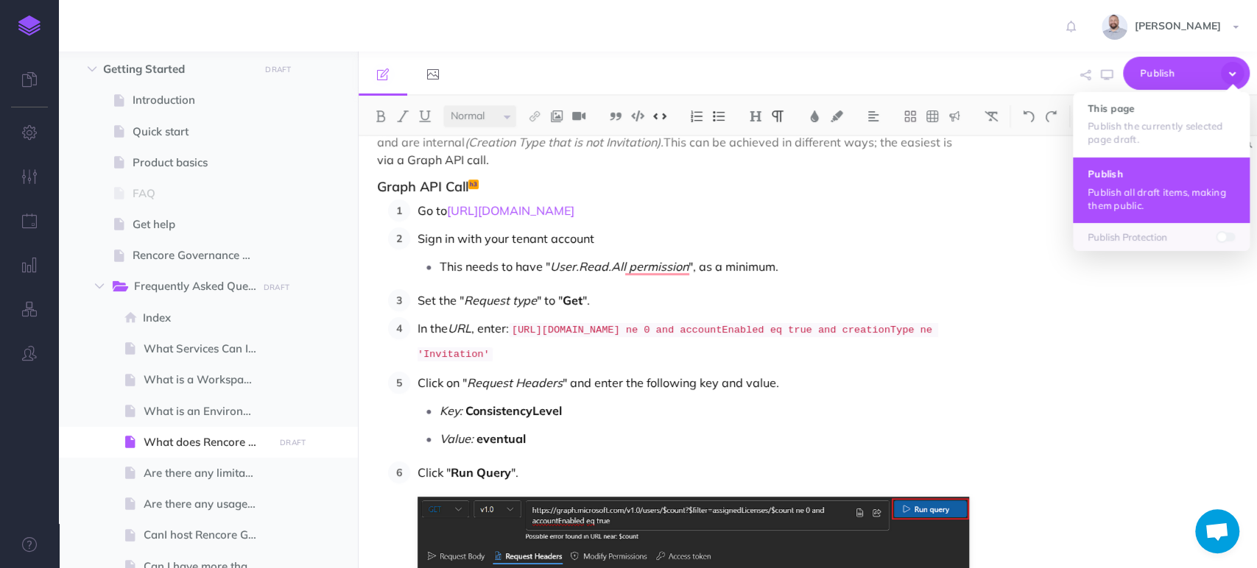
click at [1123, 163] on button "Publish Publish all draft items, making them public." at bounding box center [1161, 190] width 177 height 66
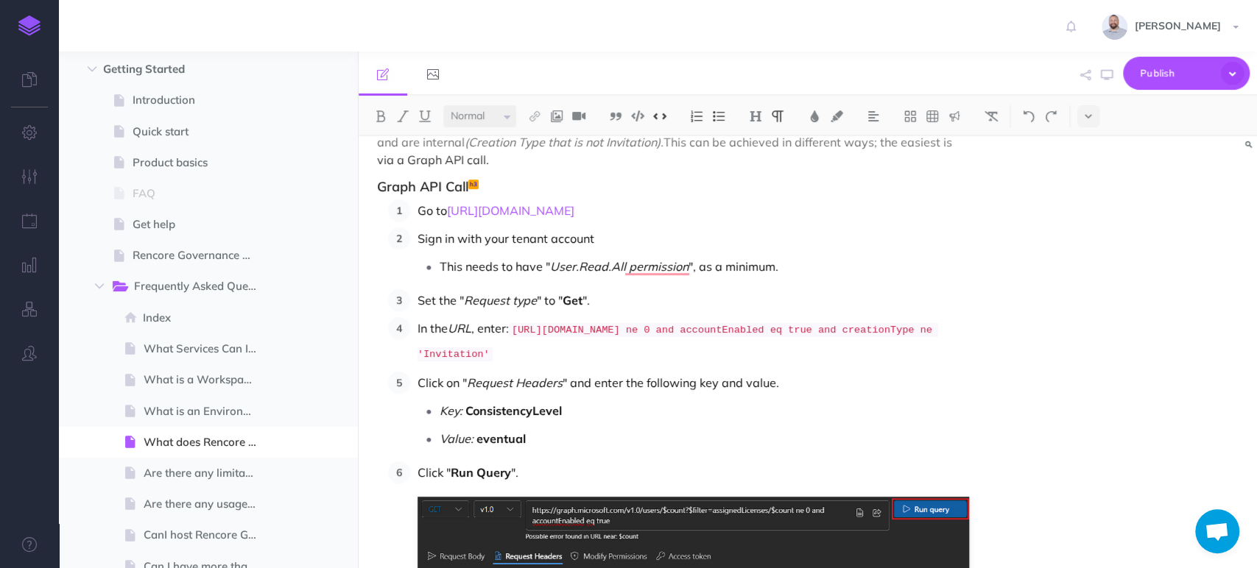
click at [819, 348] on p "In the URL , enter: https://graph.microsoft.com/v1.0/users/$count?$filter=assig…" at bounding box center [692, 341] width 551 height 49
click at [1142, 60] on button "Publish" at bounding box center [1186, 73] width 127 height 33
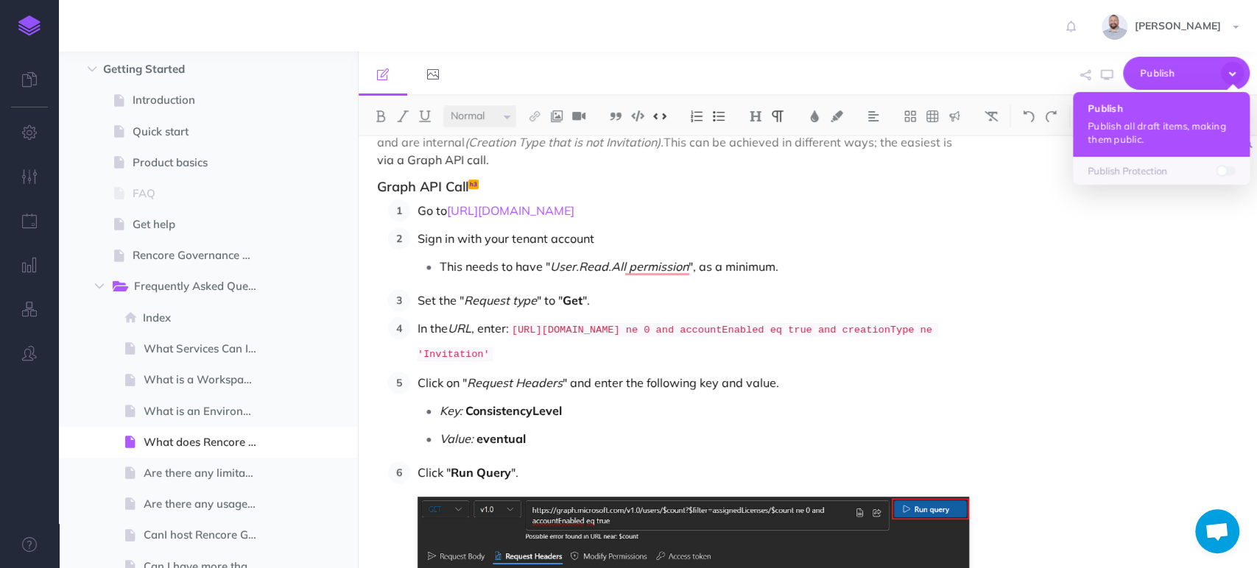
click at [1135, 117] on button "Publish Publish all draft items, making them public." at bounding box center [1161, 124] width 177 height 65
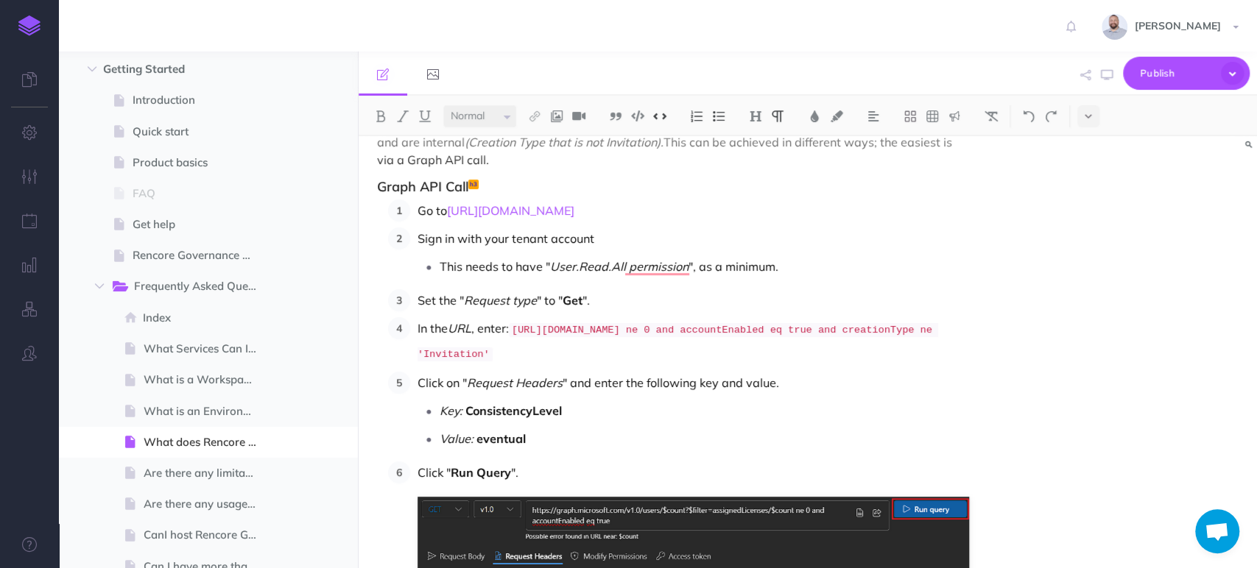
click at [839, 244] on p "Sign in with your tenant account" at bounding box center [692, 238] width 551 height 22
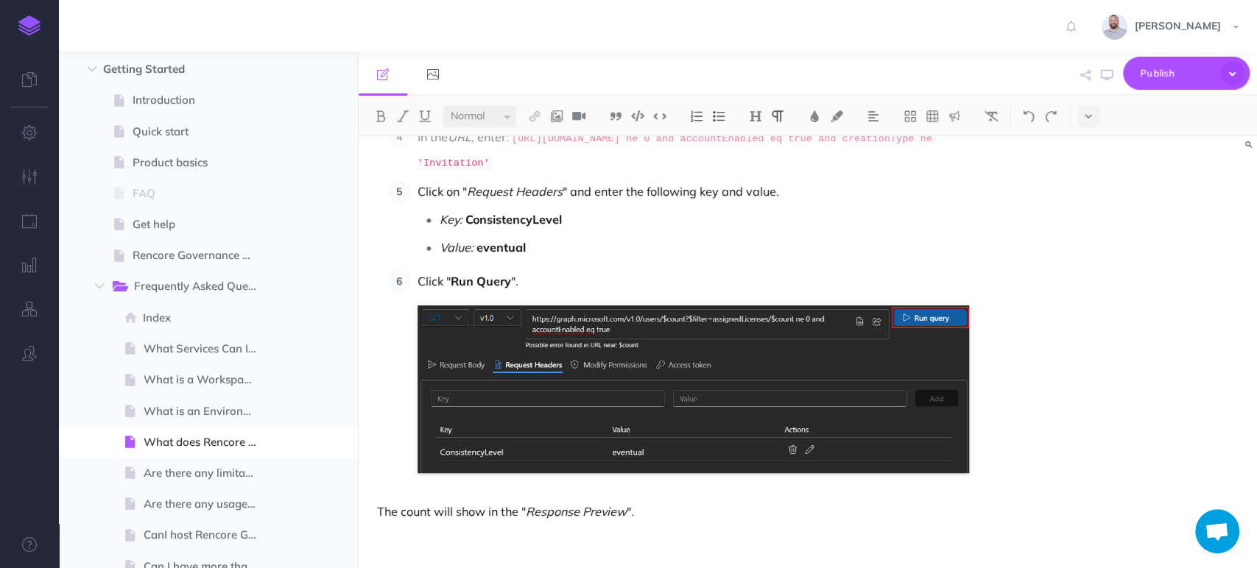
scroll to position [619, 0]
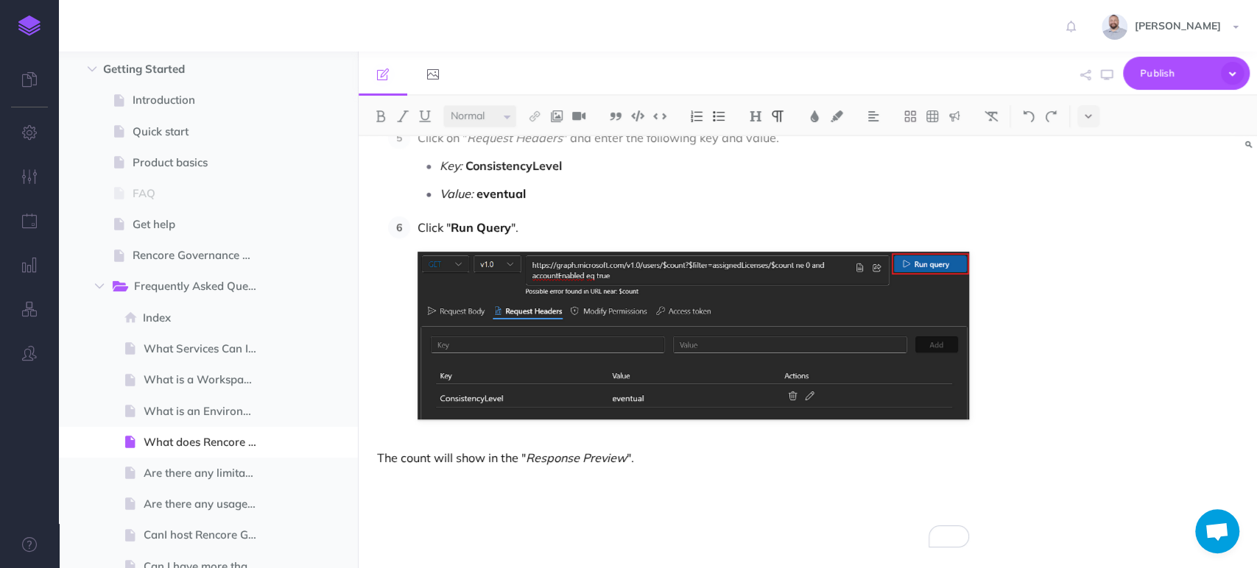
click at [677, 453] on p "The count will show in the " Response Preview "." at bounding box center [673, 458] width 592 height 18
